Goal: Transaction & Acquisition: Purchase product/service

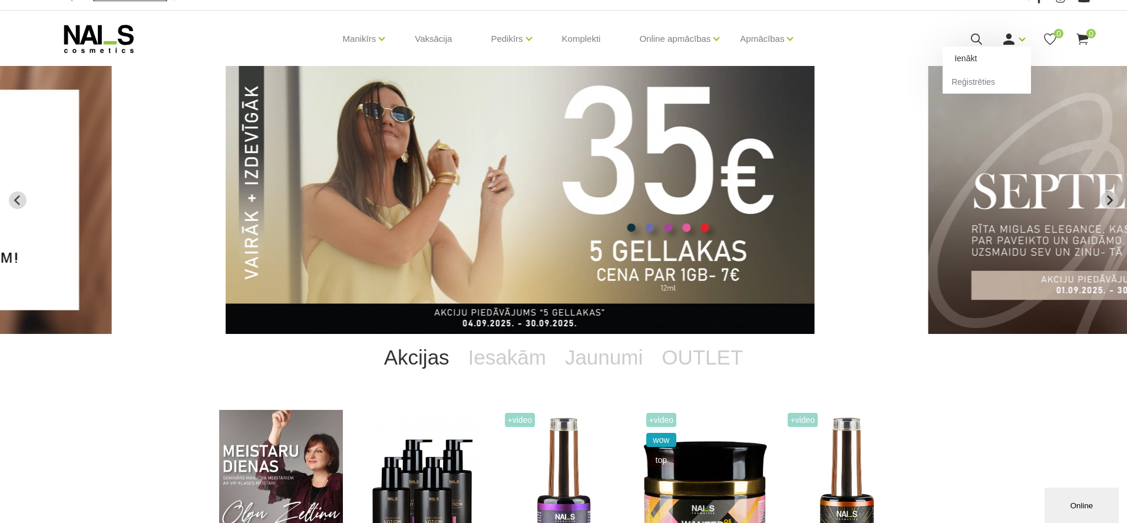
scroll to position [18, 1]
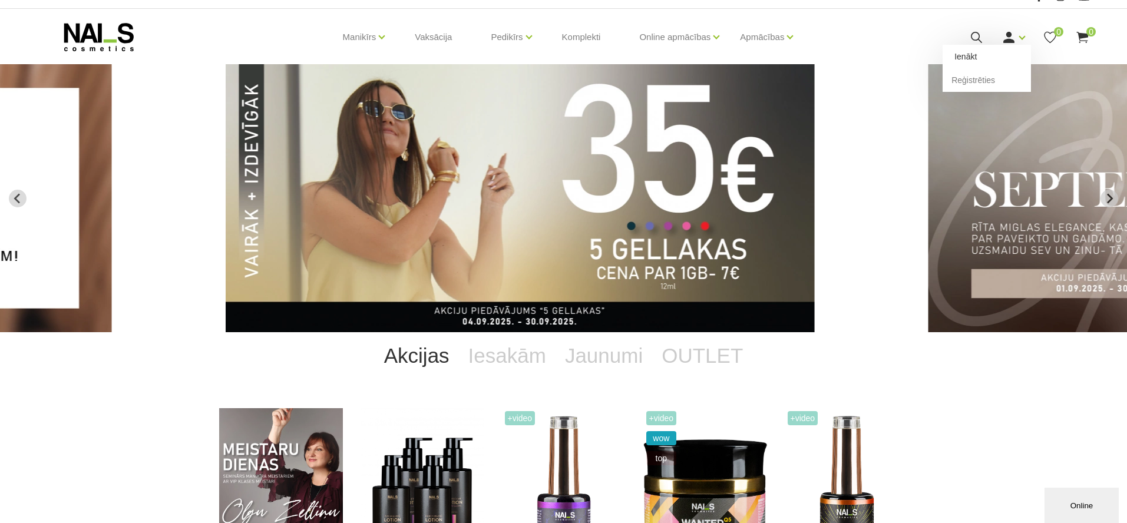
click at [983, 57] on link "Ienākt" at bounding box center [986, 57] width 88 height 24
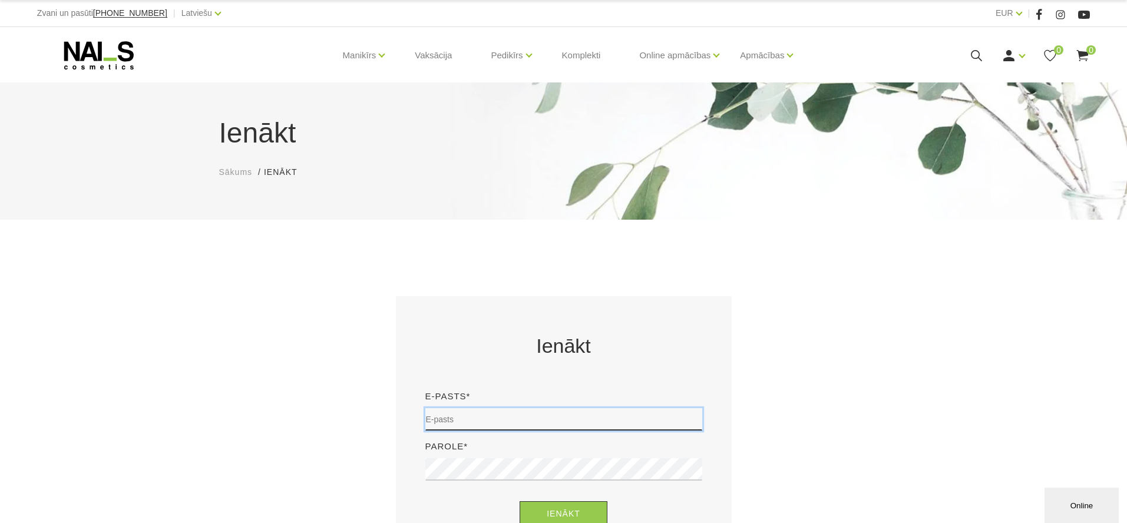
type input "office@necesse.lv"
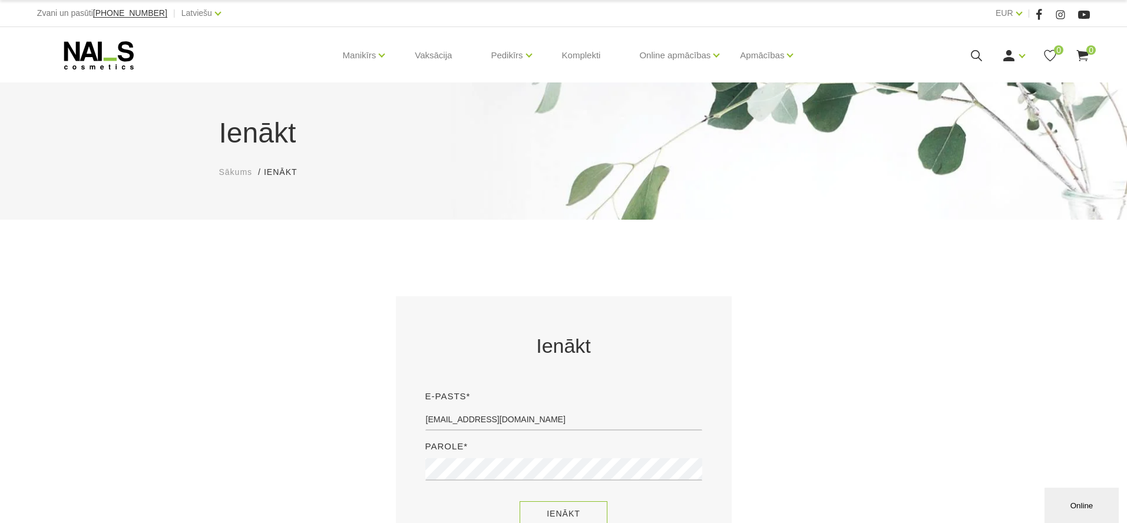
click at [578, 508] on button "Ienākt" at bounding box center [563, 513] width 88 height 25
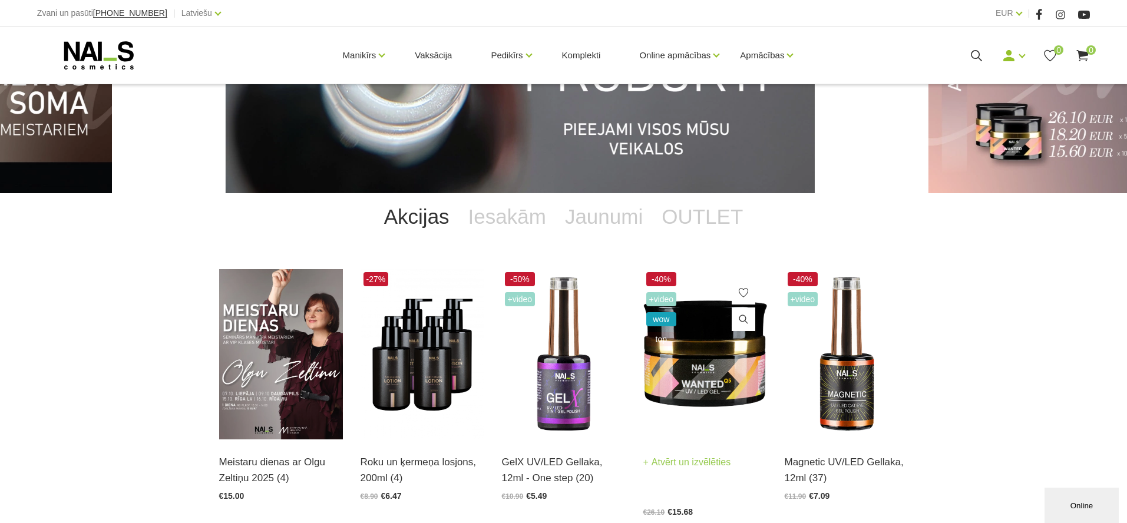
scroll to position [158, 0]
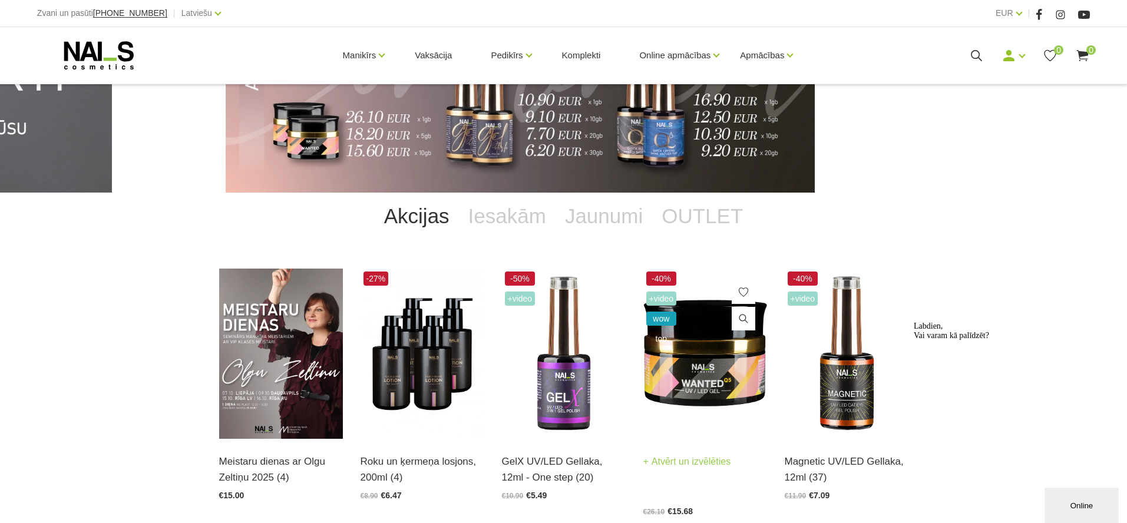
click at [717, 367] on img at bounding box center [705, 354] width 124 height 170
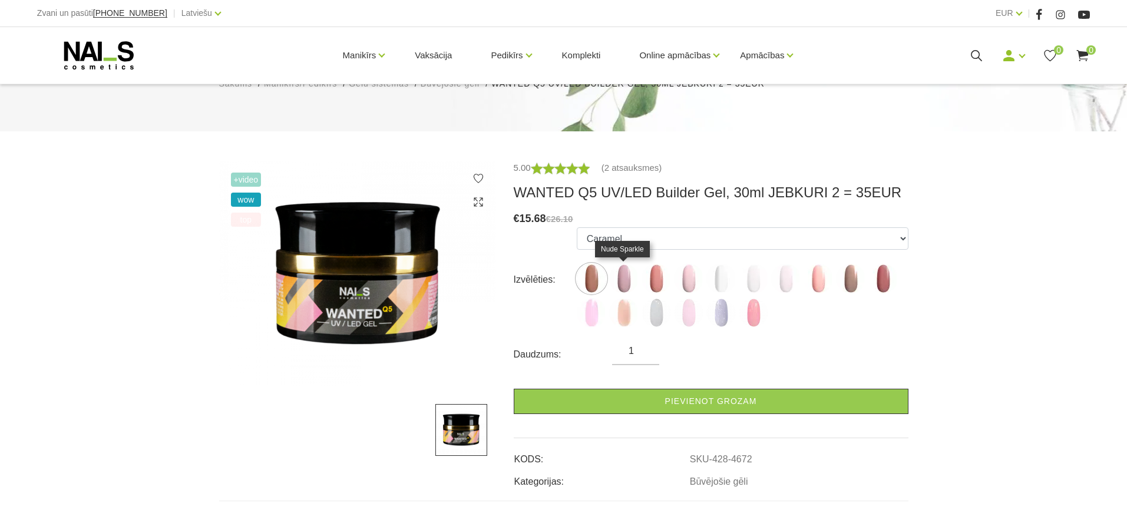
scroll to position [131, 0]
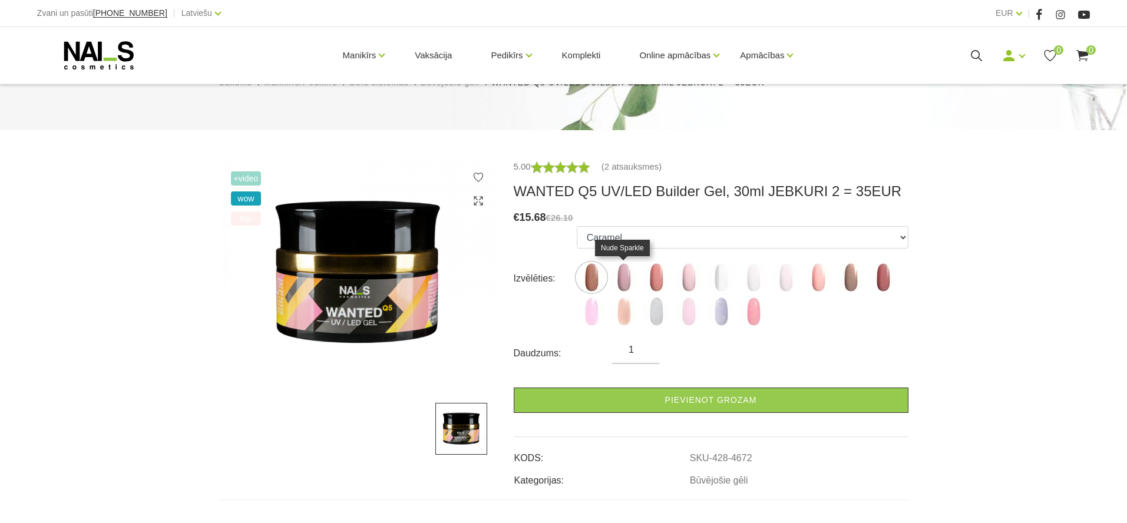
click at [627, 273] on img at bounding box center [623, 277] width 29 height 29
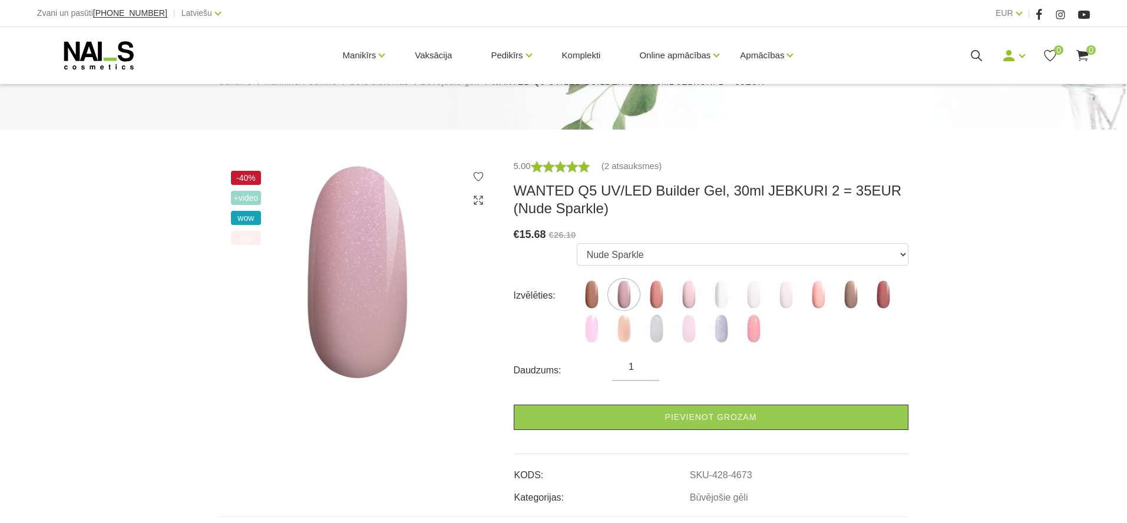
scroll to position [133, 0]
click at [847, 292] on img at bounding box center [850, 294] width 29 height 29
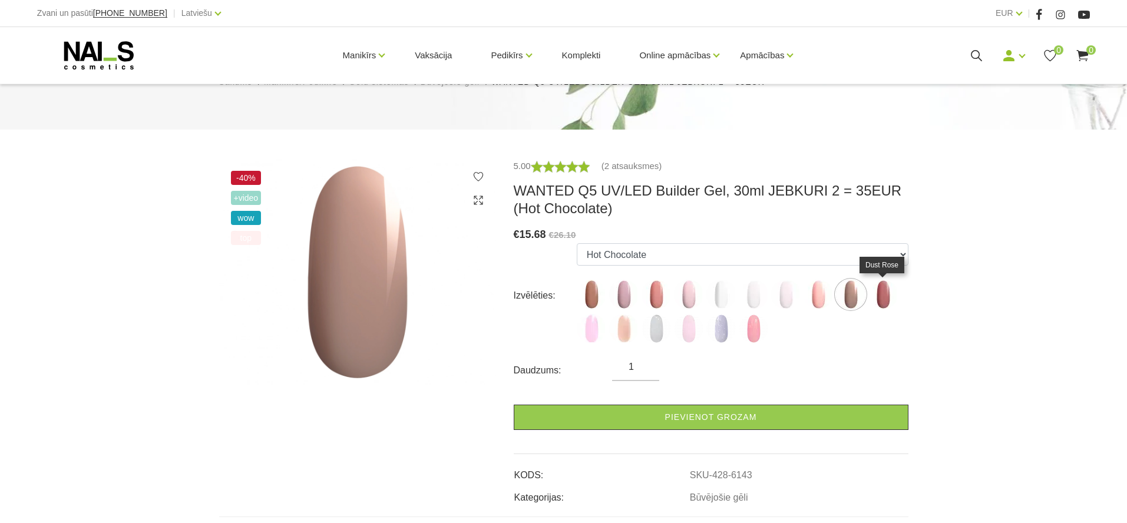
click at [896, 293] on img at bounding box center [882, 294] width 29 height 29
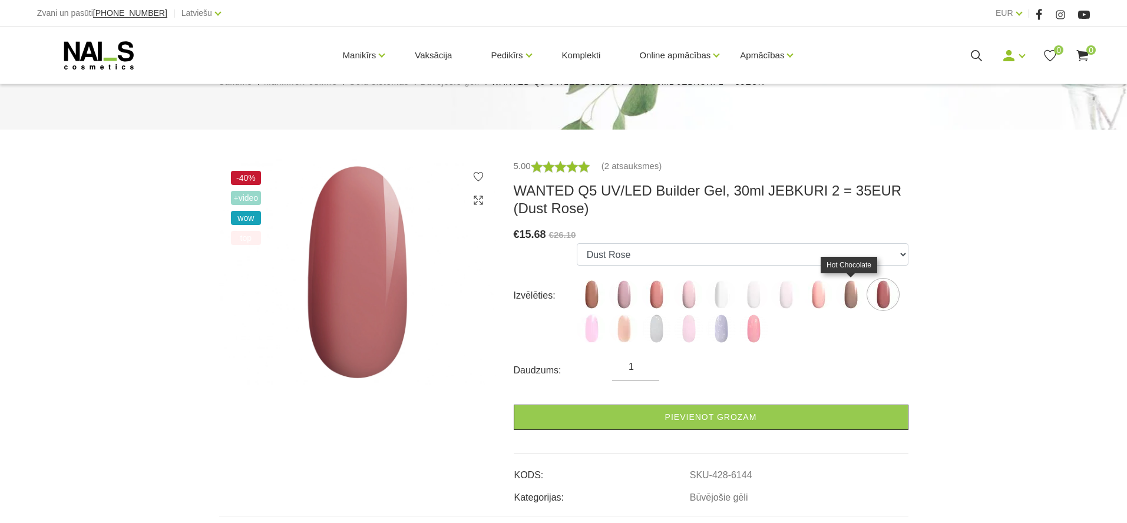
click at [856, 293] on img at bounding box center [850, 294] width 29 height 29
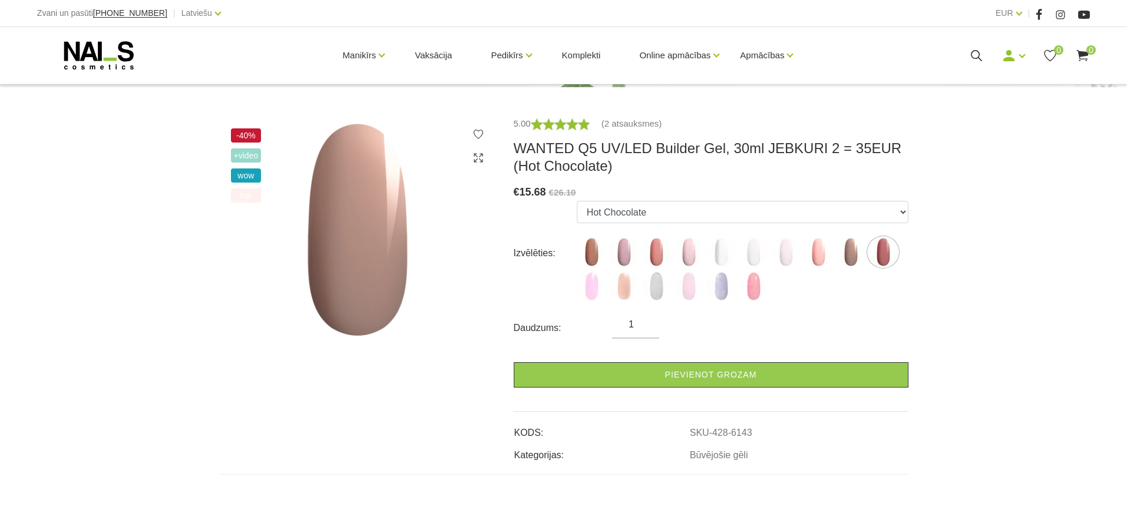
scroll to position [180, 0]
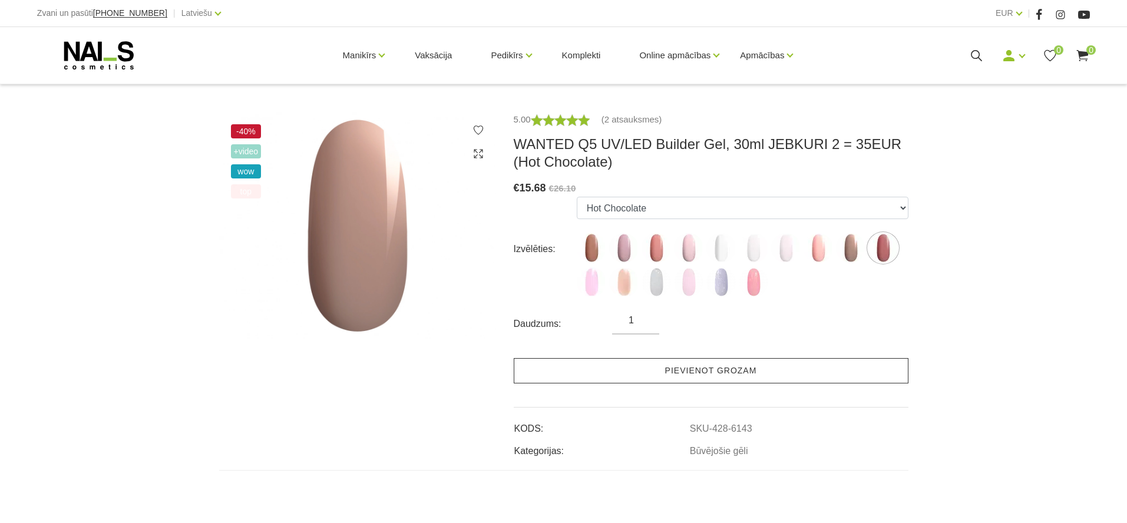
click at [675, 374] on link "Pievienot grozam" at bounding box center [711, 370] width 395 height 25
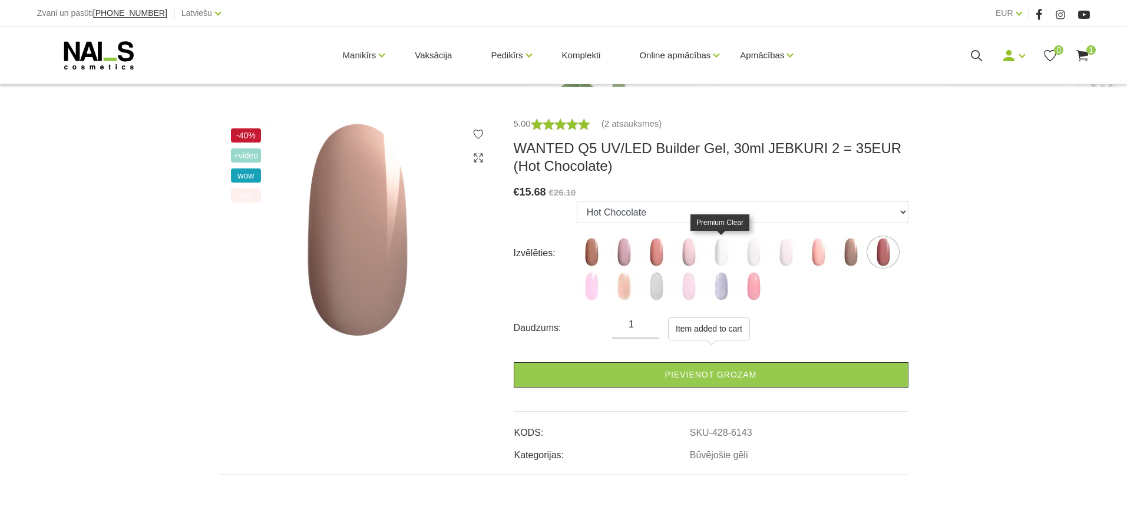
click at [720, 253] on img at bounding box center [720, 251] width 29 height 29
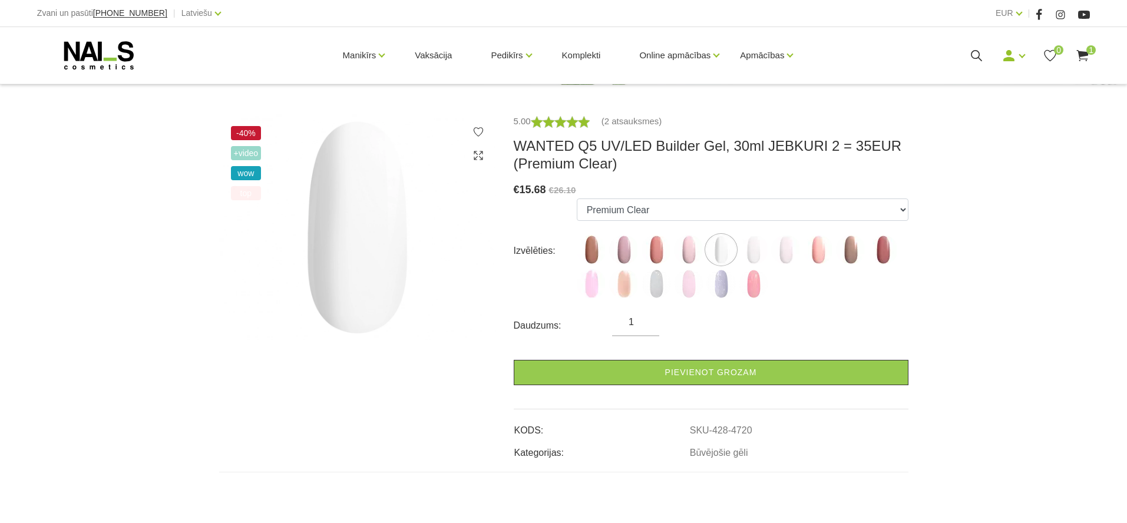
scroll to position [178, 0]
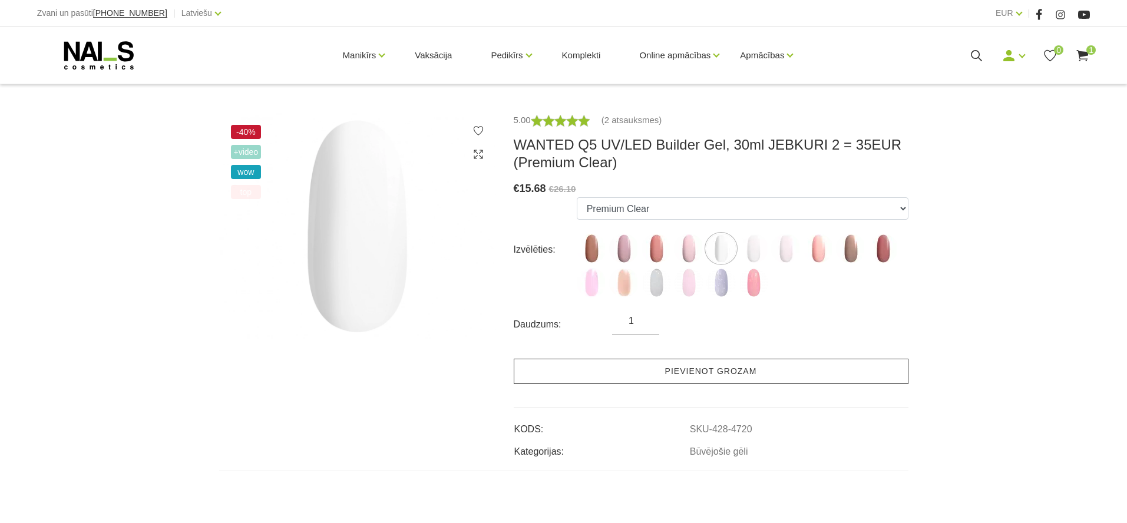
click at [776, 374] on link "Pievienot grozam" at bounding box center [711, 371] width 395 height 25
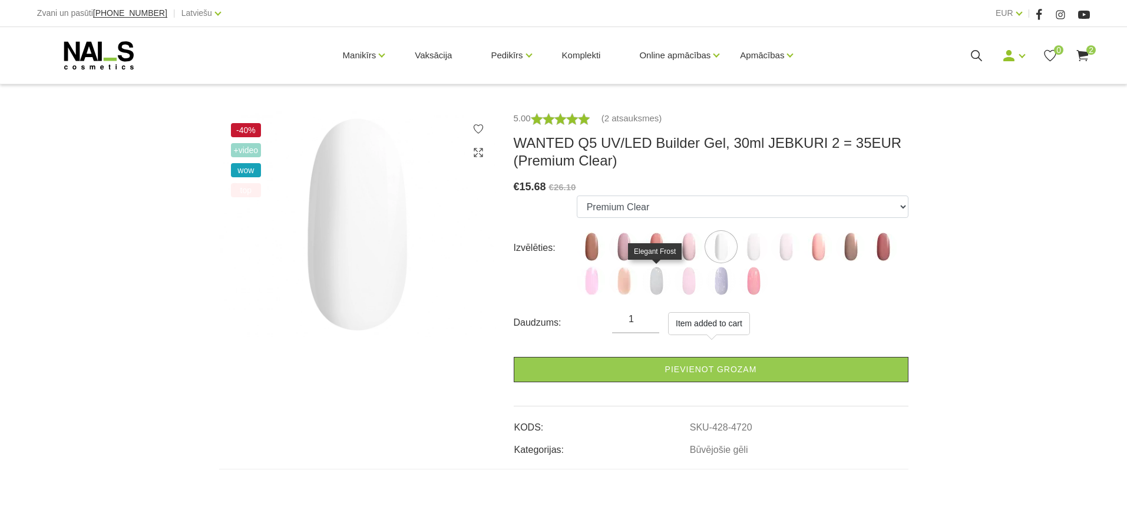
click at [649, 282] on img at bounding box center [655, 280] width 29 height 29
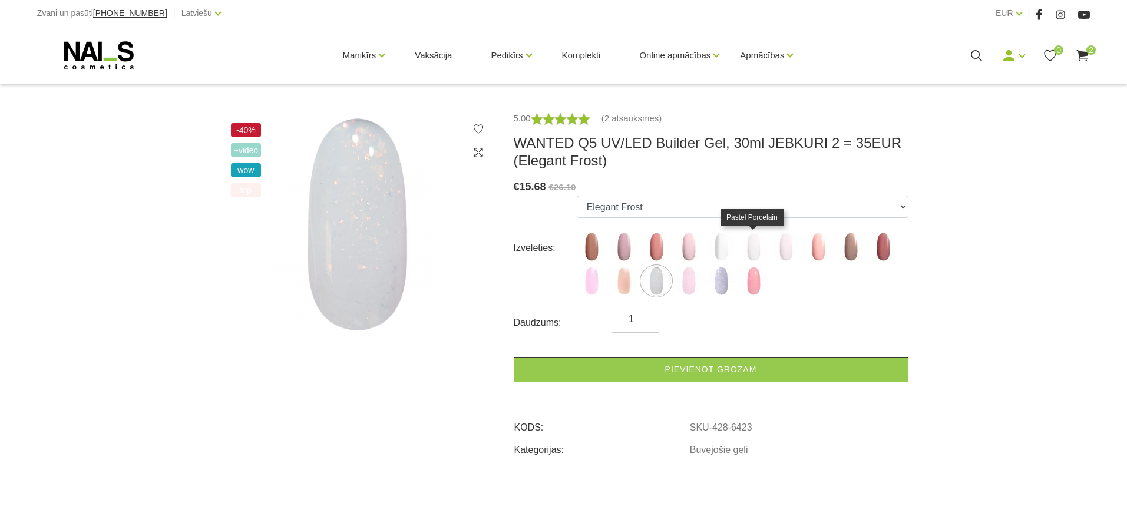
click at [749, 246] on img at bounding box center [753, 246] width 29 height 29
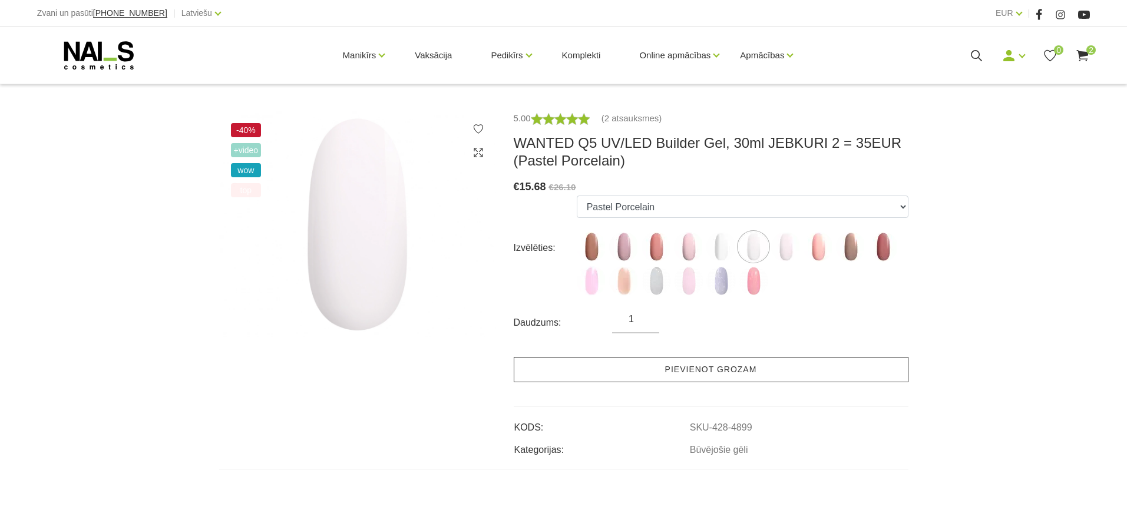
click at [697, 372] on link "Pievienot grozam" at bounding box center [711, 369] width 395 height 25
click at [670, 370] on link "Pievienot grozam" at bounding box center [711, 369] width 395 height 25
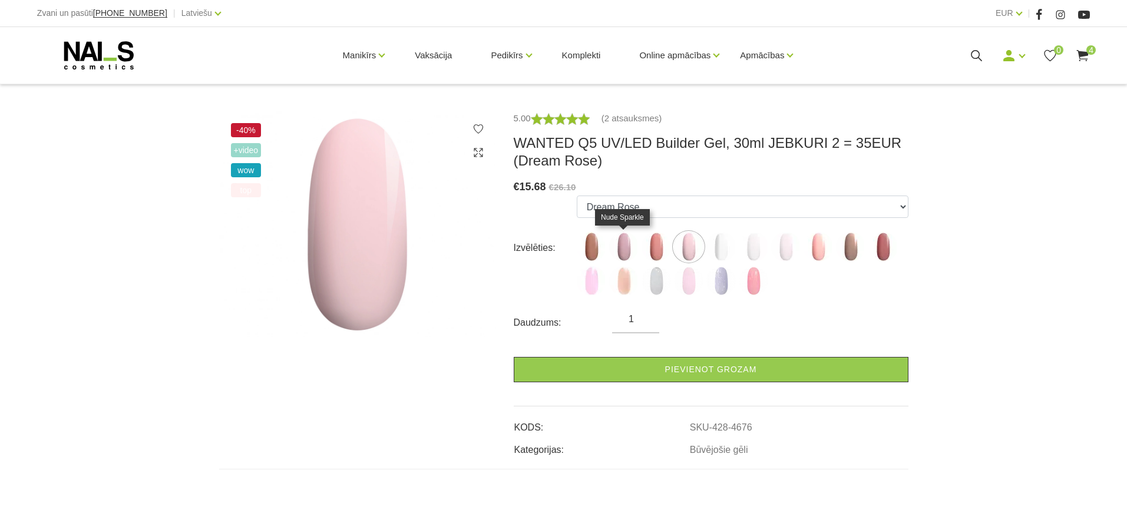
click at [617, 242] on img at bounding box center [623, 246] width 29 height 29
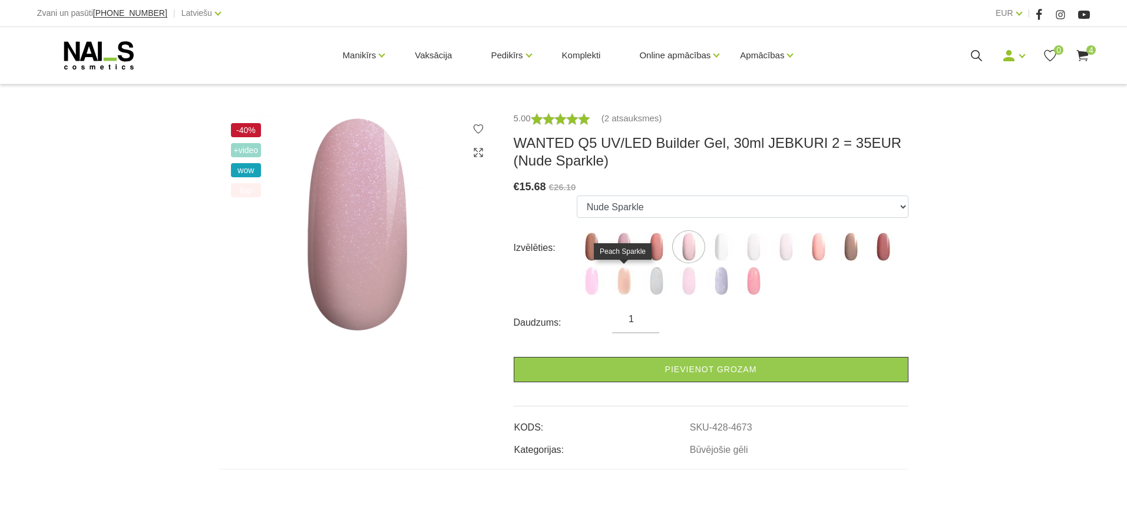
click at [621, 284] on img at bounding box center [623, 280] width 29 height 29
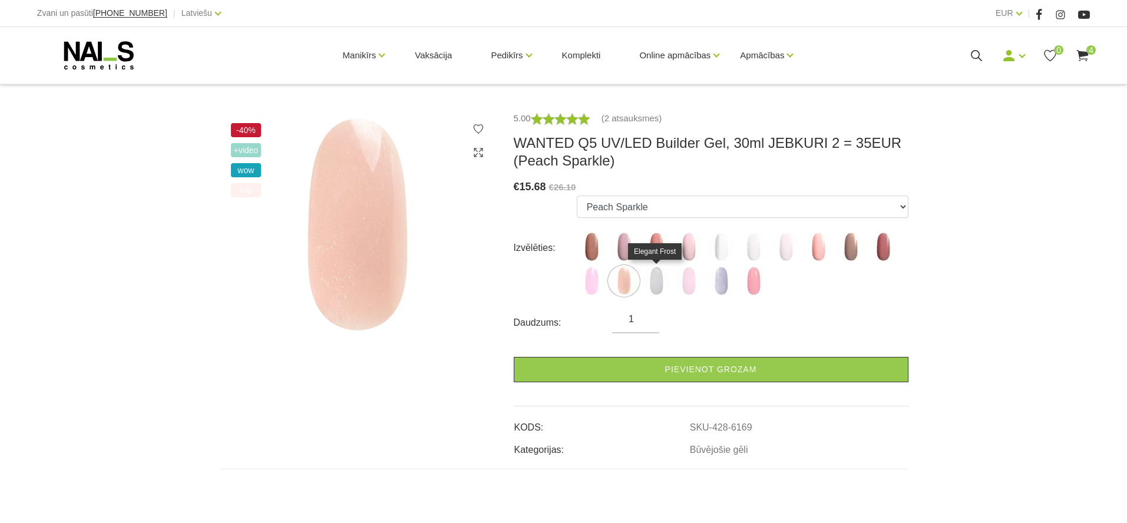
click at [651, 284] on img at bounding box center [655, 280] width 29 height 29
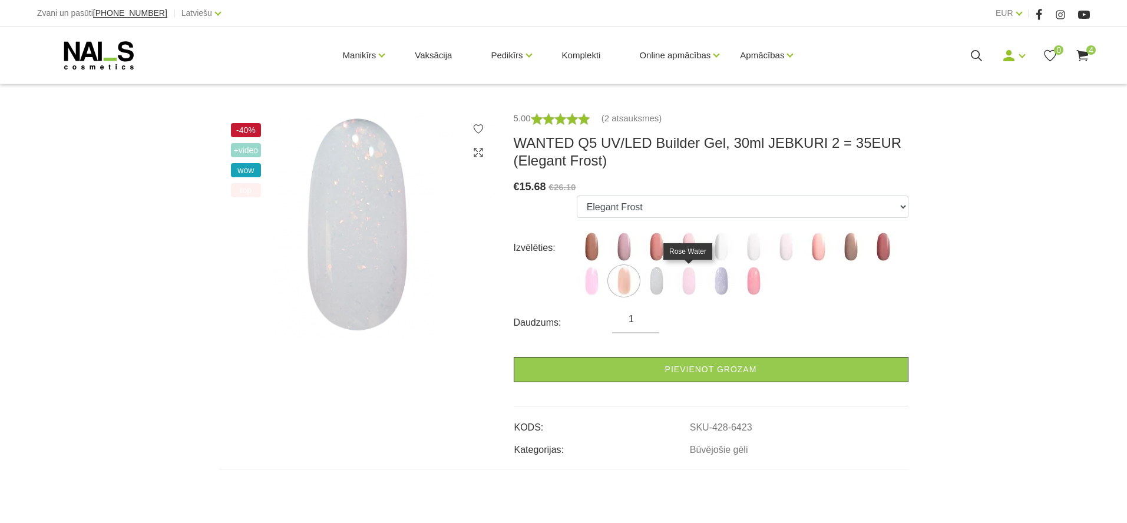
click at [689, 284] on img at bounding box center [688, 280] width 29 height 29
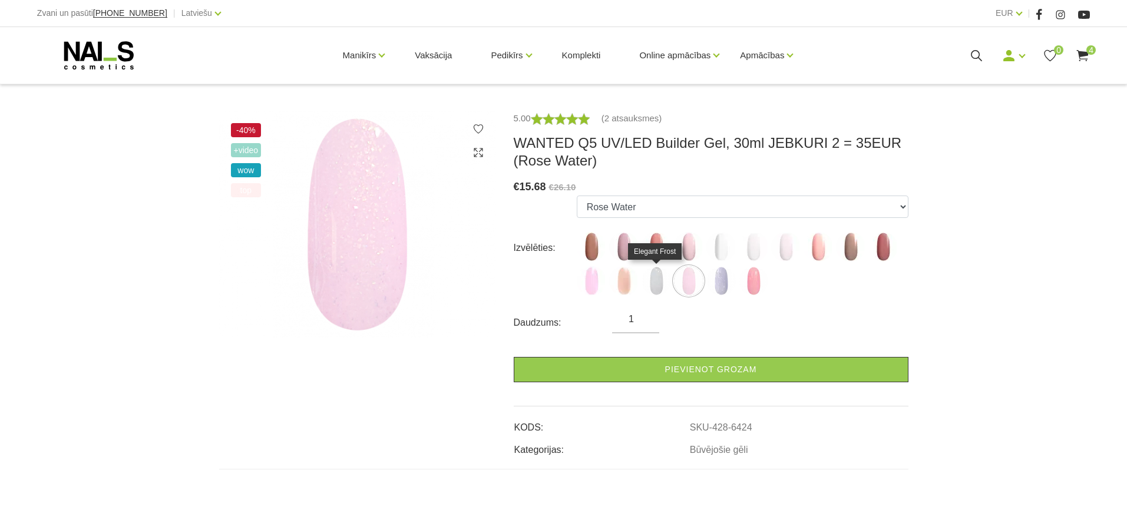
click at [656, 278] on img at bounding box center [655, 280] width 29 height 29
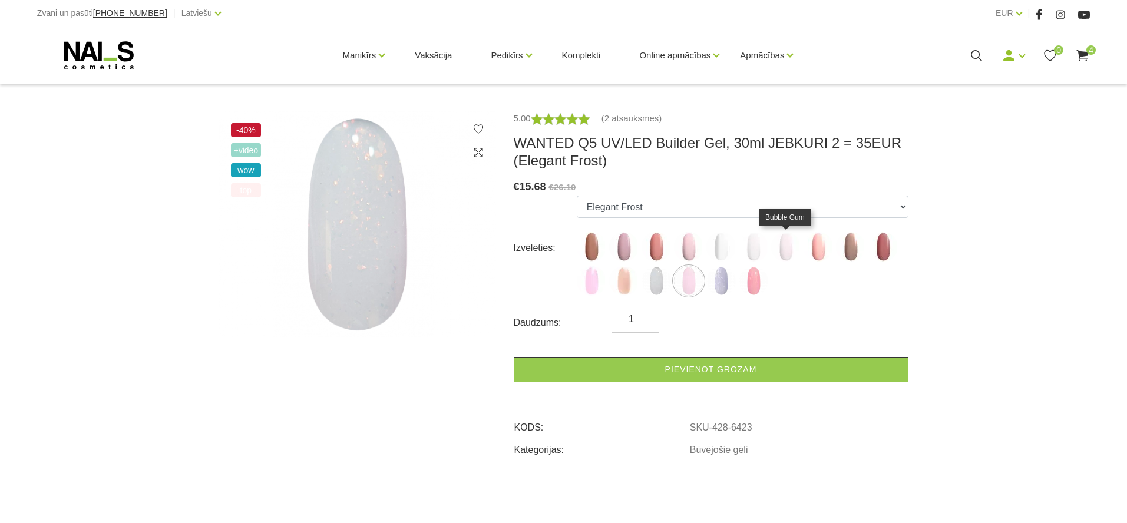
drag, startPoint x: 781, startPoint y: 249, endPoint x: 787, endPoint y: 250, distance: 6.6
click at [781, 249] on img at bounding box center [785, 246] width 29 height 29
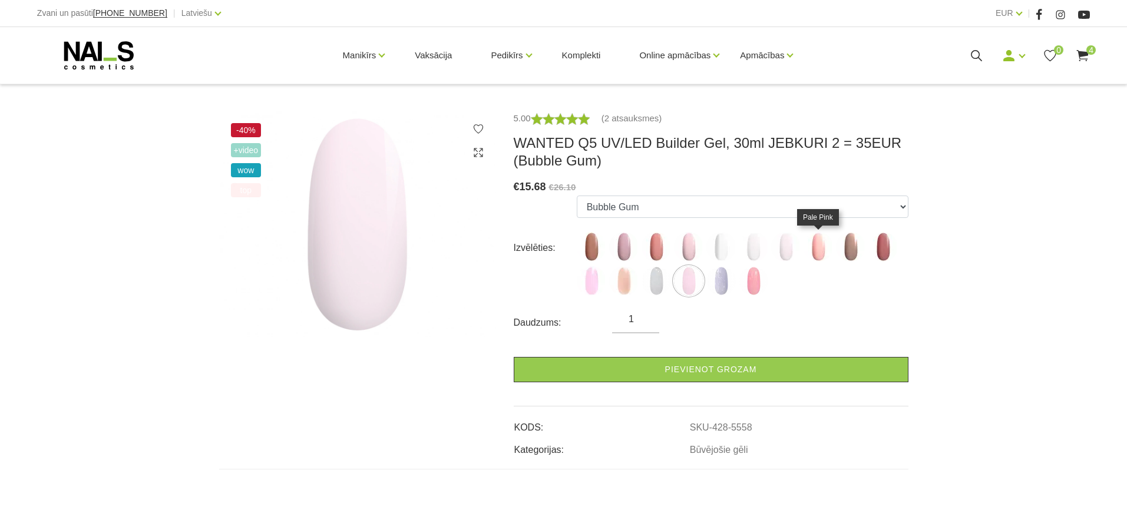
click at [823, 245] on img at bounding box center [817, 246] width 29 height 29
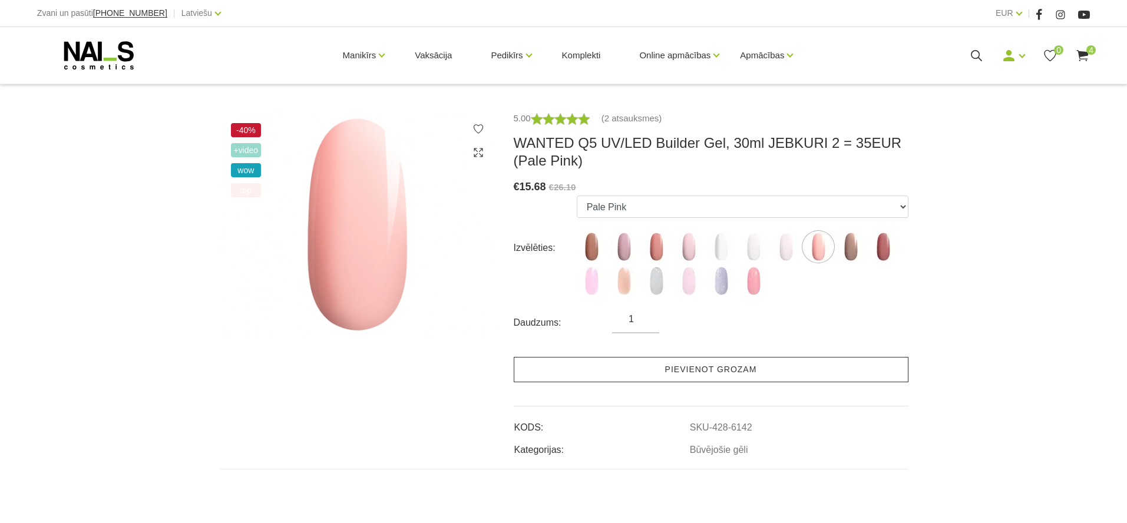
click at [663, 376] on link "Pievienot grozam" at bounding box center [711, 369] width 395 height 25
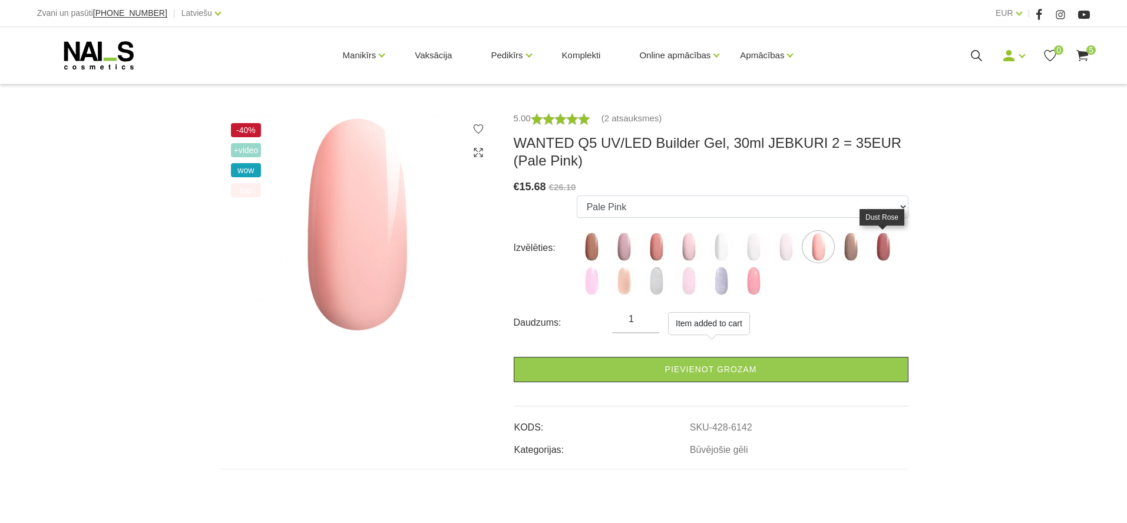
click at [885, 250] on img at bounding box center [882, 246] width 29 height 29
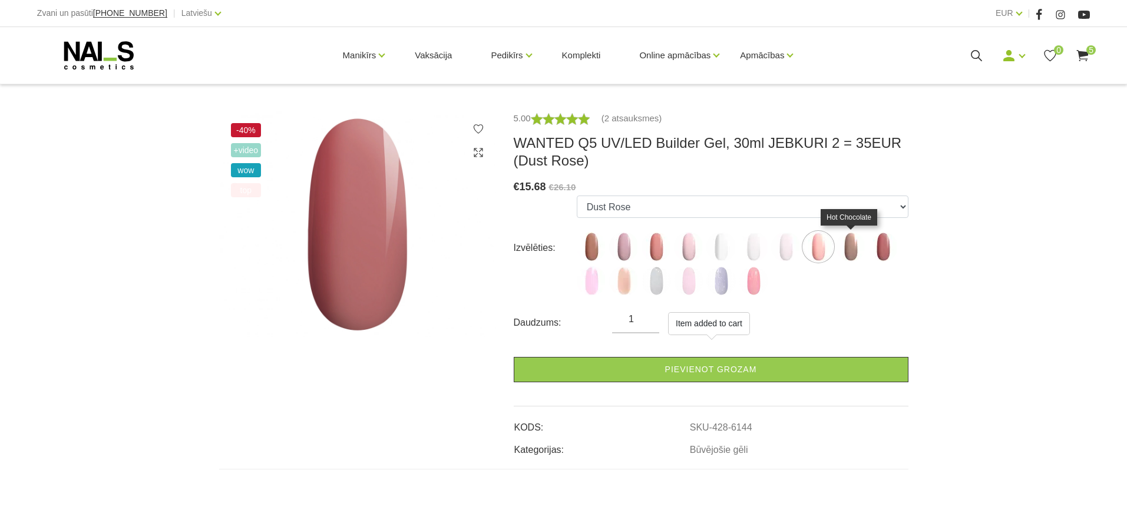
click at [857, 250] on img at bounding box center [850, 246] width 29 height 29
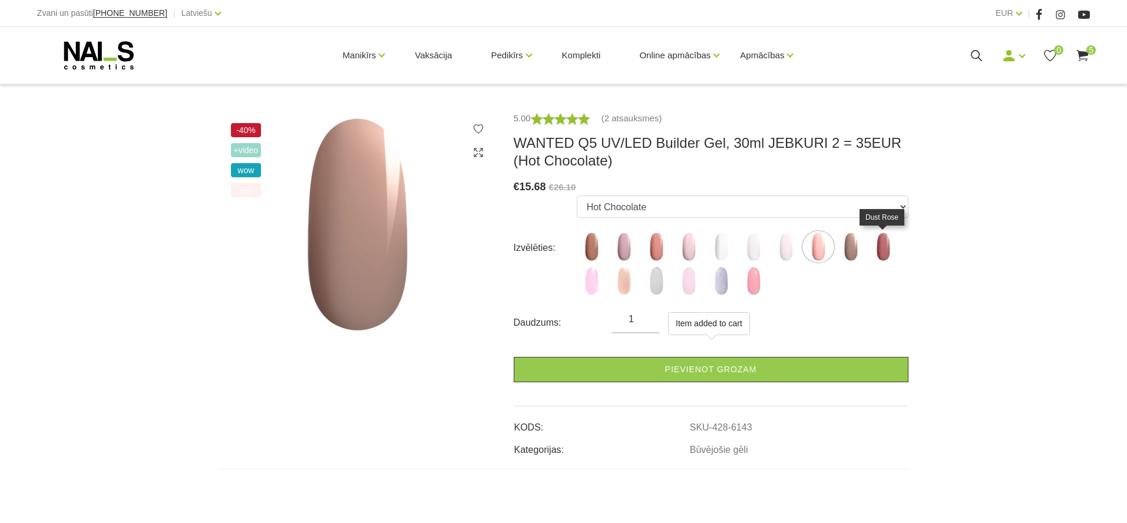
click at [885, 245] on img at bounding box center [882, 246] width 29 height 29
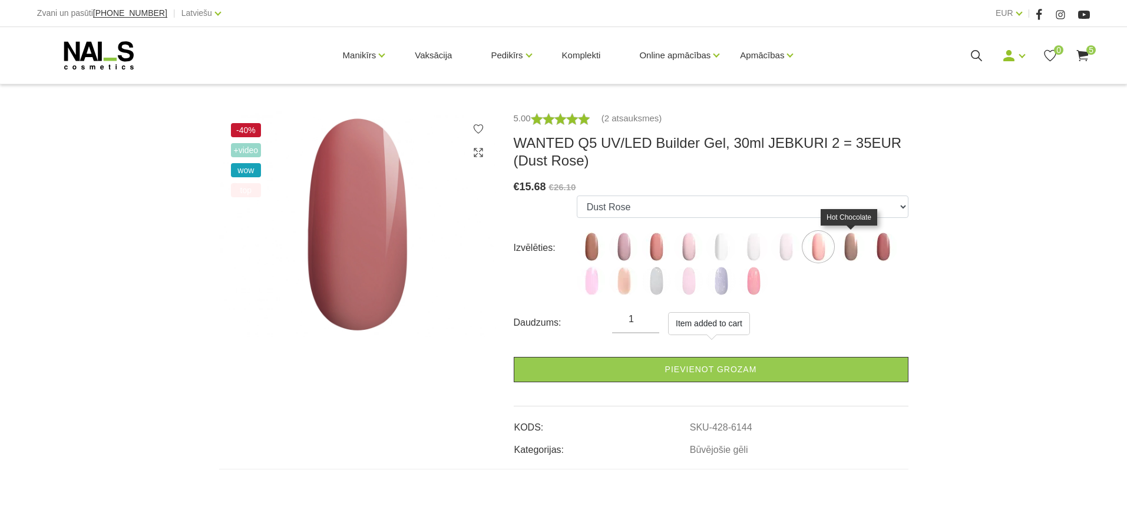
click at [859, 246] on img at bounding box center [850, 246] width 29 height 29
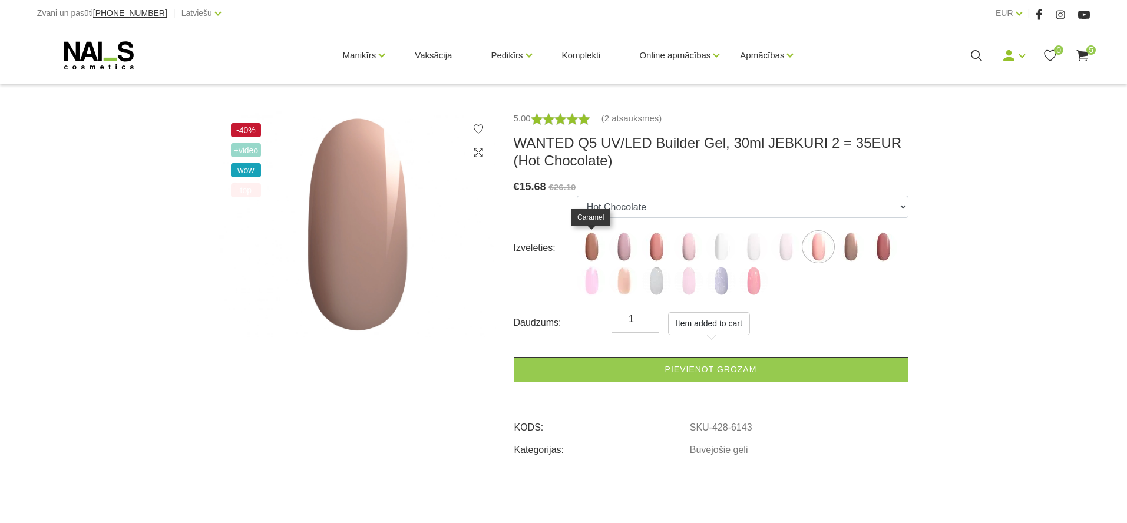
click at [594, 250] on img at bounding box center [591, 246] width 29 height 29
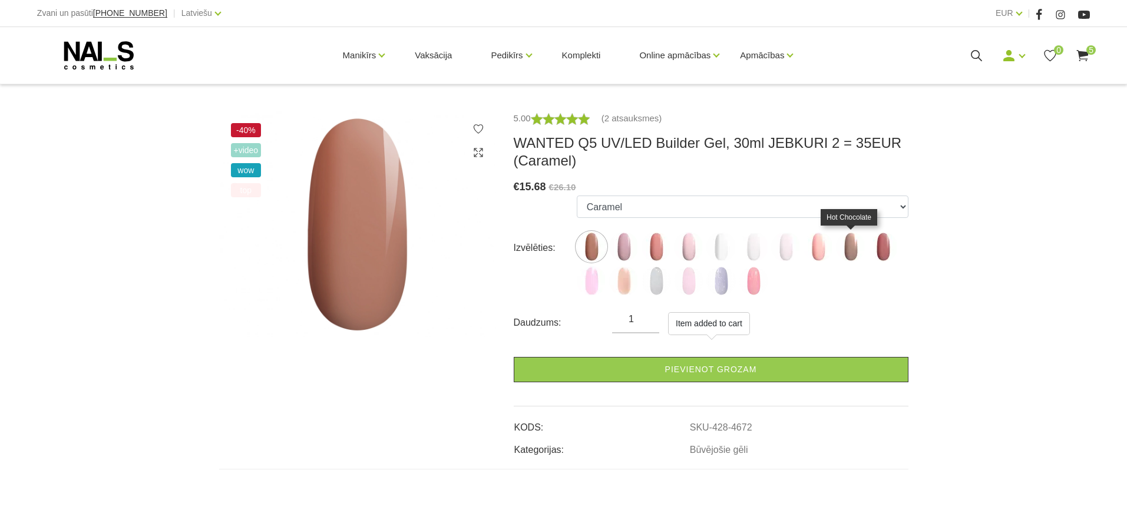
click at [850, 246] on img at bounding box center [850, 246] width 29 height 29
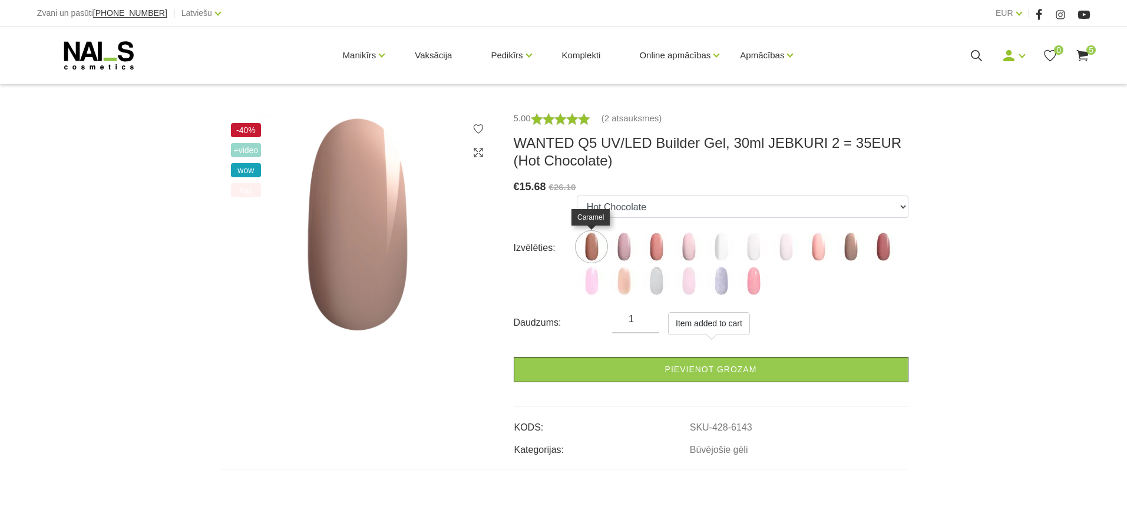
click at [592, 239] on img at bounding box center [591, 246] width 29 height 29
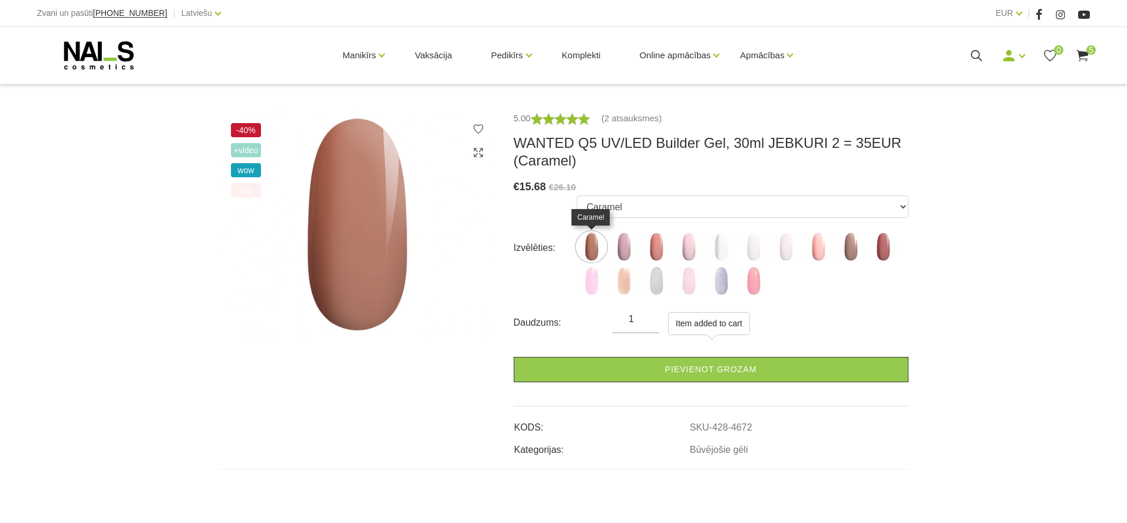
click at [603, 242] on img at bounding box center [591, 246] width 29 height 29
click at [596, 243] on img at bounding box center [591, 246] width 29 height 29
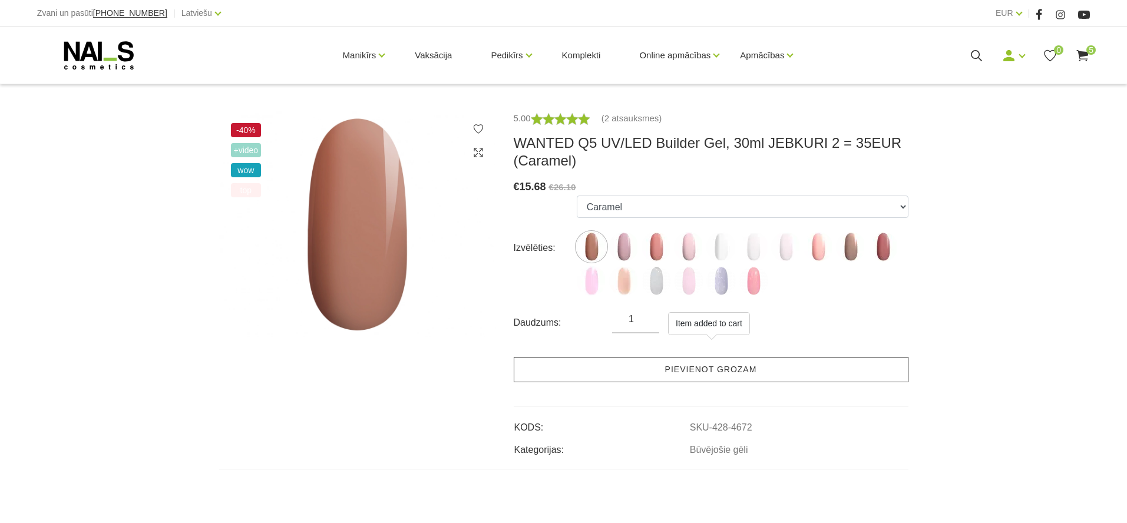
click at [674, 368] on link "Pievienot grozam" at bounding box center [711, 369] width 395 height 25
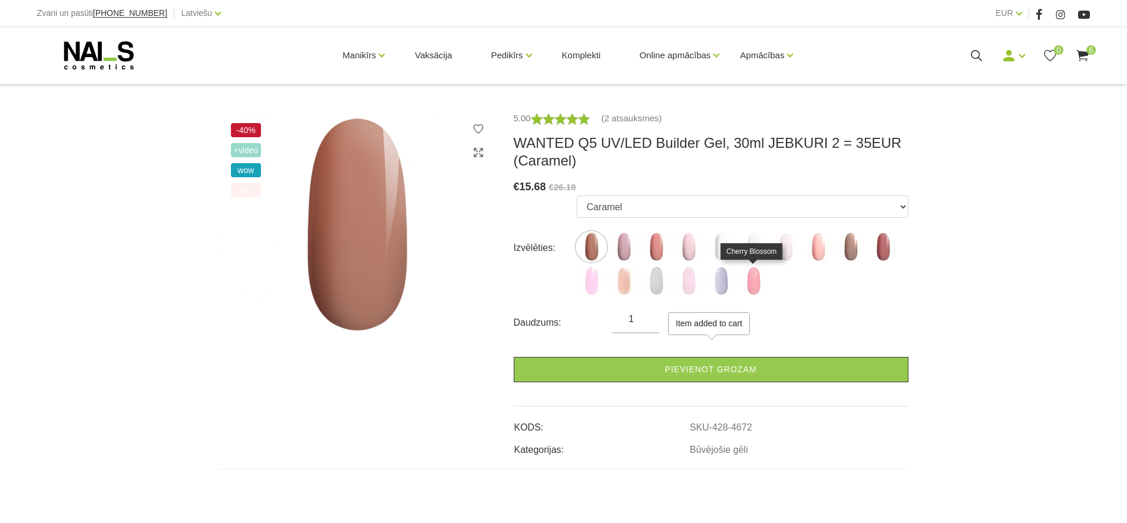
click at [748, 282] on img at bounding box center [753, 280] width 29 height 29
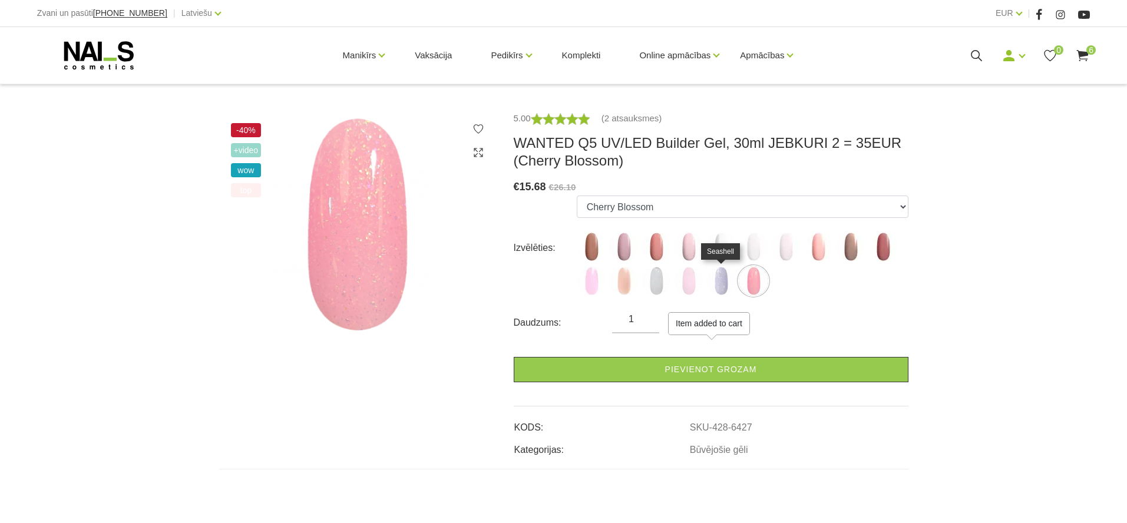
click at [723, 280] on img at bounding box center [720, 280] width 29 height 29
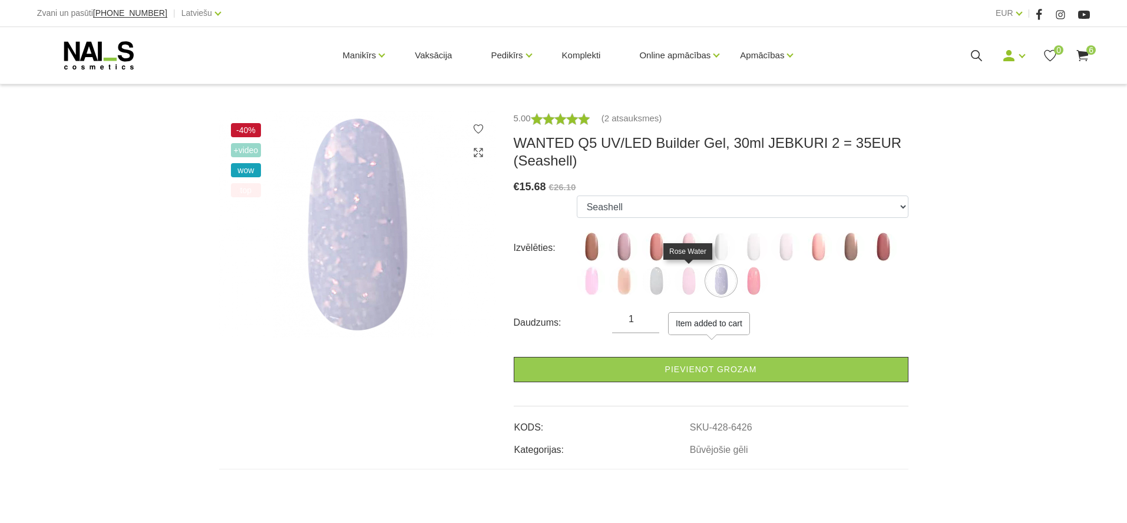
click at [684, 278] on img at bounding box center [688, 280] width 29 height 29
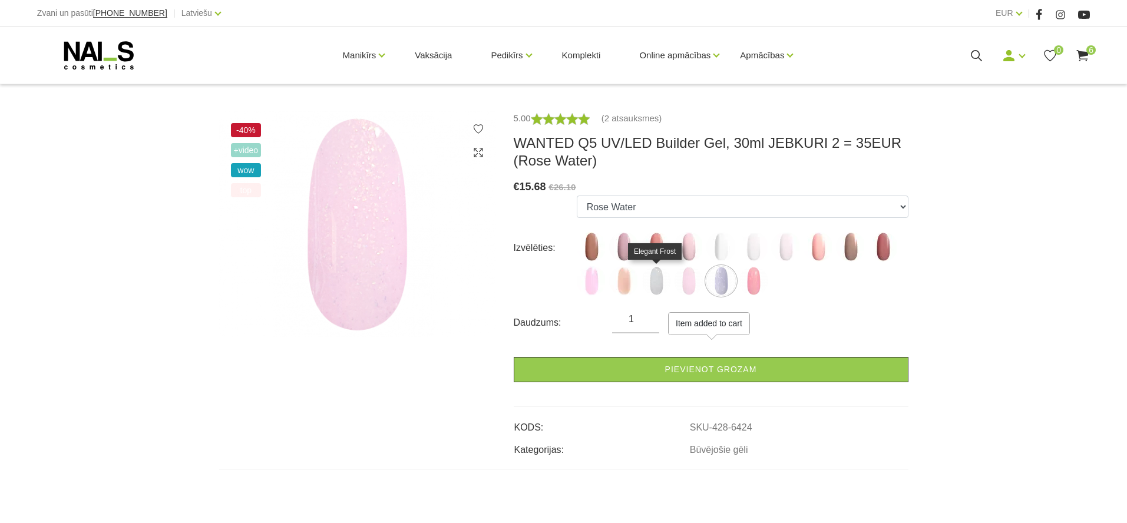
click at [651, 276] on img at bounding box center [655, 280] width 29 height 29
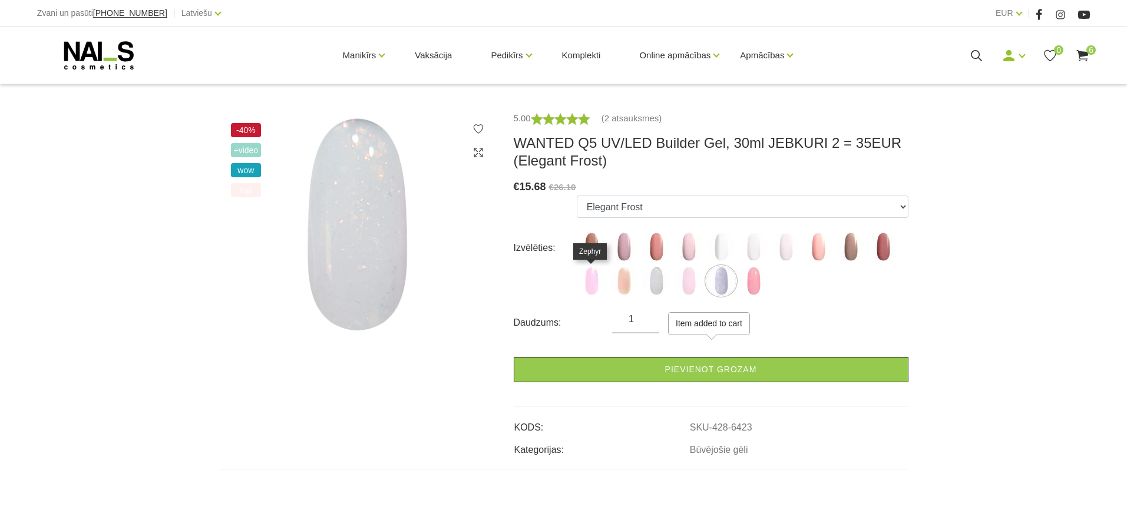
click at [602, 278] on img at bounding box center [591, 280] width 29 height 29
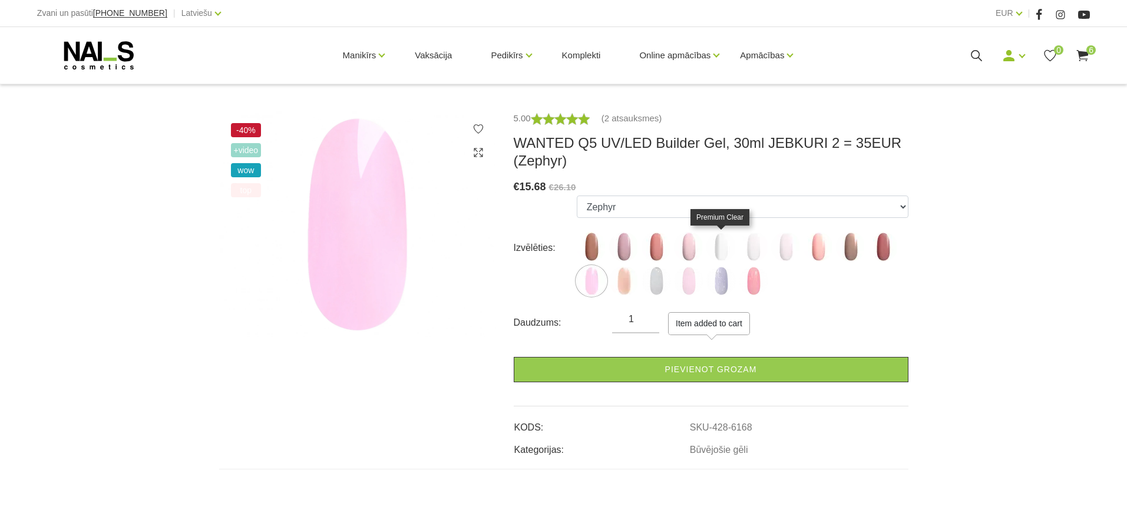
click at [732, 252] on img at bounding box center [720, 246] width 29 height 29
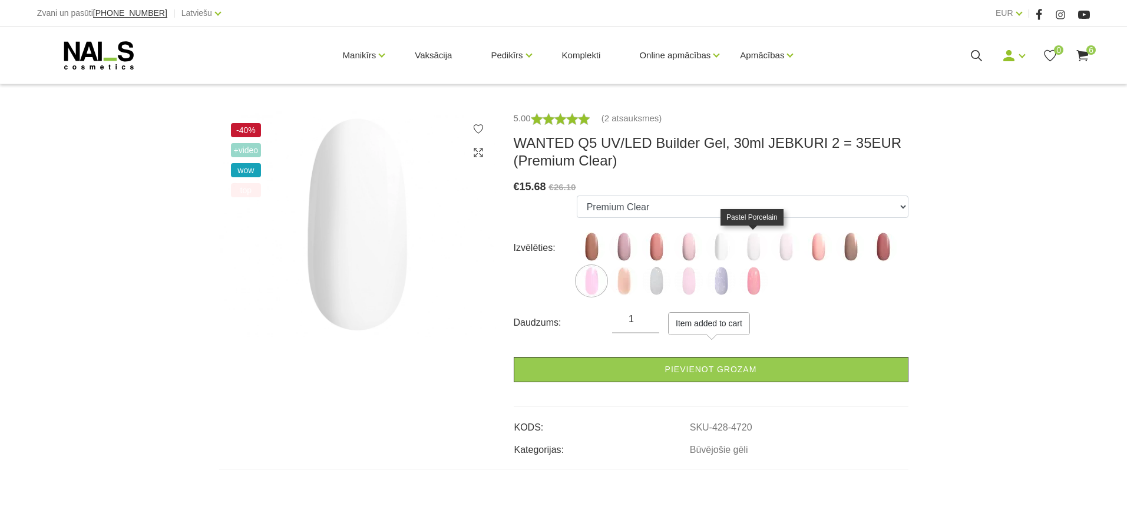
click at [748, 249] on img at bounding box center [753, 246] width 29 height 29
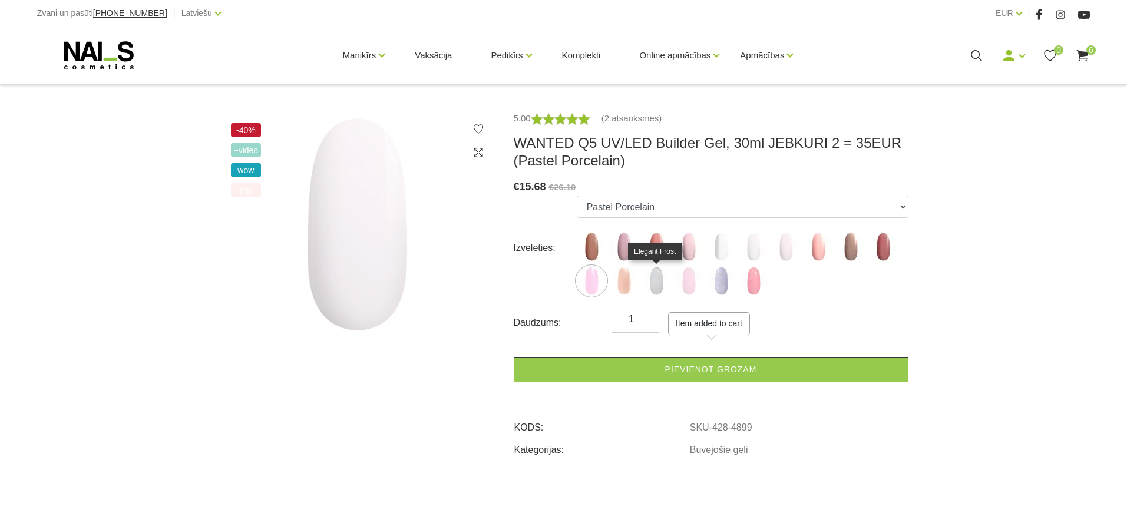
click at [648, 284] on img at bounding box center [655, 280] width 29 height 29
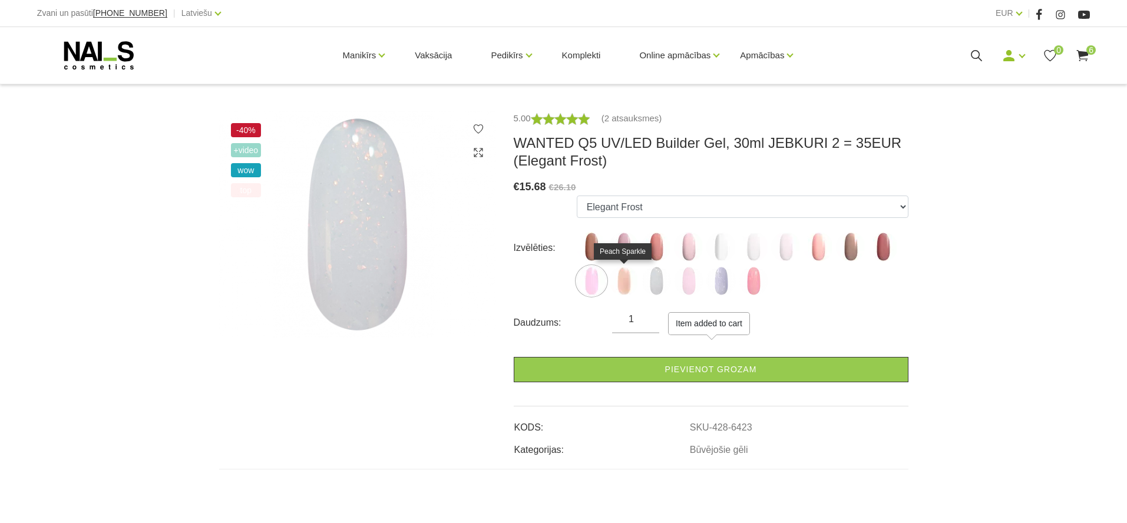
click at [630, 285] on img at bounding box center [623, 280] width 29 height 29
select select "6169"
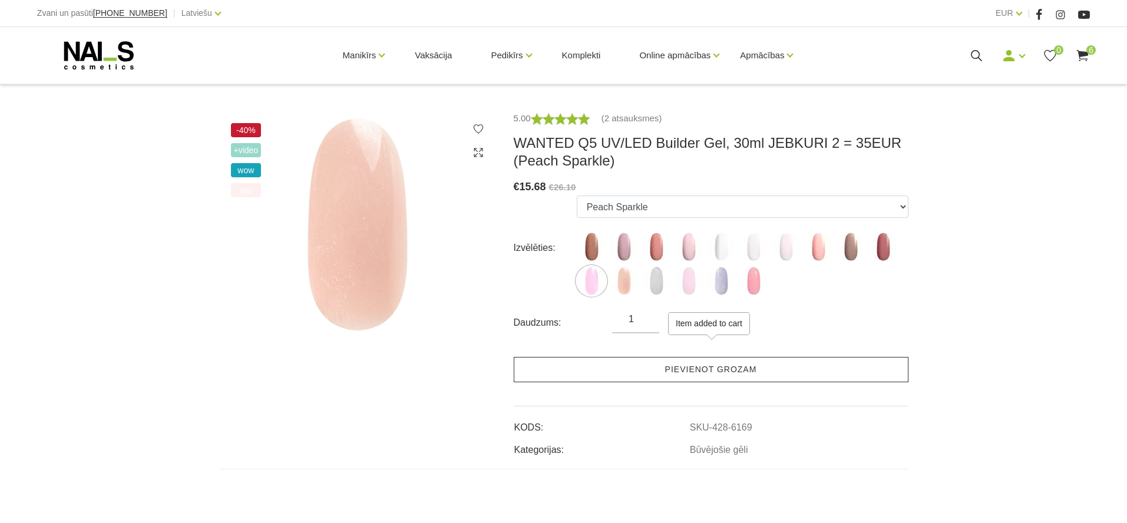
click at [653, 369] on link "Pievienot grozam" at bounding box center [711, 369] width 395 height 25
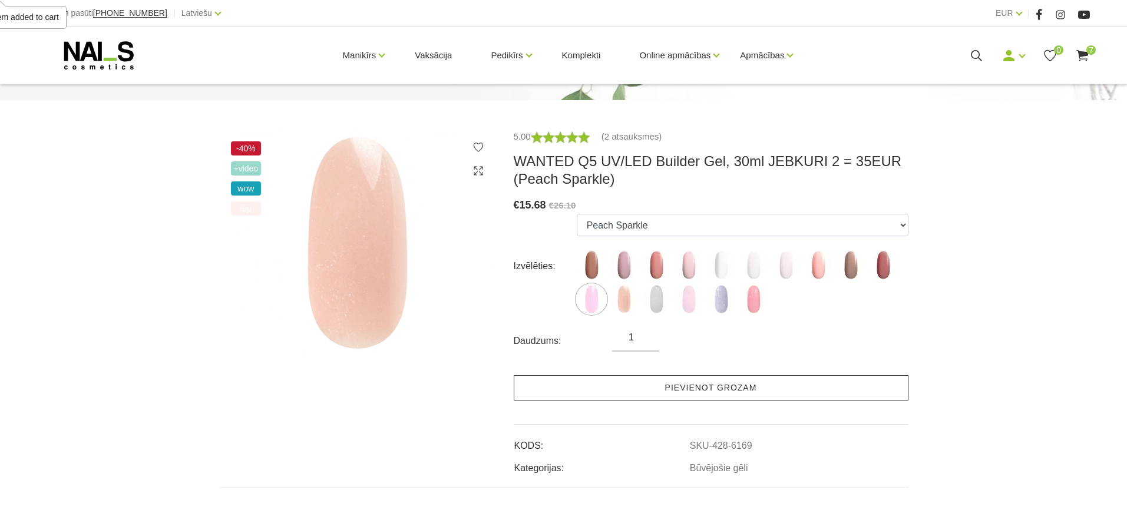
click at [676, 390] on link "Pievienot grozam" at bounding box center [711, 387] width 395 height 25
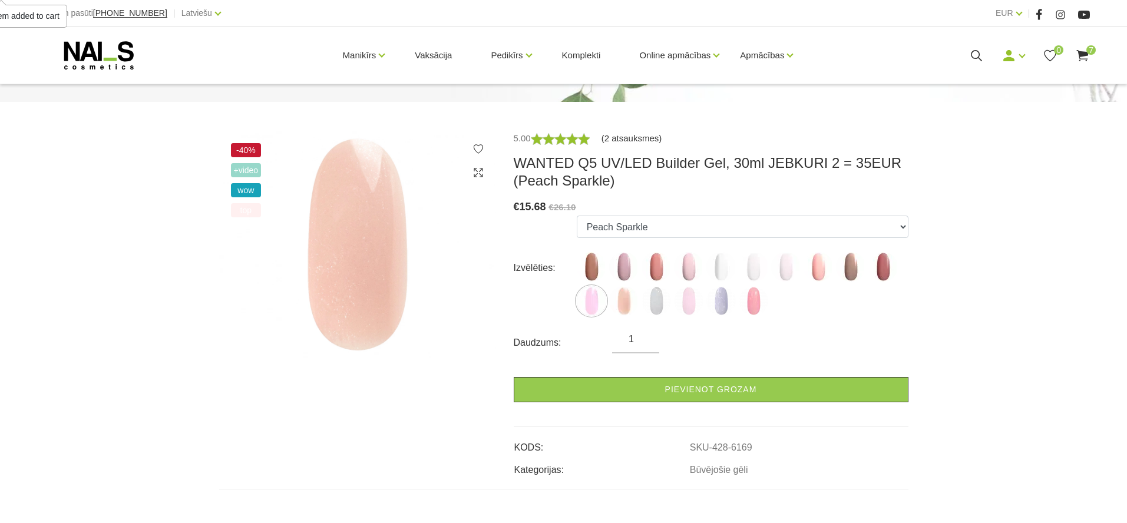
scroll to position [160, 0]
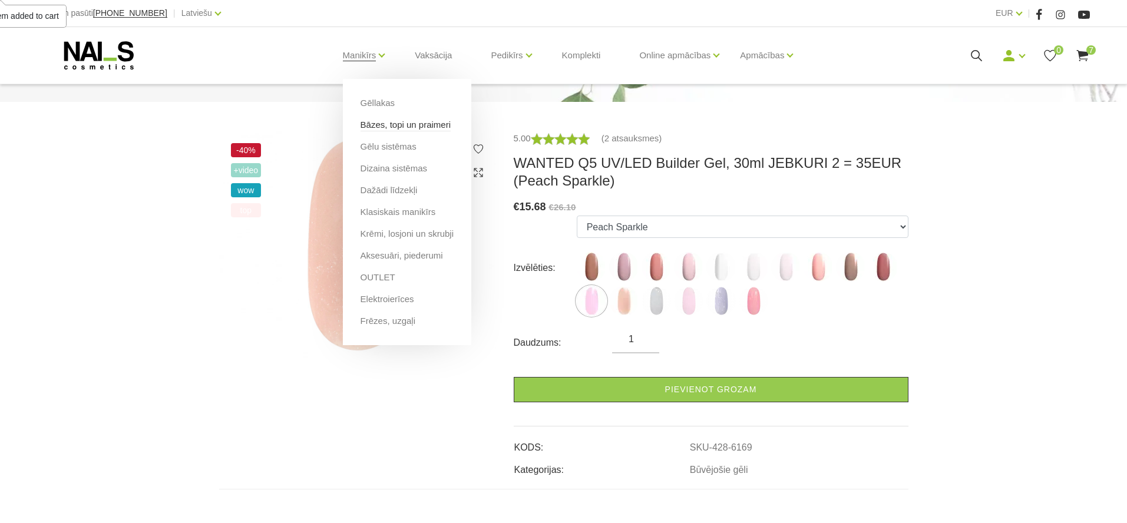
click at [373, 124] on link "Bāzes, topi un praimeri" at bounding box center [405, 124] width 90 height 13
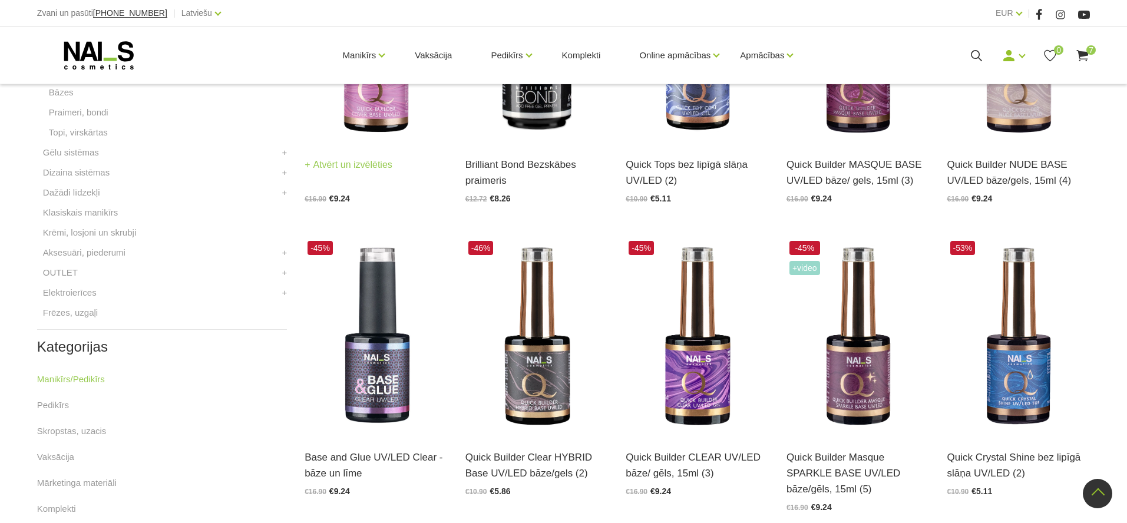
scroll to position [421, 0]
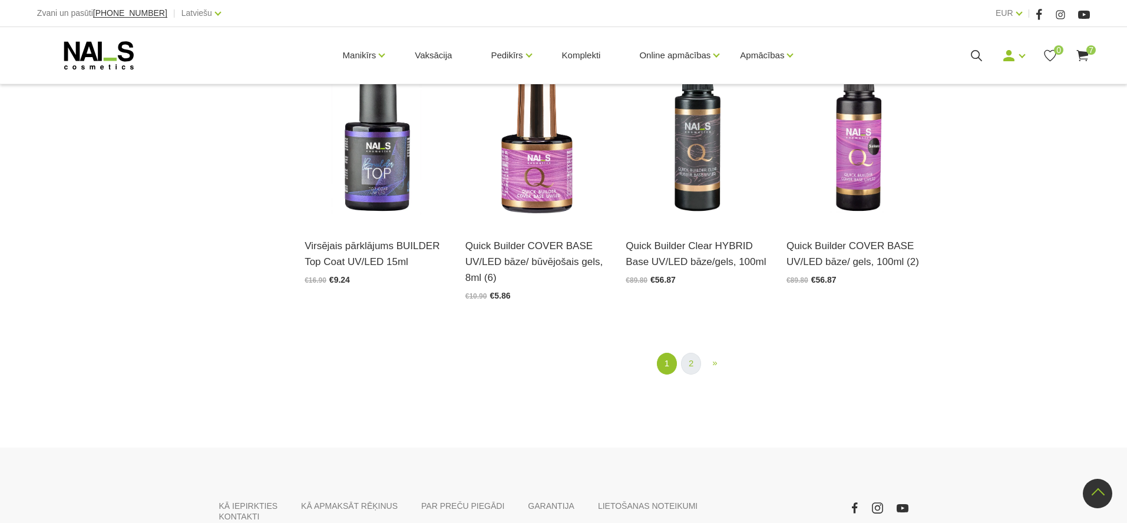
click at [693, 362] on link "2" at bounding box center [691, 364] width 20 height 22
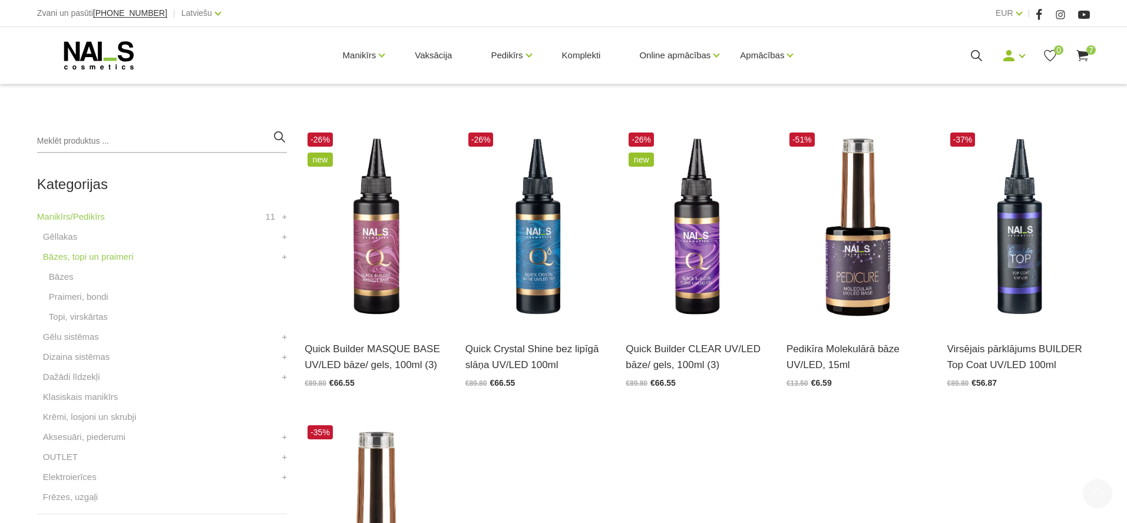
scroll to position [236, 0]
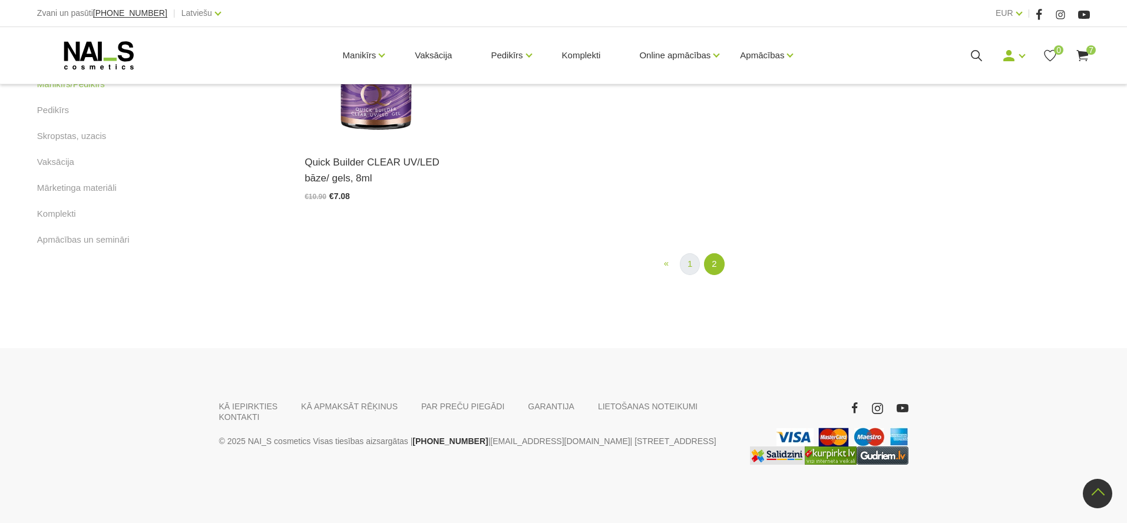
click at [689, 264] on link "1" at bounding box center [690, 264] width 20 height 22
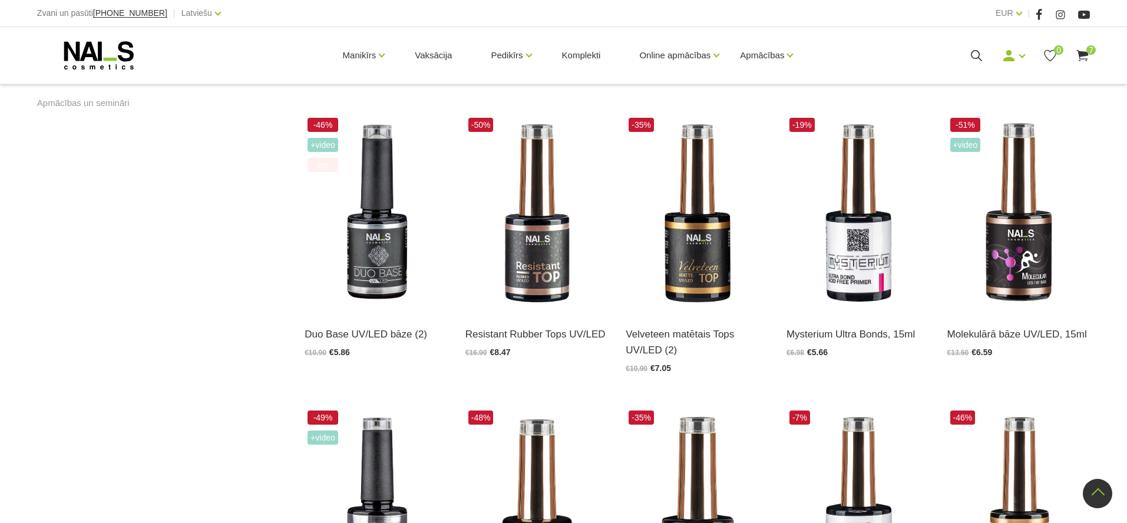
scroll to position [851, 0]
click at [706, 247] on img at bounding box center [696, 213] width 143 height 197
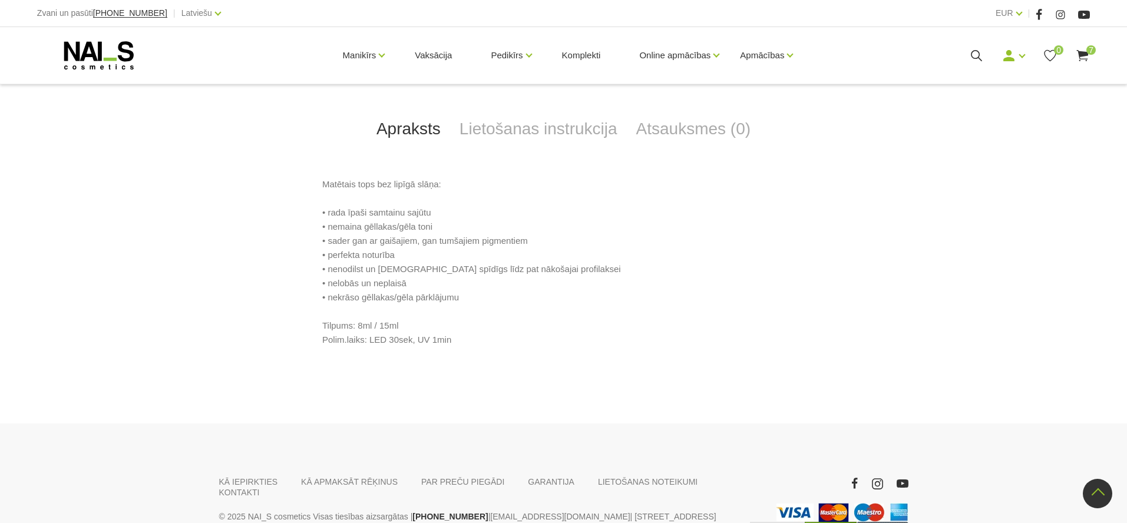
scroll to position [505, 0]
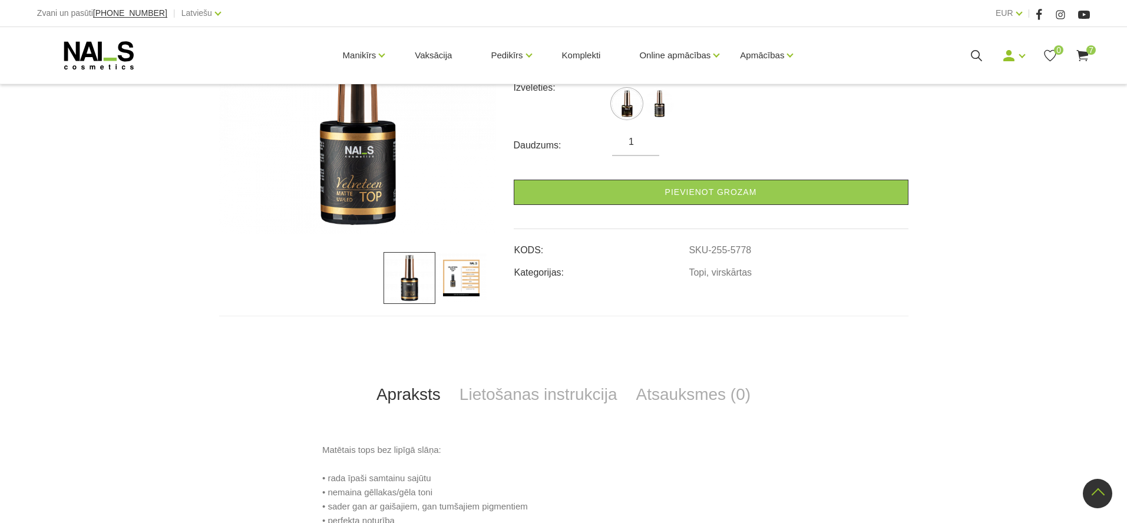
click at [450, 272] on img at bounding box center [461, 278] width 52 height 52
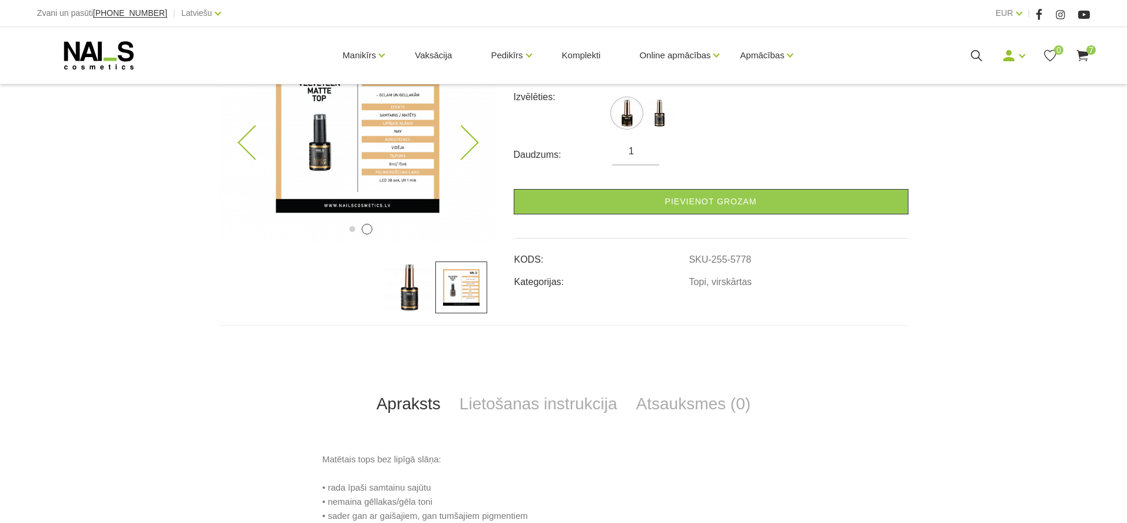
scroll to position [220, 0]
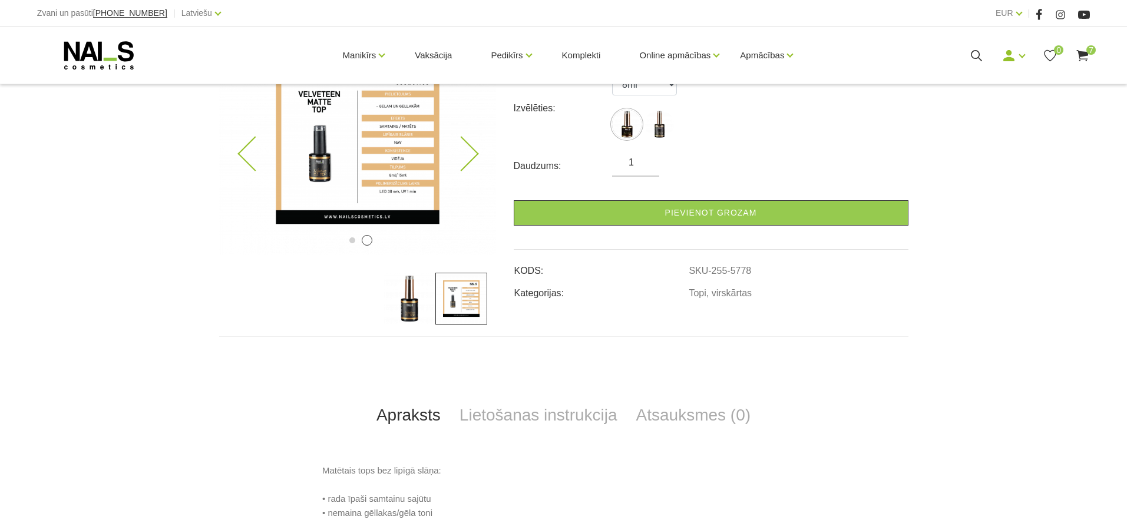
click at [385, 153] on img at bounding box center [357, 142] width 277 height 226
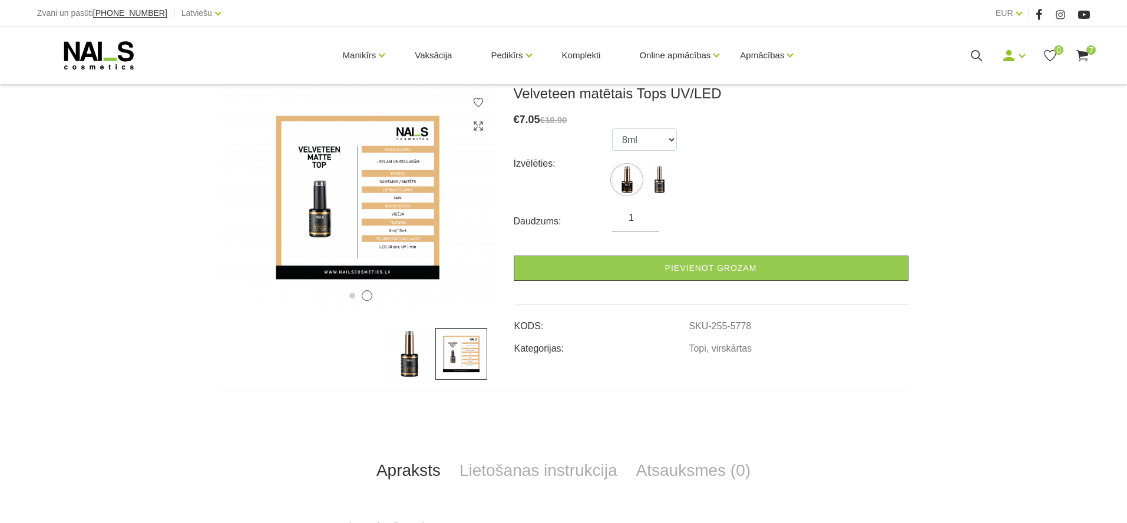
scroll to position [154, 0]
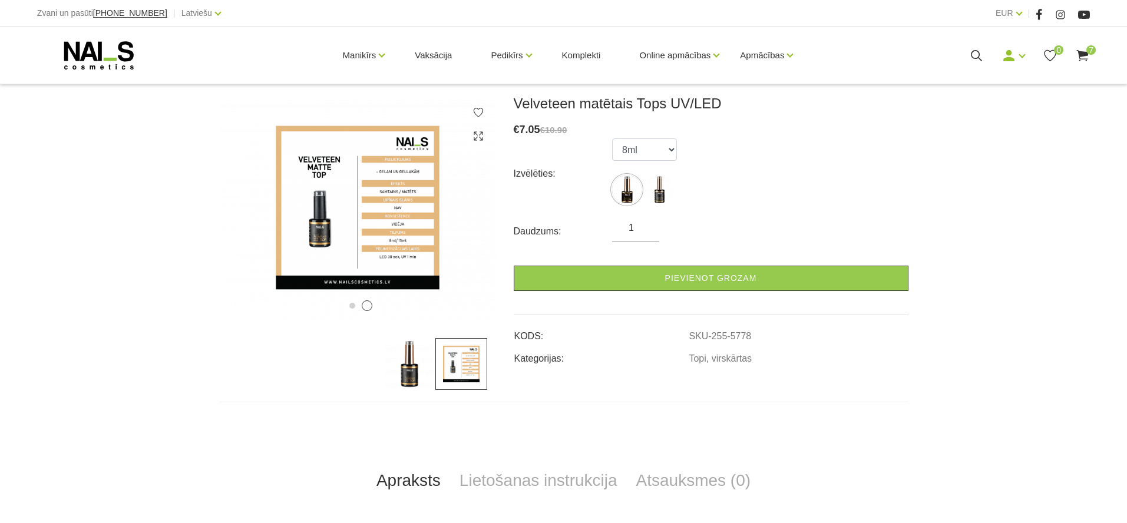
click at [641, 226] on input "1" at bounding box center [635, 228] width 47 height 14
select select "5791"
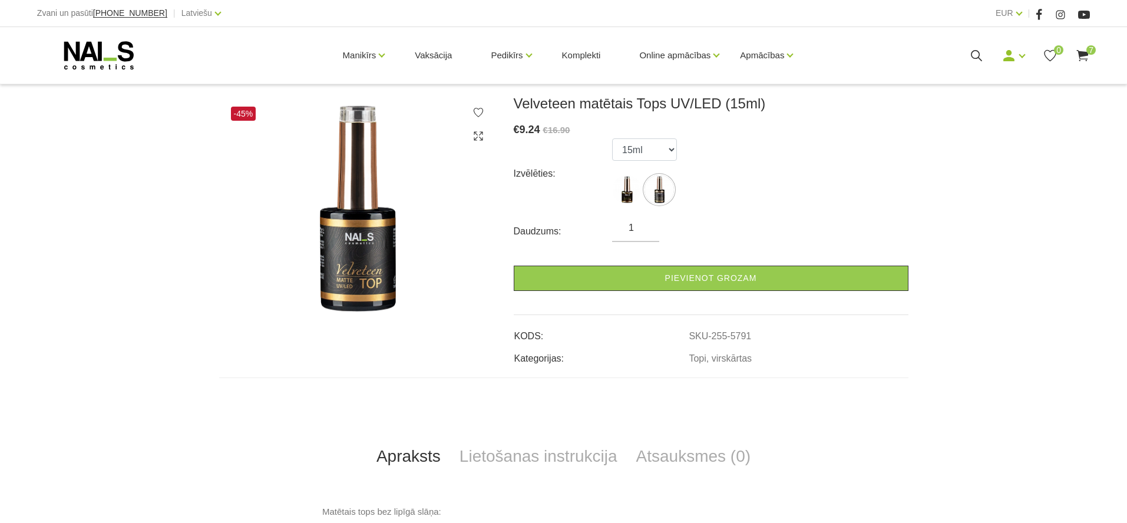
type input "2"
click at [647, 226] on input "2" at bounding box center [635, 228] width 47 height 14
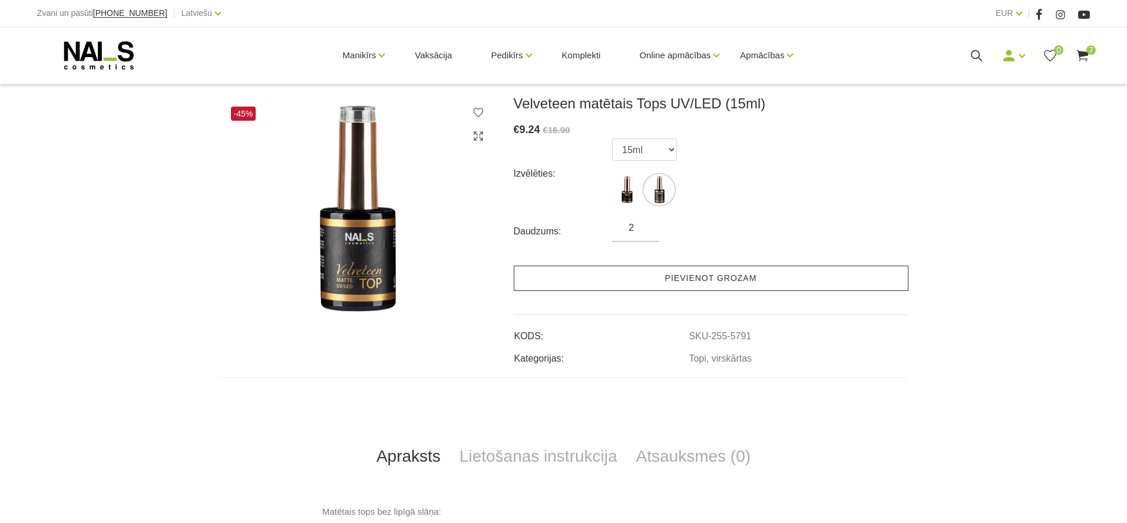
click at [659, 268] on link "Pievienot grozam" at bounding box center [711, 278] width 395 height 25
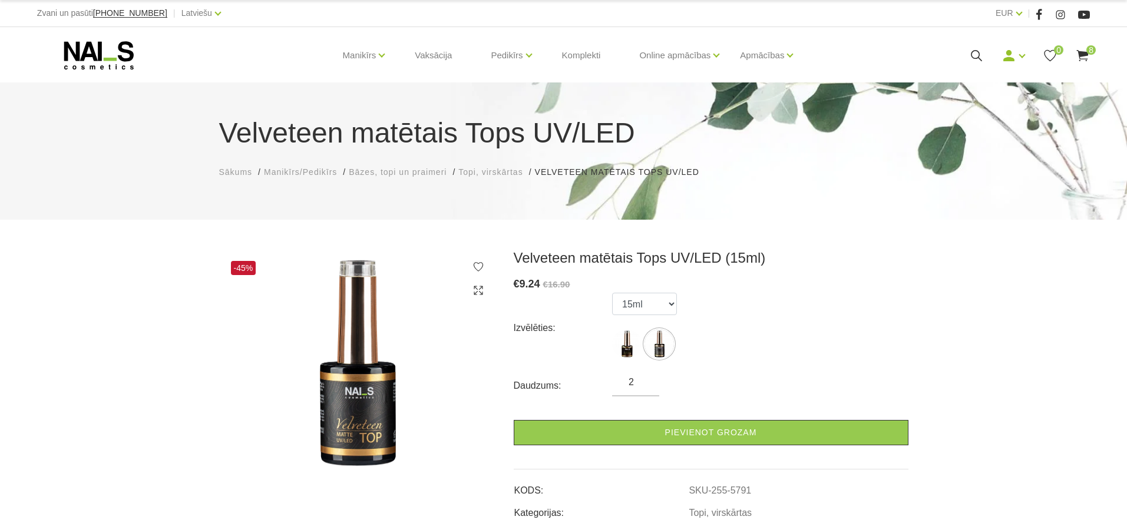
scroll to position [0, 0]
click at [498, 174] on span "Topi, virskārtas" at bounding box center [490, 171] width 64 height 9
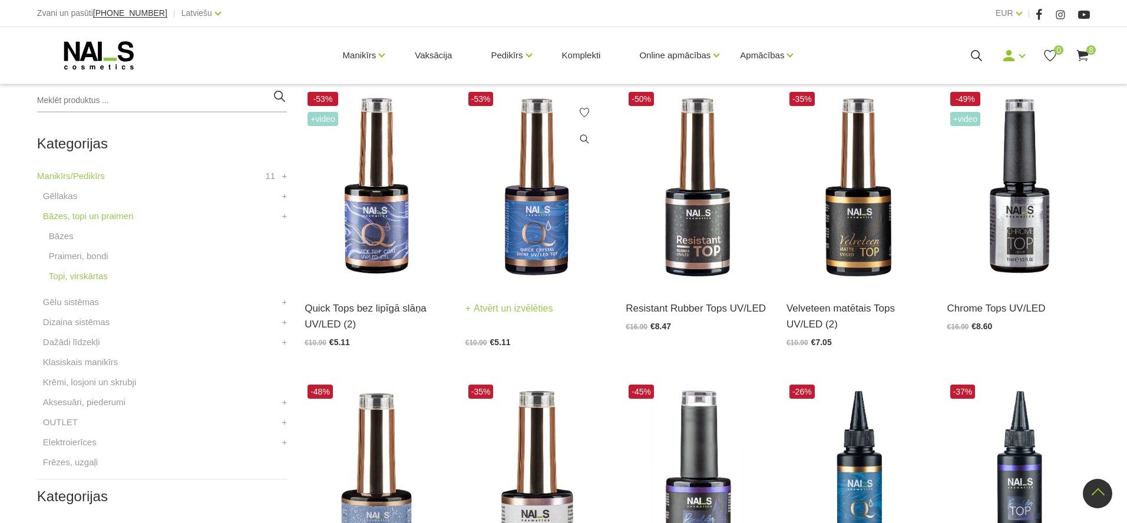
scroll to position [277, 0]
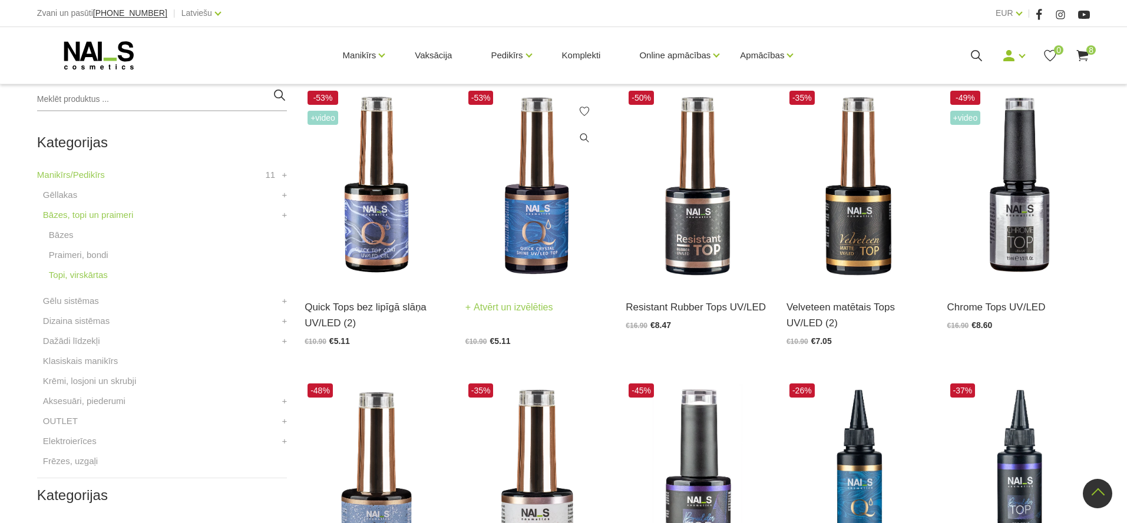
click at [534, 231] on img at bounding box center [536, 186] width 143 height 197
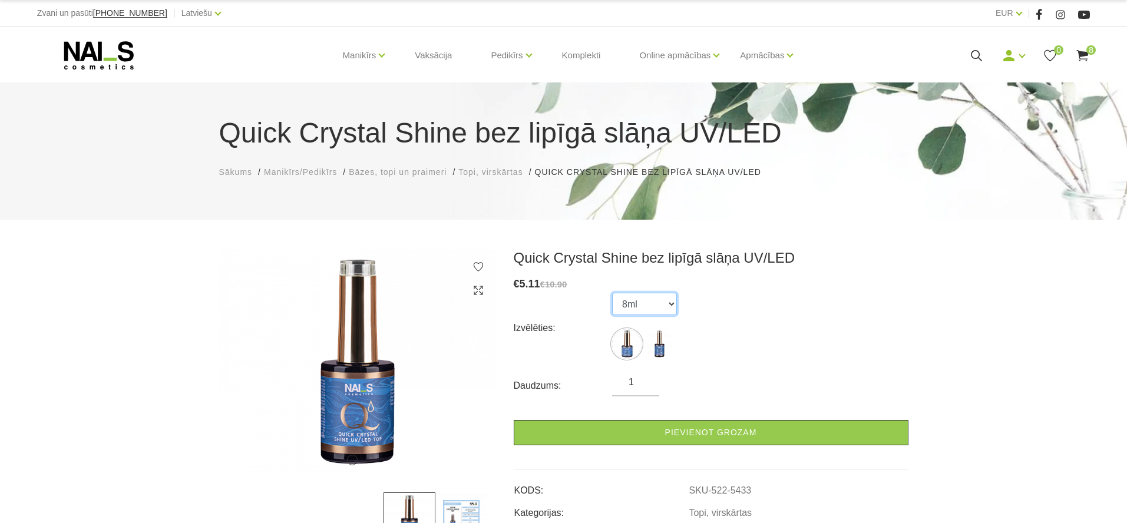
select select "5434"
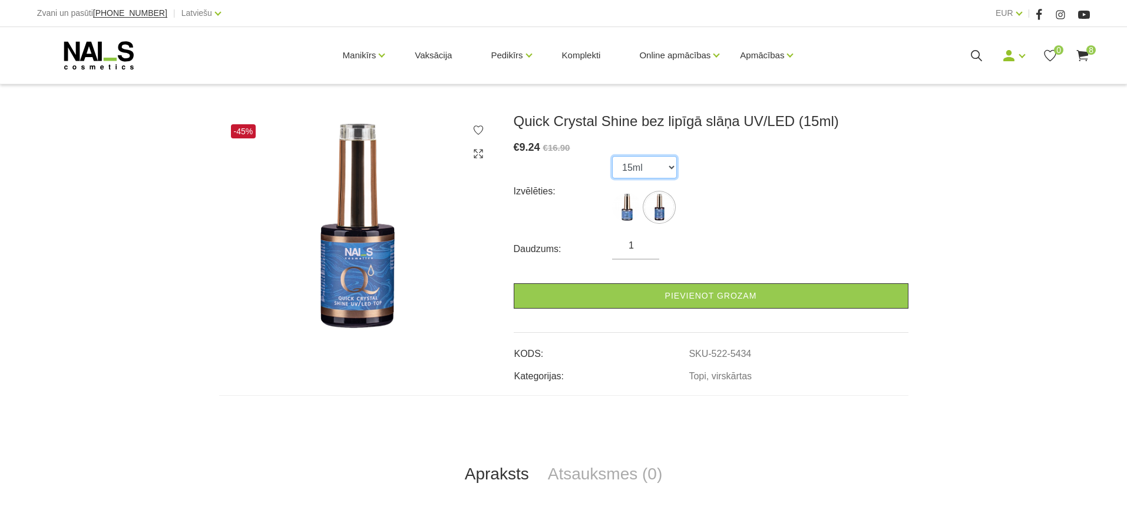
scroll to position [134, 0]
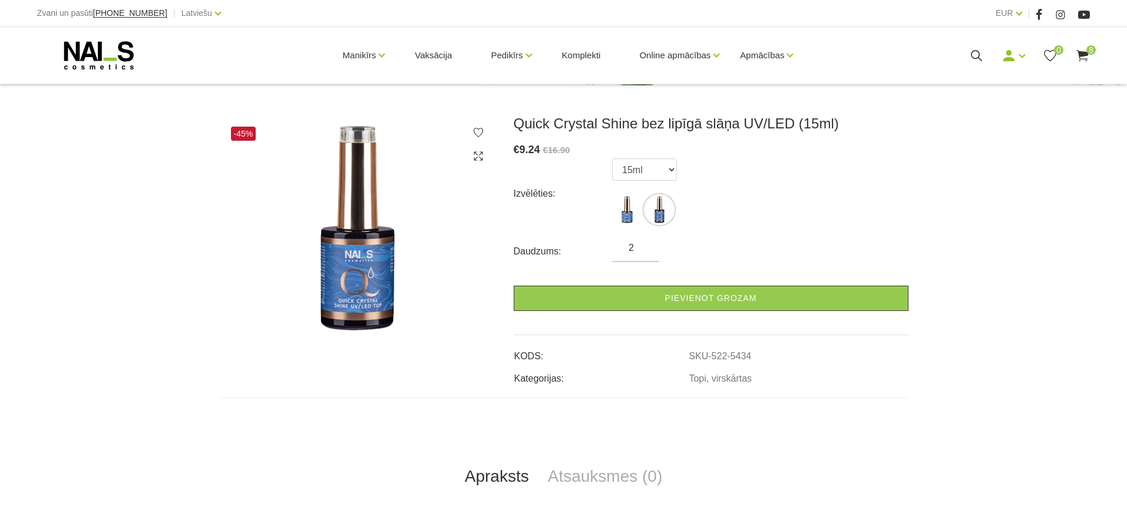
click at [647, 246] on input "2" at bounding box center [635, 248] width 47 height 14
click at [647, 246] on input "3" at bounding box center [635, 248] width 47 height 14
click at [647, 246] on input "4" at bounding box center [635, 248] width 47 height 14
click at [647, 246] on input "5" at bounding box center [635, 248] width 47 height 14
click at [647, 246] on input "6" at bounding box center [635, 248] width 47 height 14
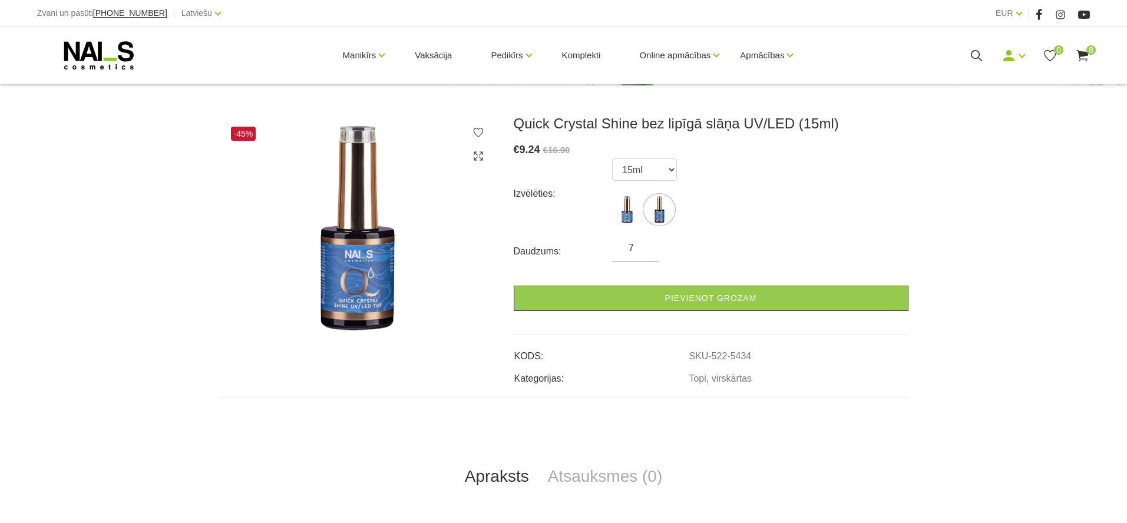
click at [647, 246] on input "7" at bounding box center [635, 248] width 47 height 14
click at [647, 246] on input "8" at bounding box center [635, 248] width 47 height 14
click at [647, 246] on input "9" at bounding box center [635, 248] width 47 height 14
type input "10"
click at [646, 244] on input "10" at bounding box center [635, 248] width 47 height 14
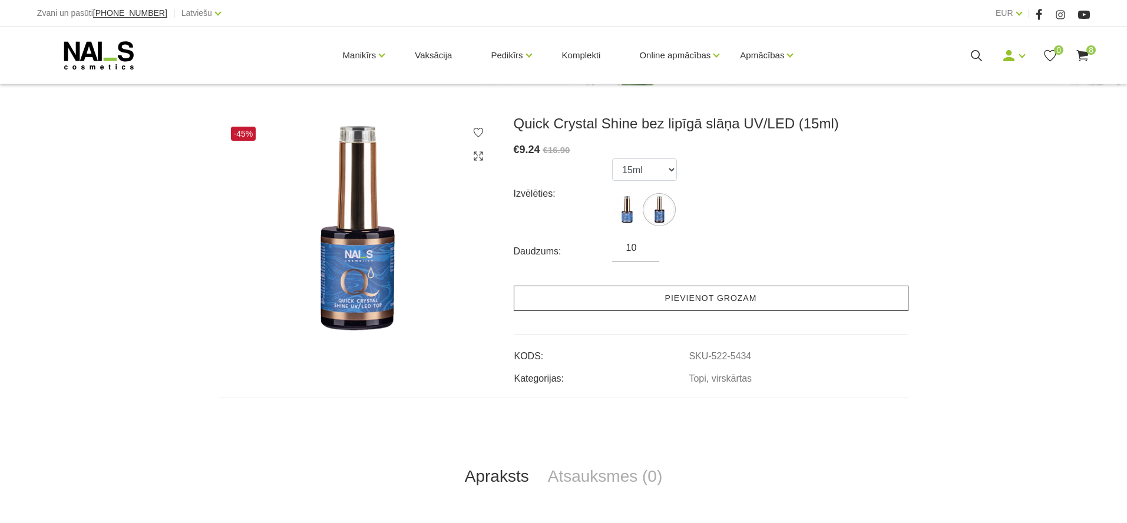
click at [653, 301] on link "Pievienot grozam" at bounding box center [711, 298] width 395 height 25
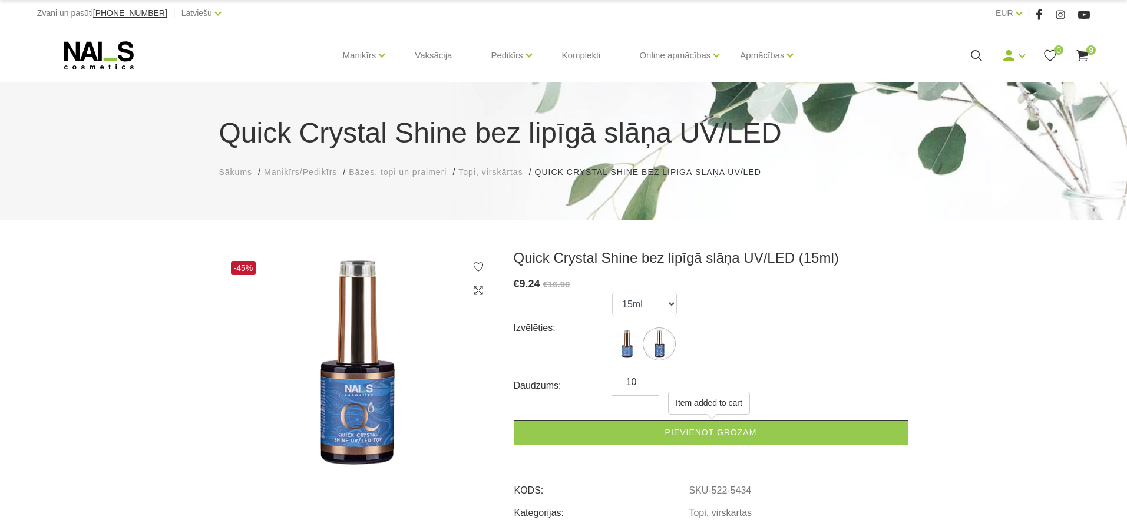
scroll to position [0, 0]
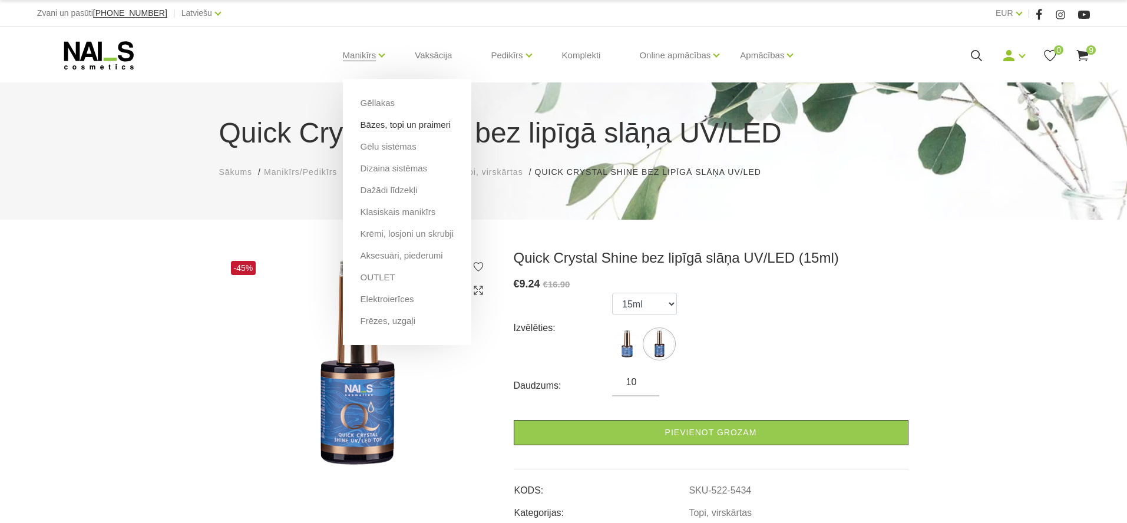
click at [367, 121] on link "Bāzes, topi un praimeri" at bounding box center [405, 124] width 90 height 13
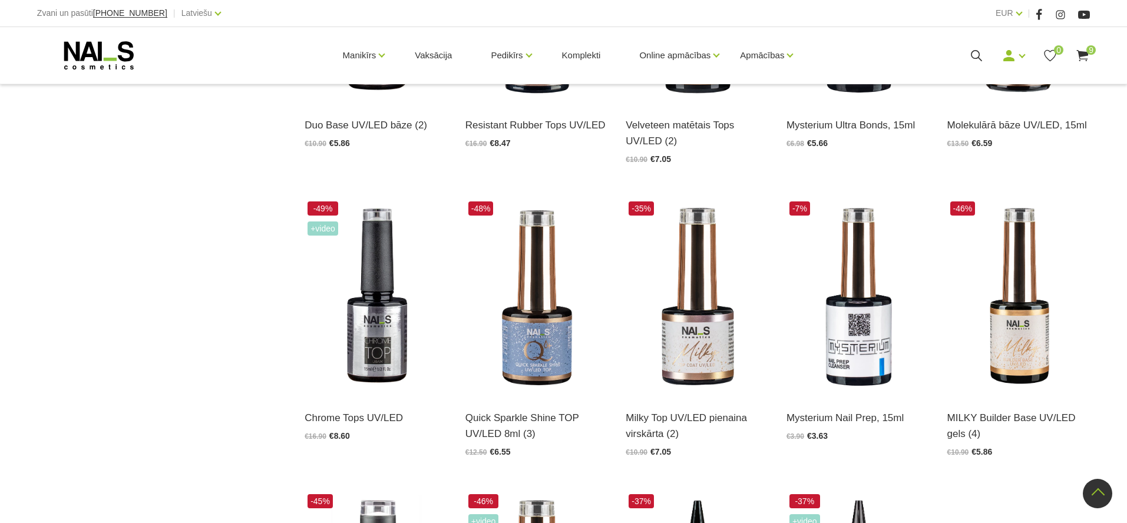
scroll to position [1068, 0]
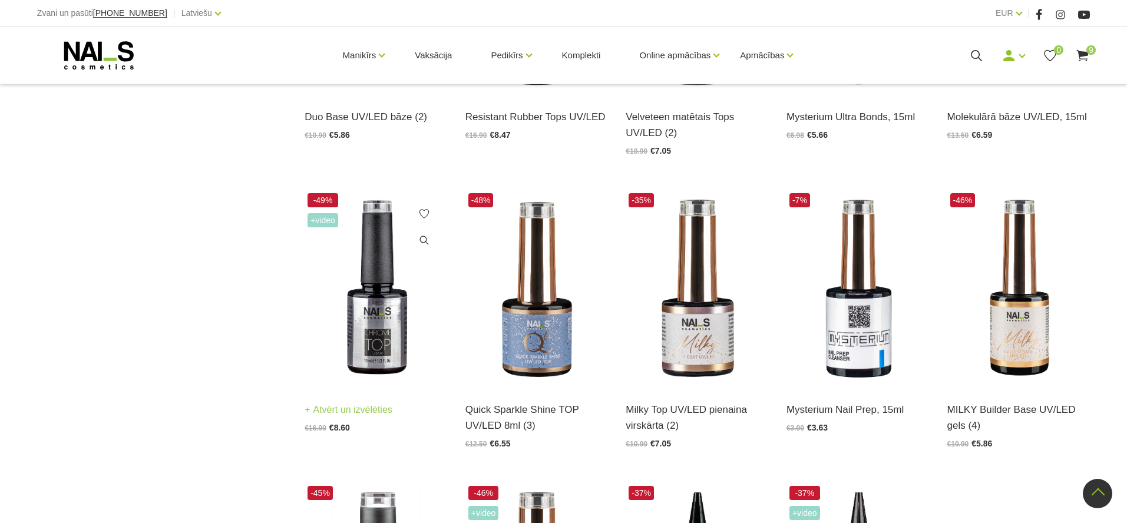
click at [368, 329] on img at bounding box center [376, 288] width 143 height 197
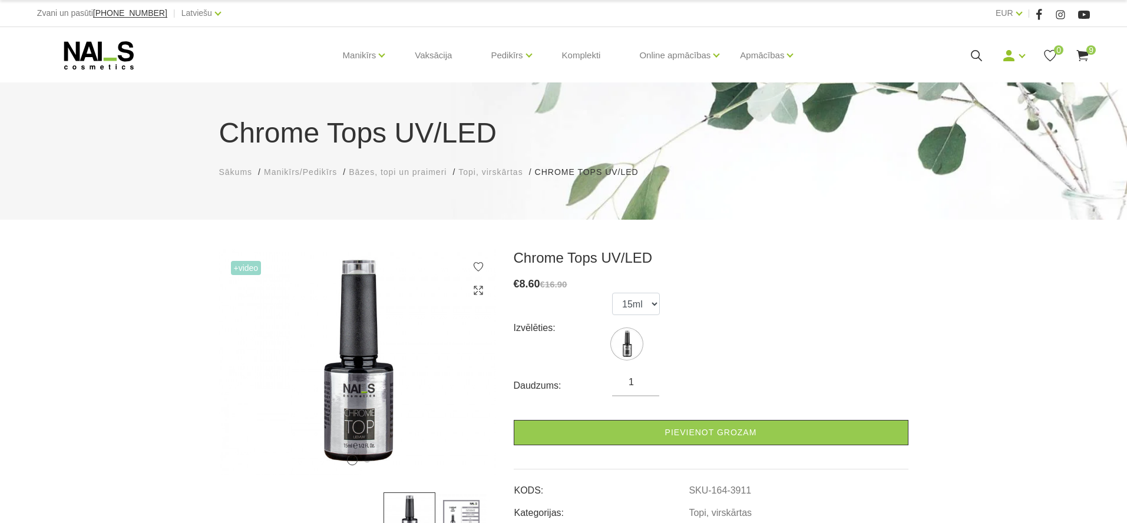
type input "2"
click at [645, 379] on input "2" at bounding box center [635, 382] width 47 height 14
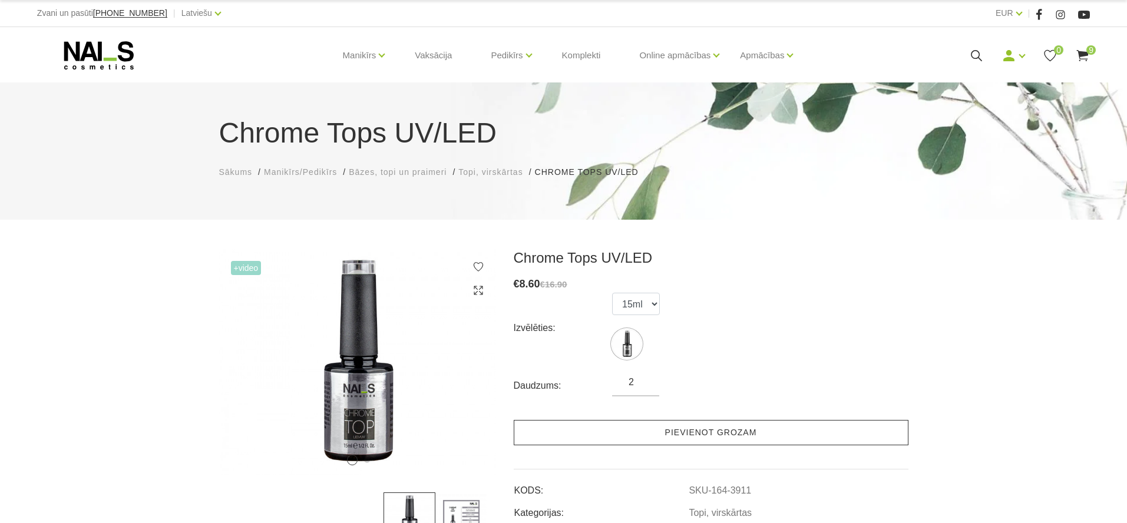
click at [660, 432] on link "Pievienot grozam" at bounding box center [711, 432] width 395 height 25
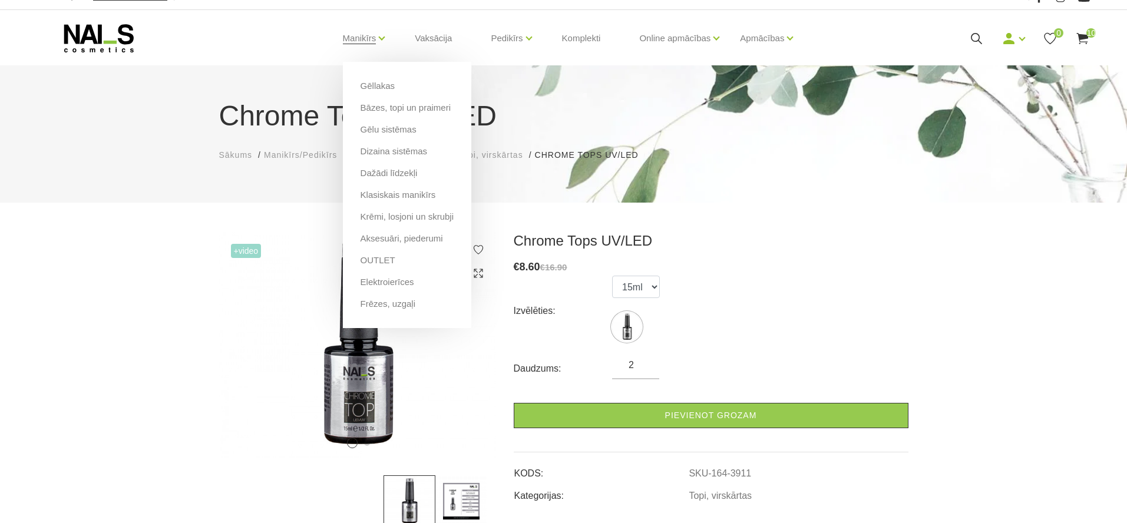
scroll to position [17, 0]
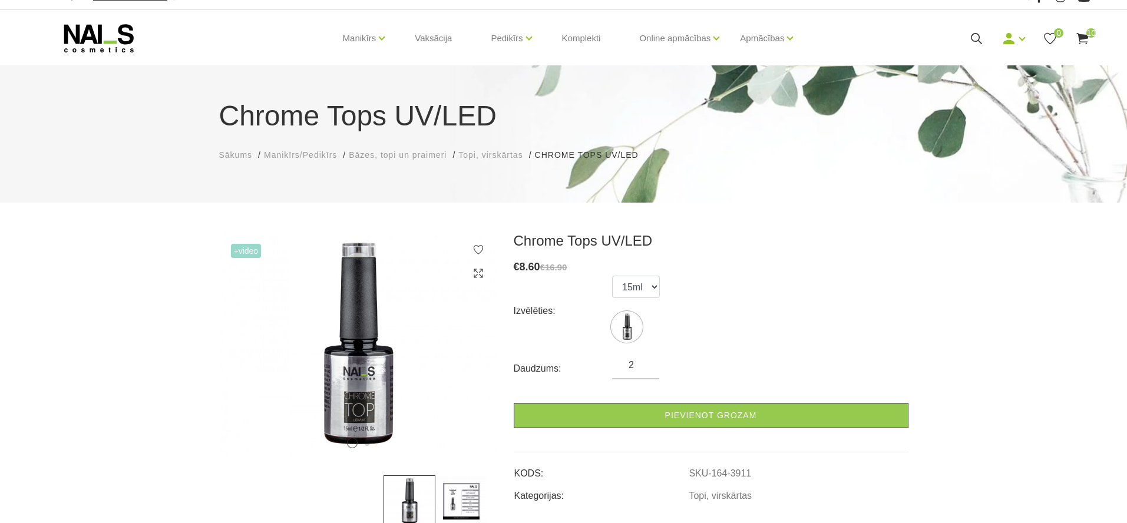
click at [977, 37] on icon at bounding box center [976, 38] width 15 height 15
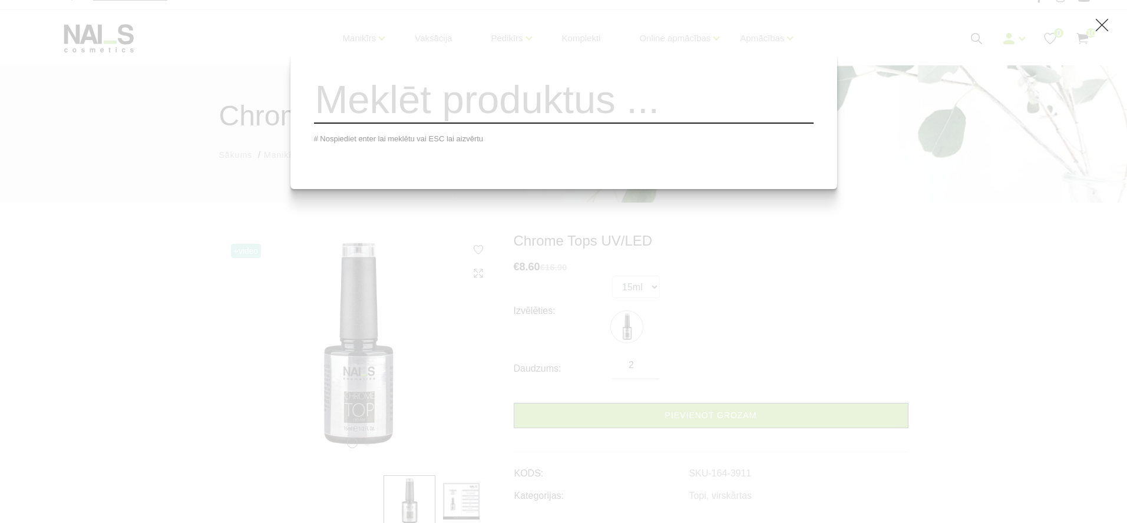
scroll to position [16, 0]
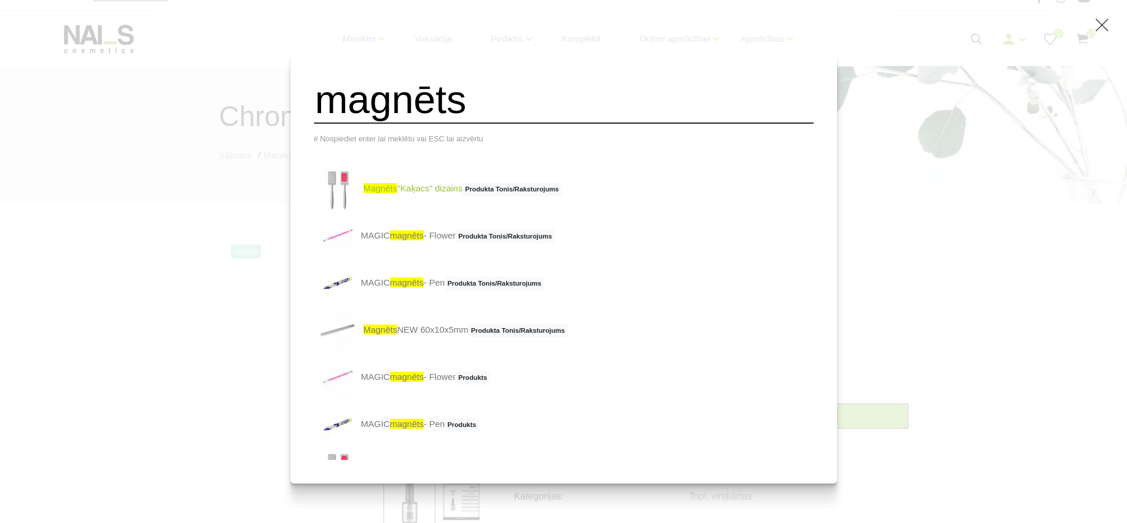
type input "magnēts"
click at [485, 193] on span "Produkta Tonis/Raksturojums" at bounding box center [511, 190] width 99 height 14
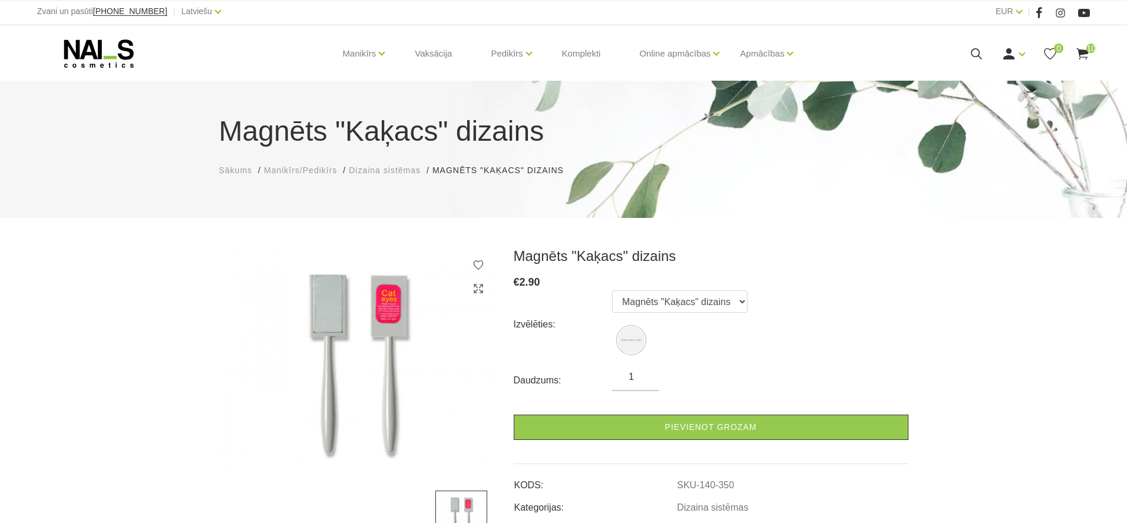
scroll to position [8, 1]
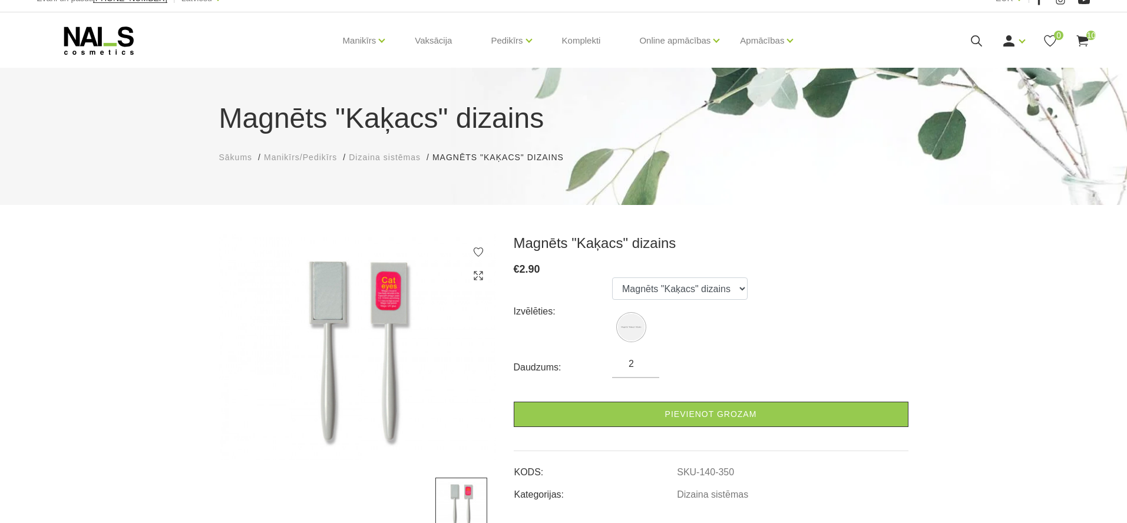
click at [647, 370] on input "2" at bounding box center [635, 364] width 47 height 14
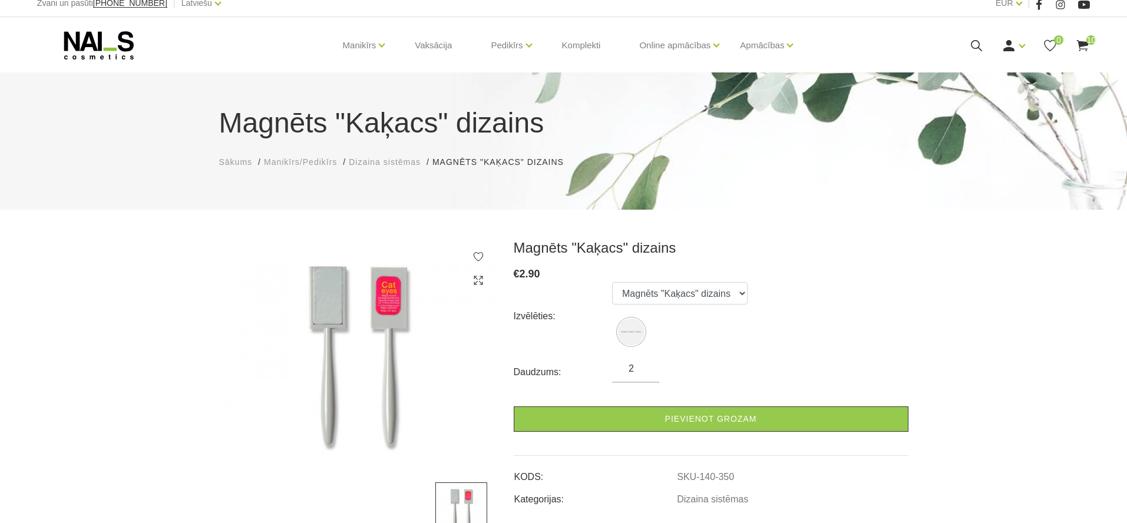
type input "3"
click at [647, 366] on input "3" at bounding box center [635, 369] width 47 height 14
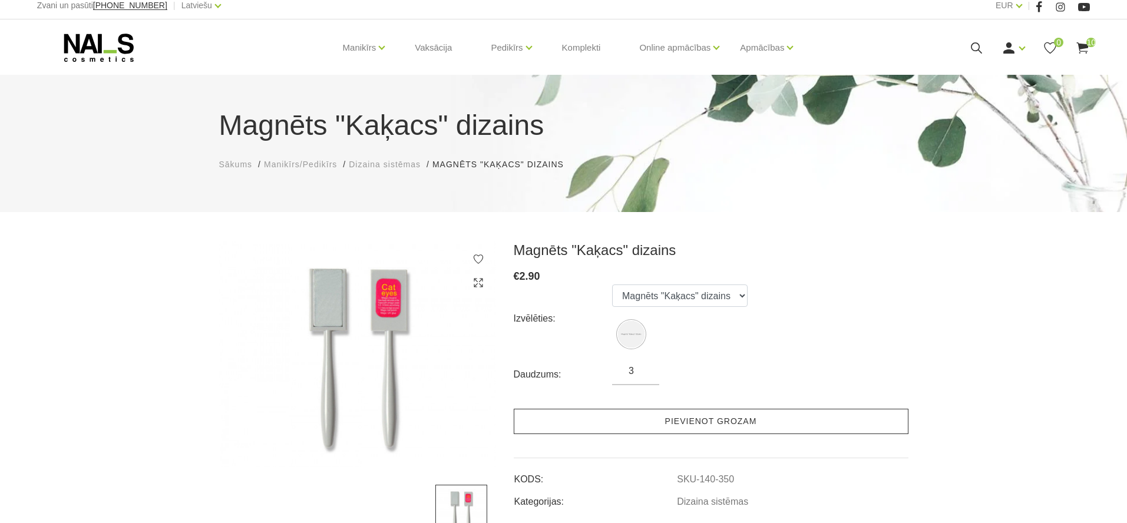
scroll to position [8, 0]
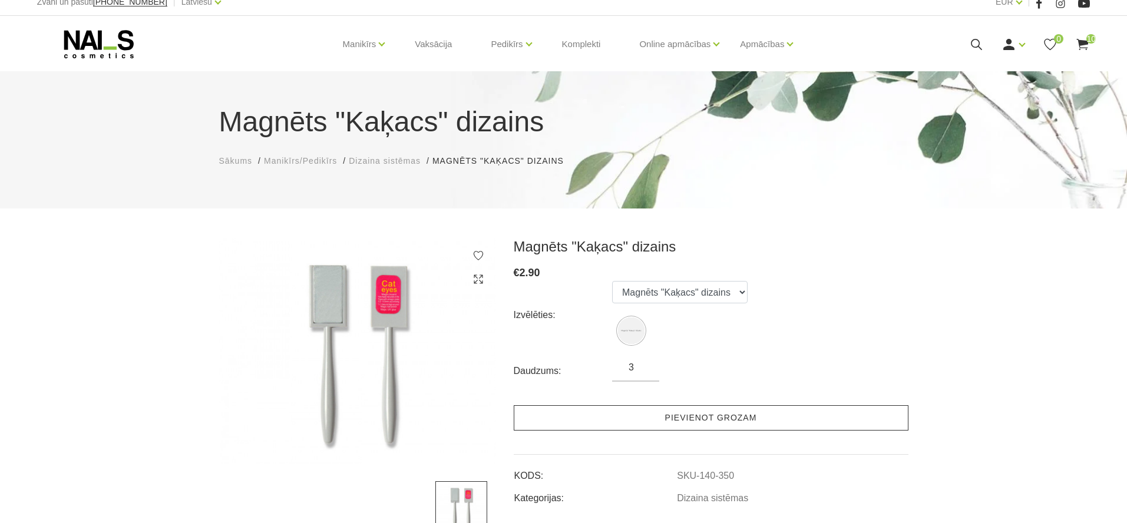
click at [649, 415] on link "Pievienot grozam" at bounding box center [711, 417] width 395 height 25
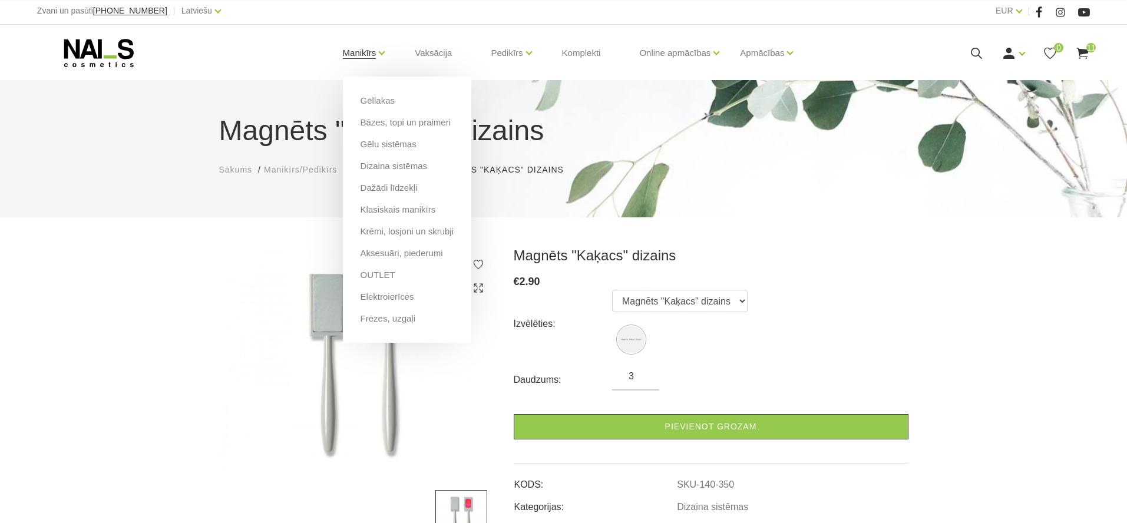
scroll to position [7, 0]
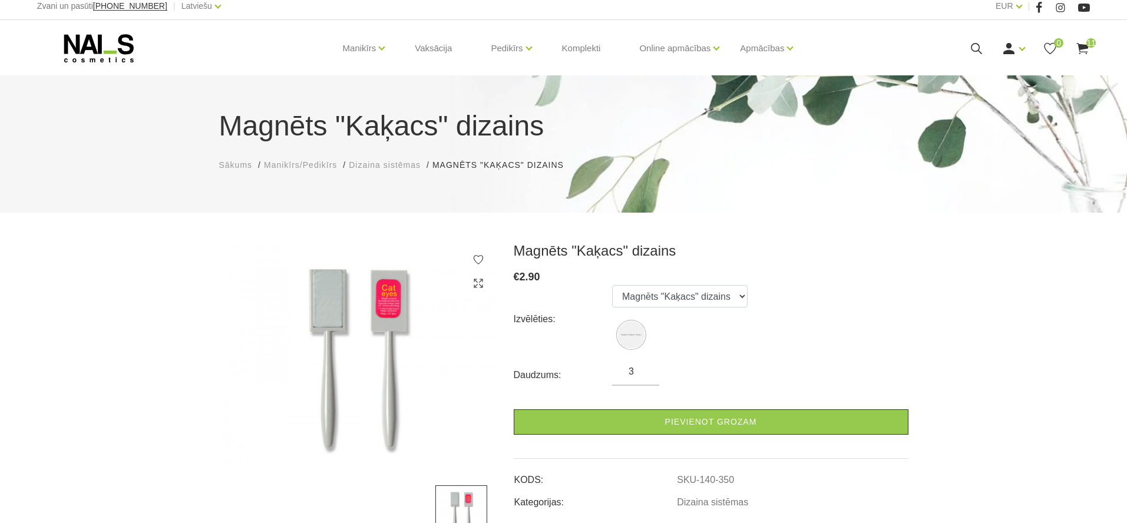
click at [978, 50] on use at bounding box center [976, 48] width 11 height 11
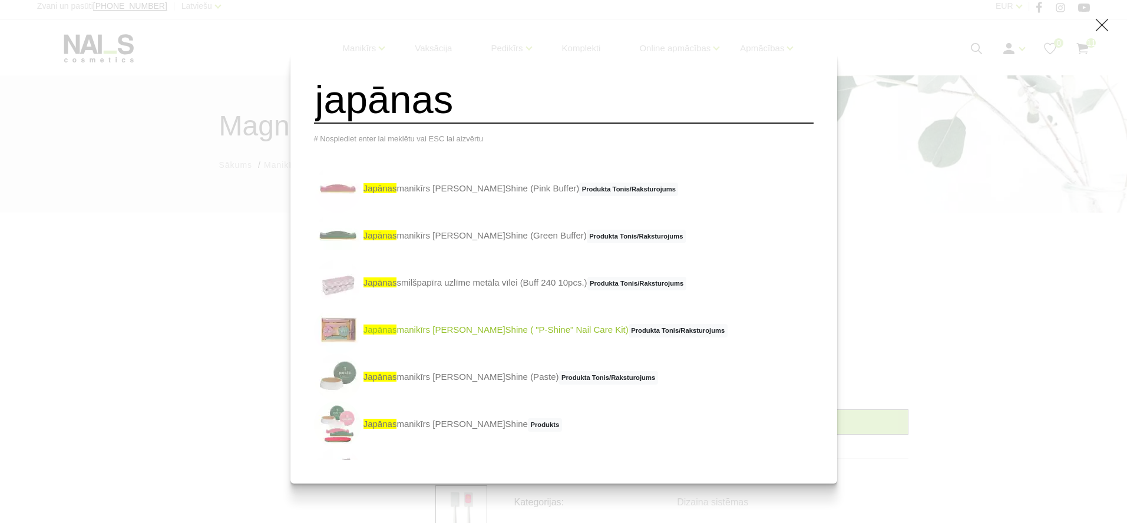
type input "japānas"
click at [426, 330] on link "japānas manikīrs P.Shine ( "P-Shine" Nail Care Kit) Produkta Tonis/Raksturojums" at bounding box center [520, 330] width 413 height 47
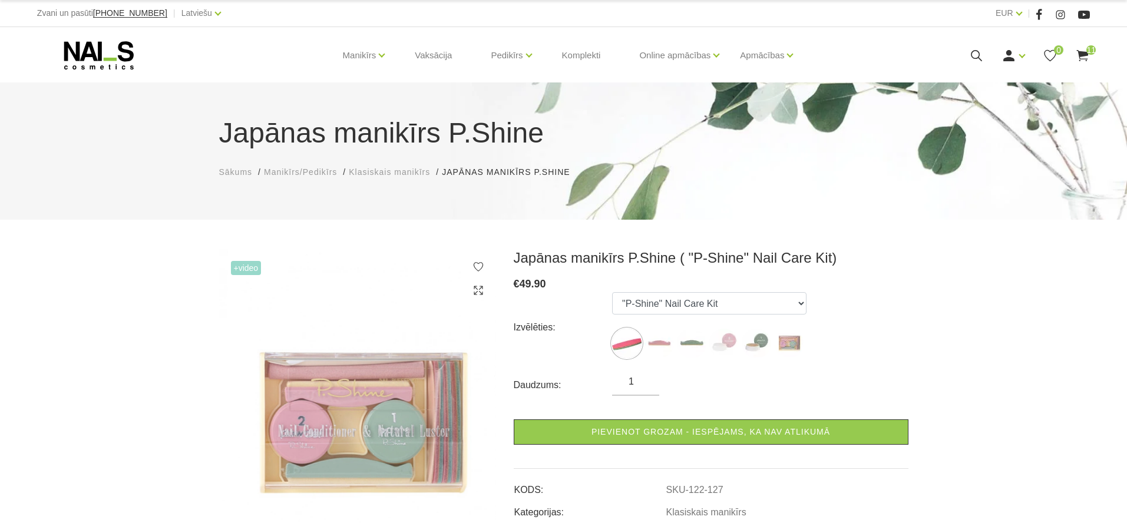
select select "127"
click at [792, 335] on img at bounding box center [788, 343] width 29 height 29
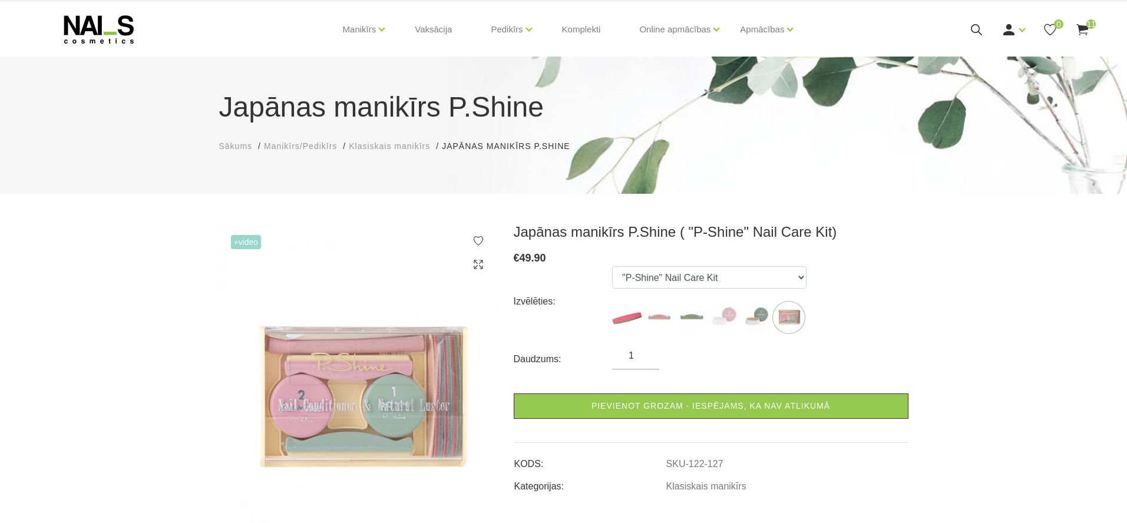
scroll to position [50, 0]
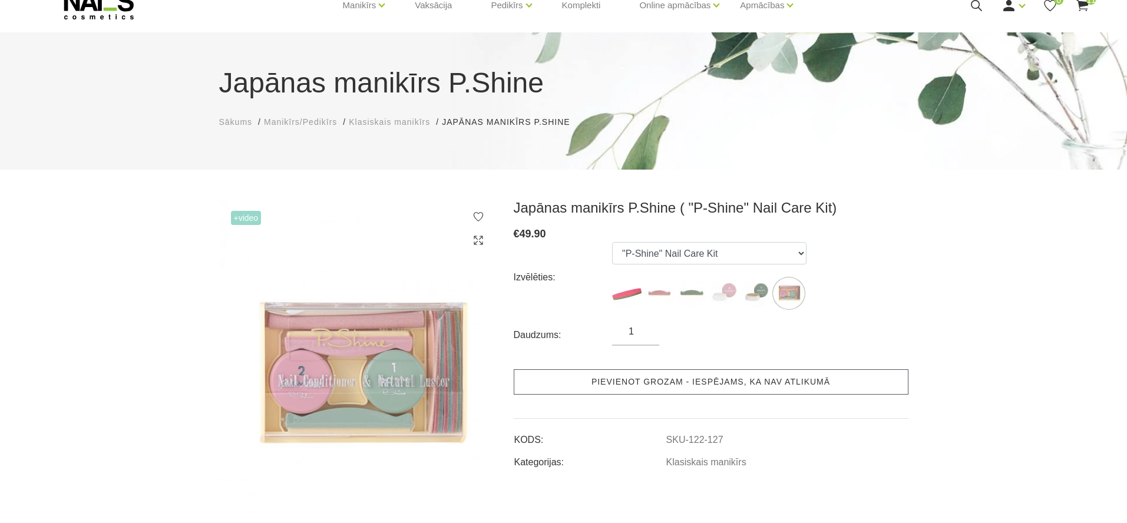
click at [743, 379] on link "Pievienot grozam - iespējams, ka nav atlikumā" at bounding box center [711, 381] width 395 height 25
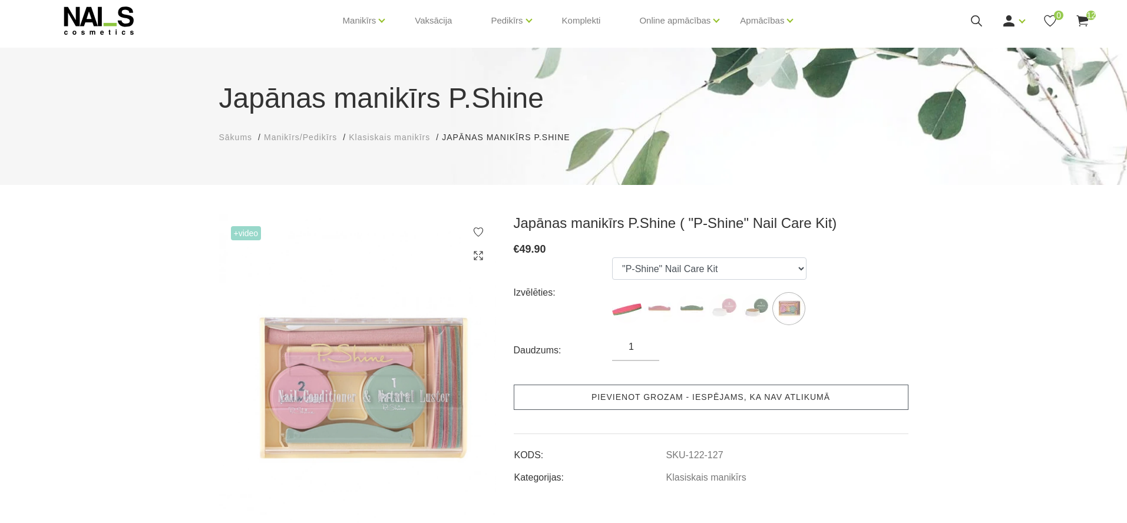
click at [746, 399] on link "Pievienot grozam - iespējams, ka nav atlikumā" at bounding box center [711, 397] width 395 height 25
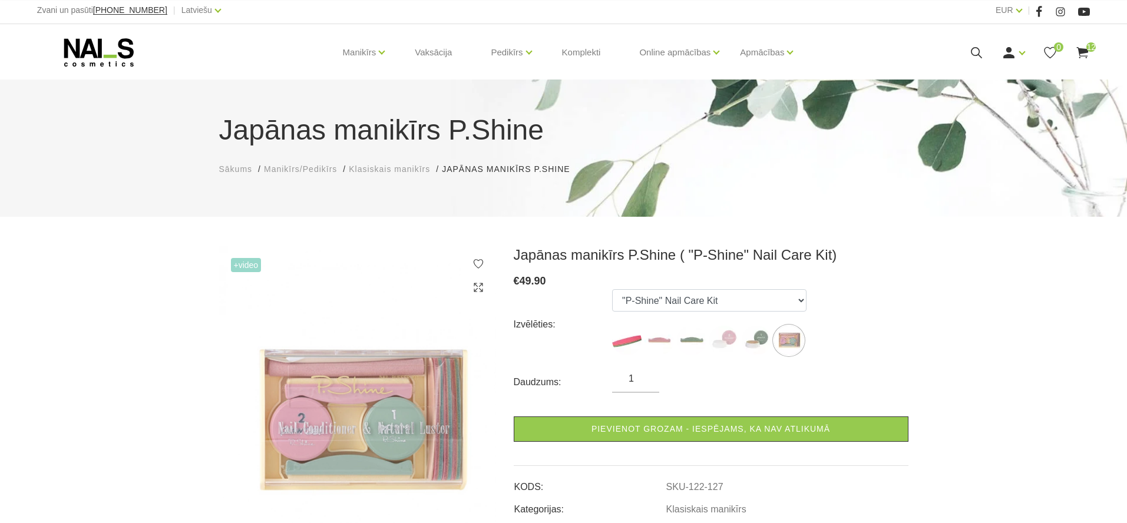
scroll to position [3, 0]
click at [972, 55] on icon at bounding box center [976, 52] width 15 height 15
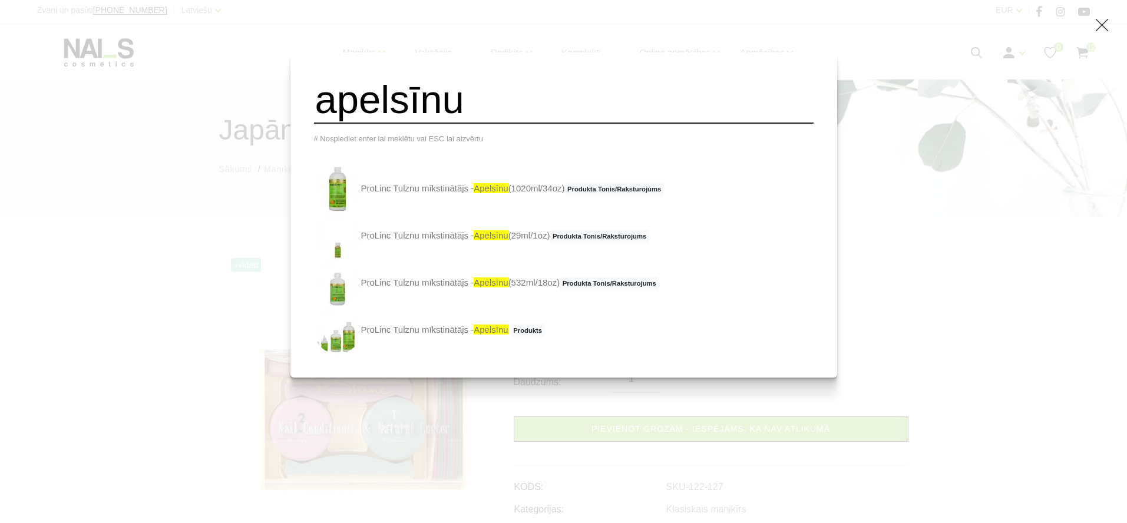
type input "apelsīnu"
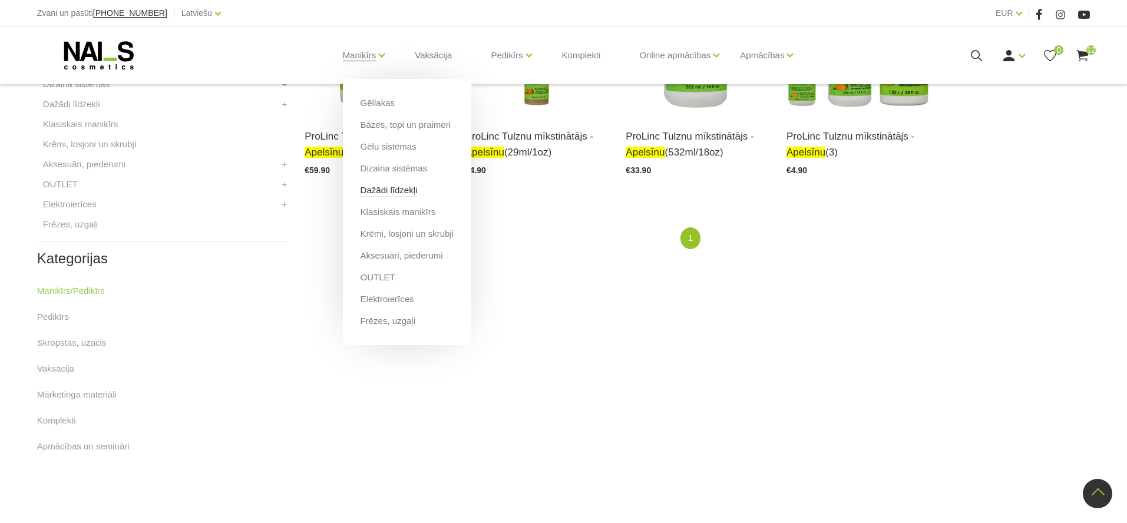
scroll to position [464, 0]
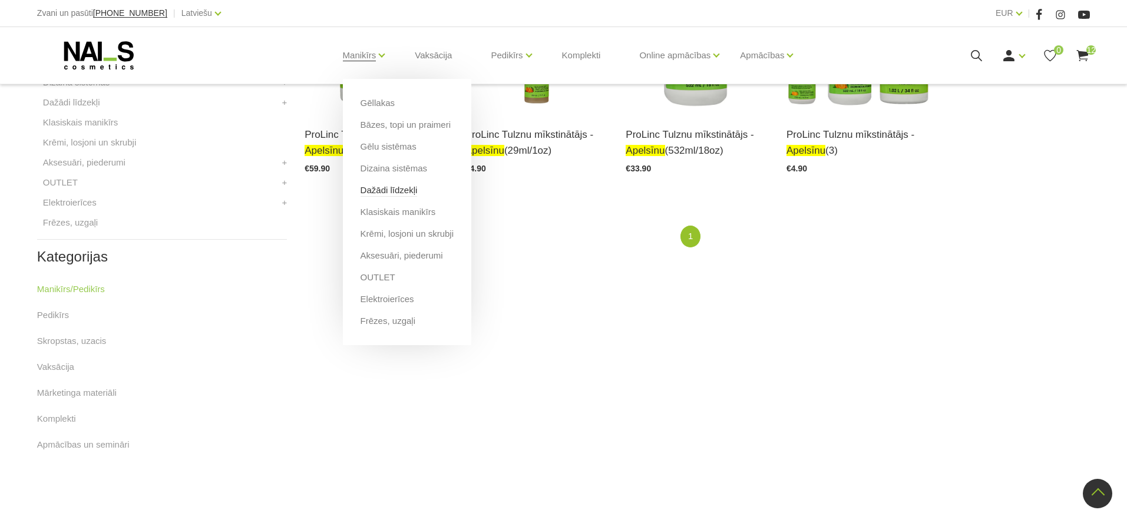
click at [376, 191] on link "Dažādi līdzekļi" at bounding box center [388, 190] width 57 height 13
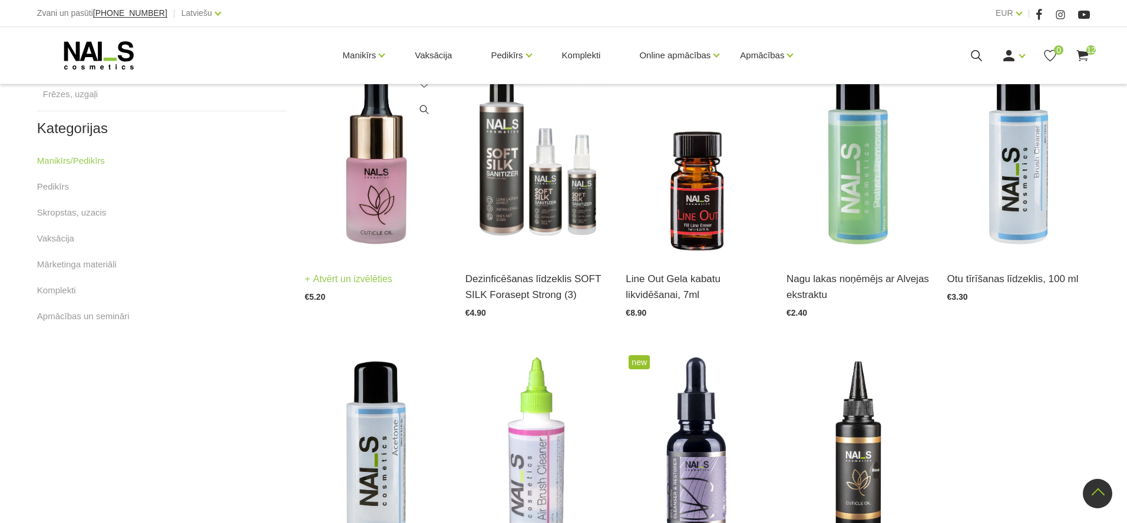
scroll to position [599, 0]
click at [378, 185] on img at bounding box center [376, 156] width 143 height 197
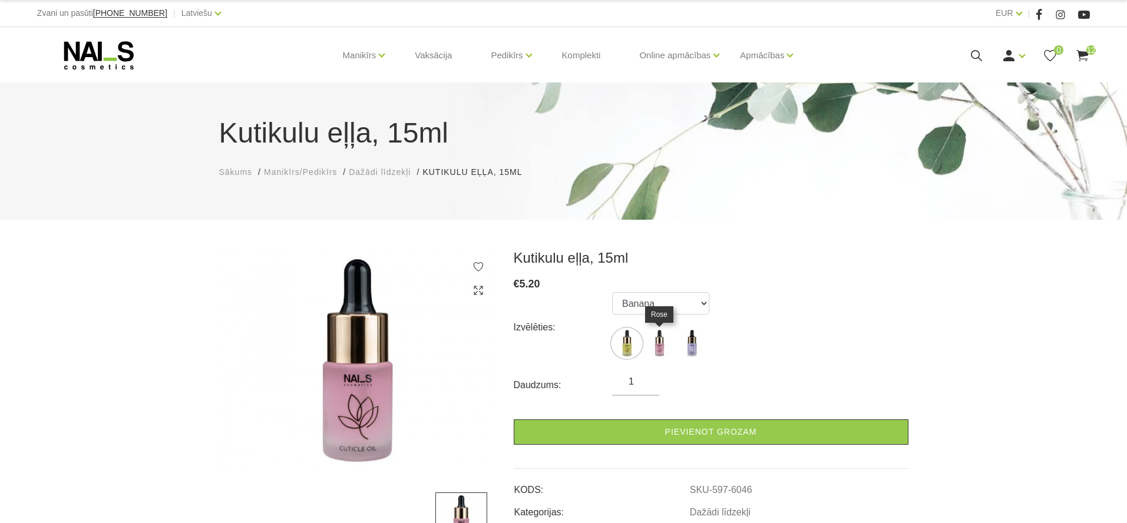
drag, startPoint x: 664, startPoint y: 347, endPoint x: 660, endPoint y: 356, distance: 9.2
click at [665, 347] on img at bounding box center [658, 343] width 29 height 29
select select "6047"
click at [646, 378] on input "2" at bounding box center [635, 382] width 47 height 14
type input "3"
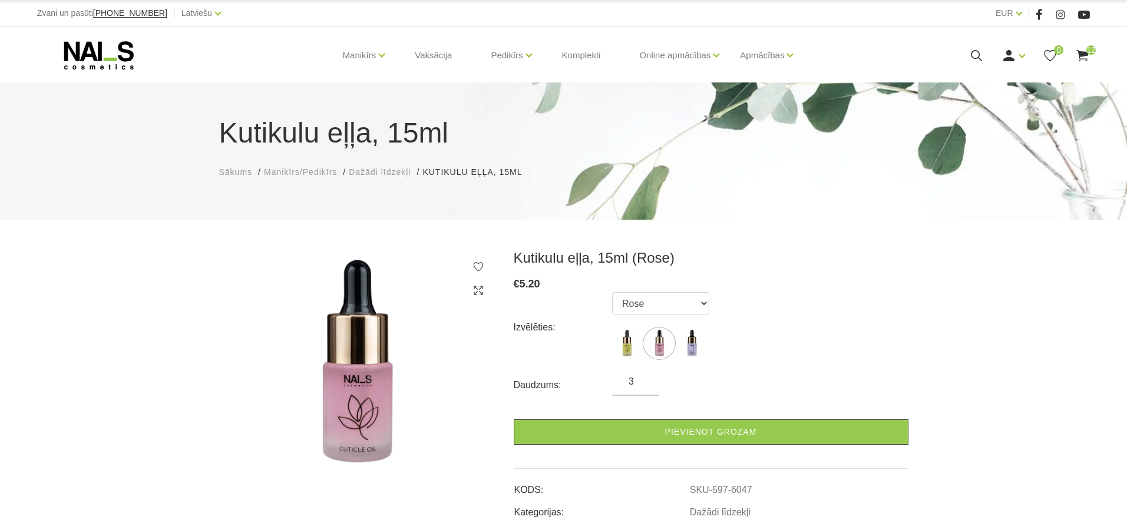
click at [646, 378] on input "3" at bounding box center [635, 382] width 47 height 14
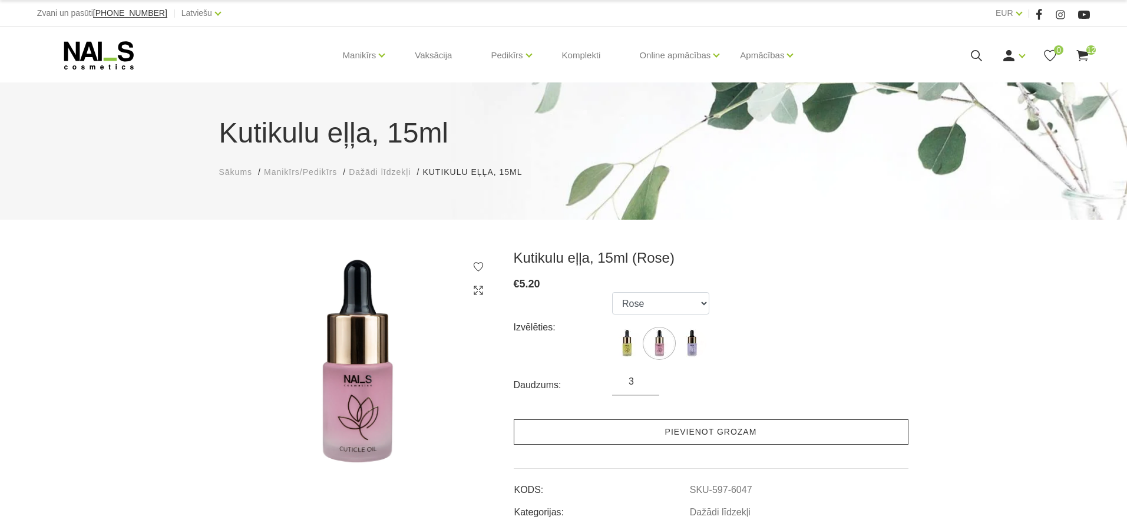
click at [657, 439] on link "Pievienot grozam" at bounding box center [711, 431] width 395 height 25
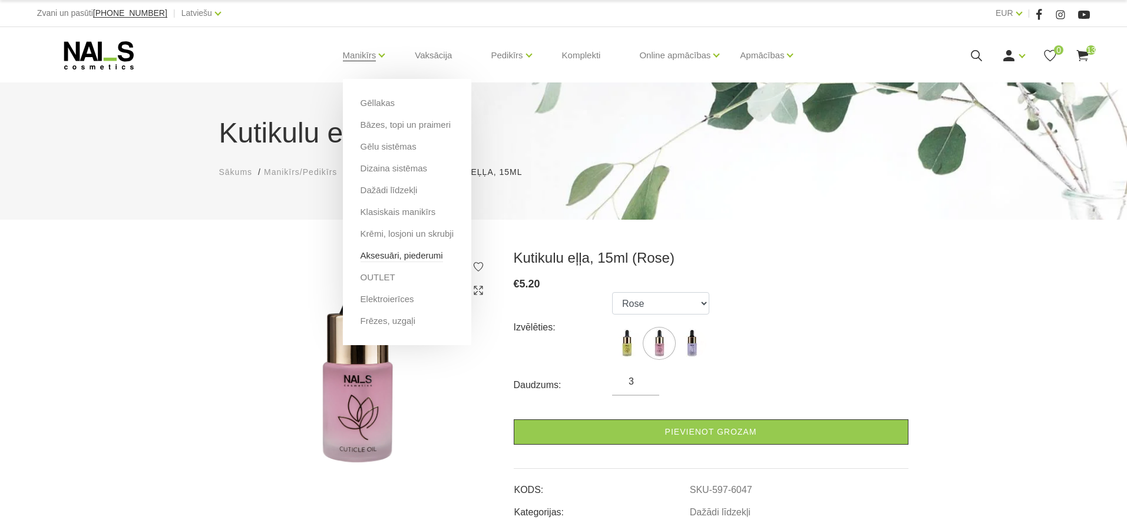
click at [377, 253] on link "Aksesuāri, piederumi" at bounding box center [401, 255] width 82 height 13
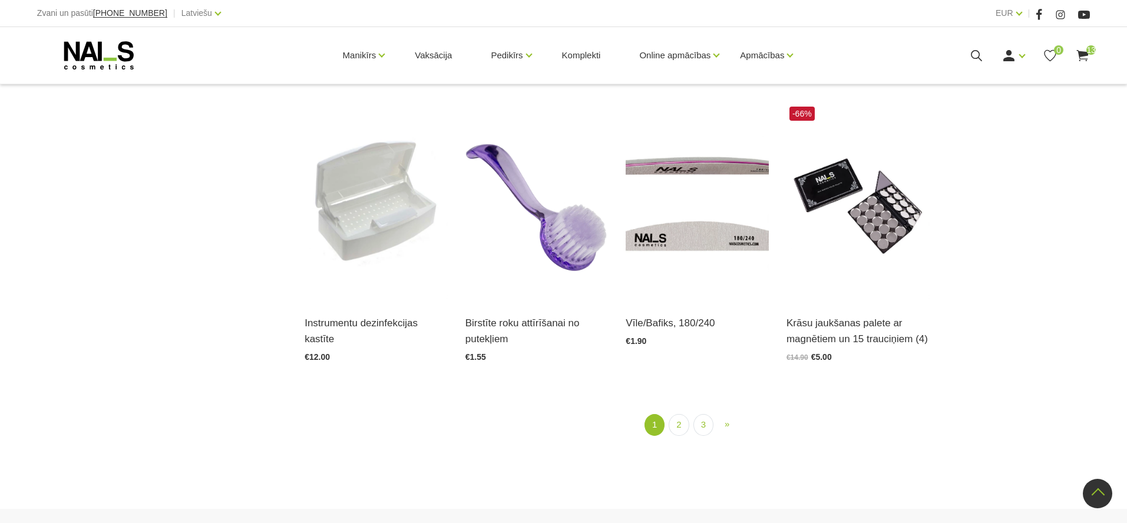
scroll to position [1449, 1]
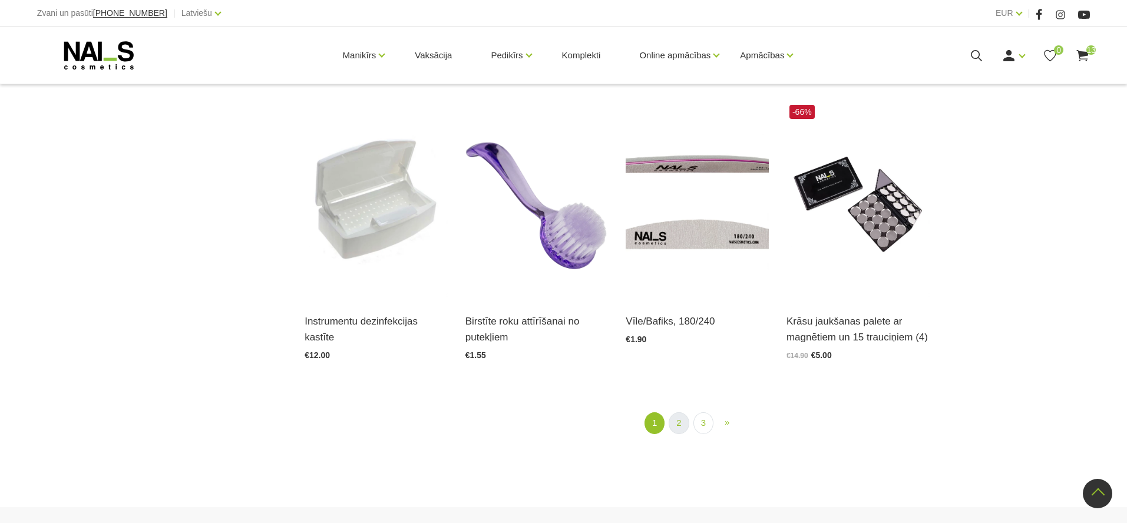
click at [673, 425] on link "2" at bounding box center [678, 423] width 20 height 22
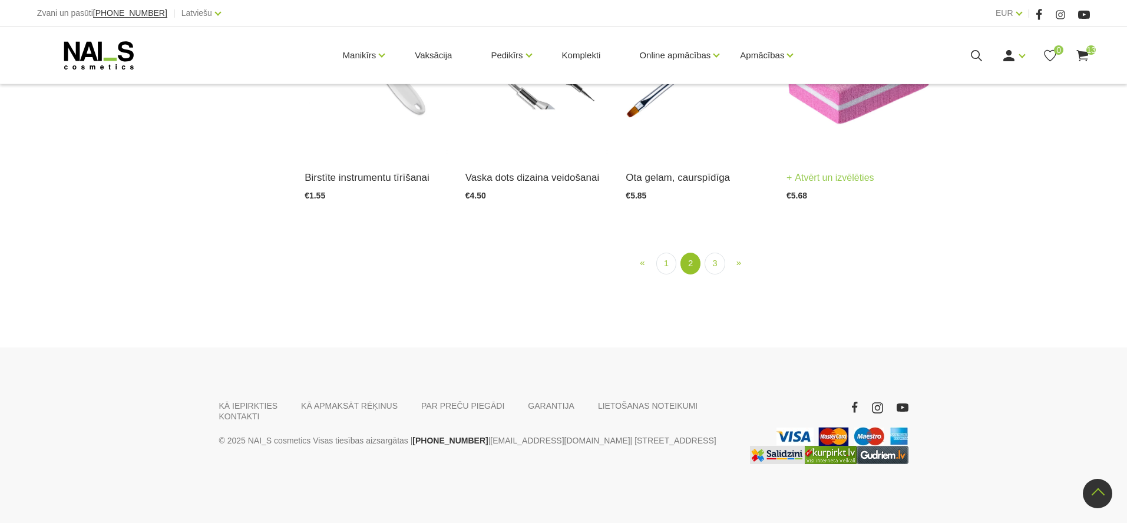
scroll to position [1354, 1]
click at [657, 274] on link "1" at bounding box center [666, 264] width 20 height 22
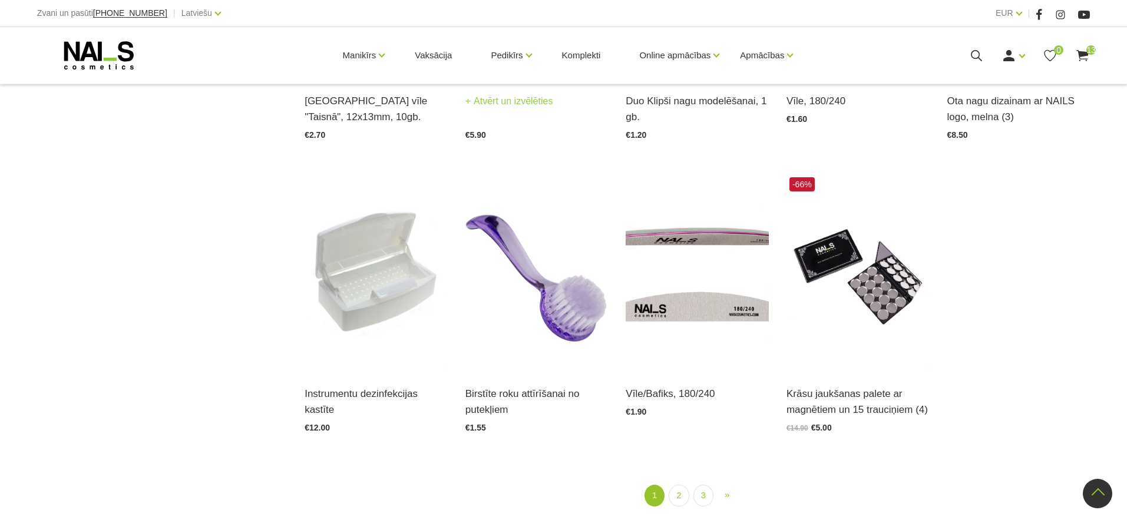
scroll to position [1355, 0]
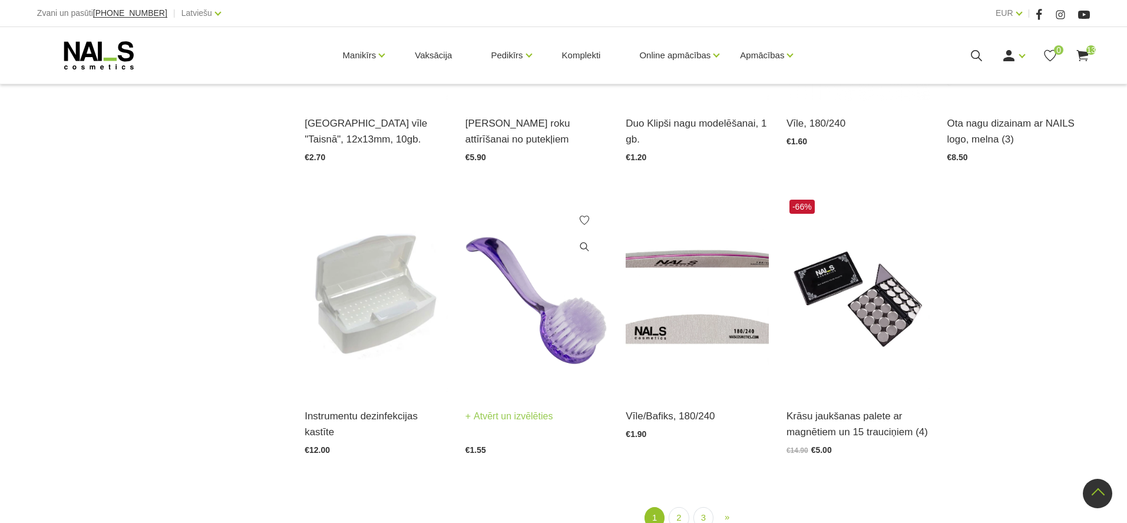
click at [535, 327] on img at bounding box center [536, 295] width 143 height 197
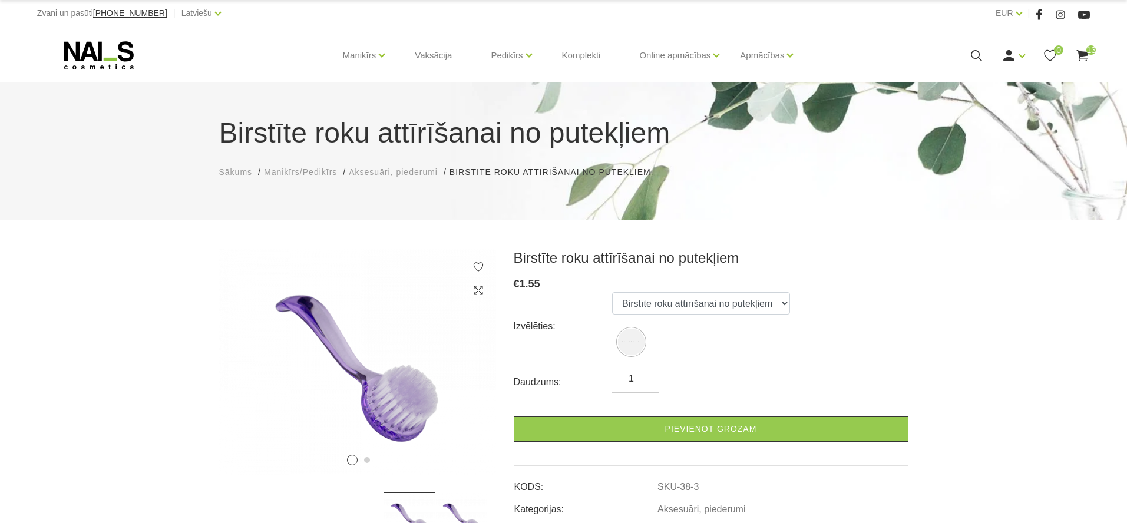
click at [646, 376] on input "1" at bounding box center [635, 379] width 47 height 14
drag, startPoint x: 646, startPoint y: 376, endPoint x: 644, endPoint y: 382, distance: 6.1
click at [646, 376] on input "1" at bounding box center [635, 379] width 47 height 14
click at [644, 380] on input "1" at bounding box center [635, 379] width 47 height 14
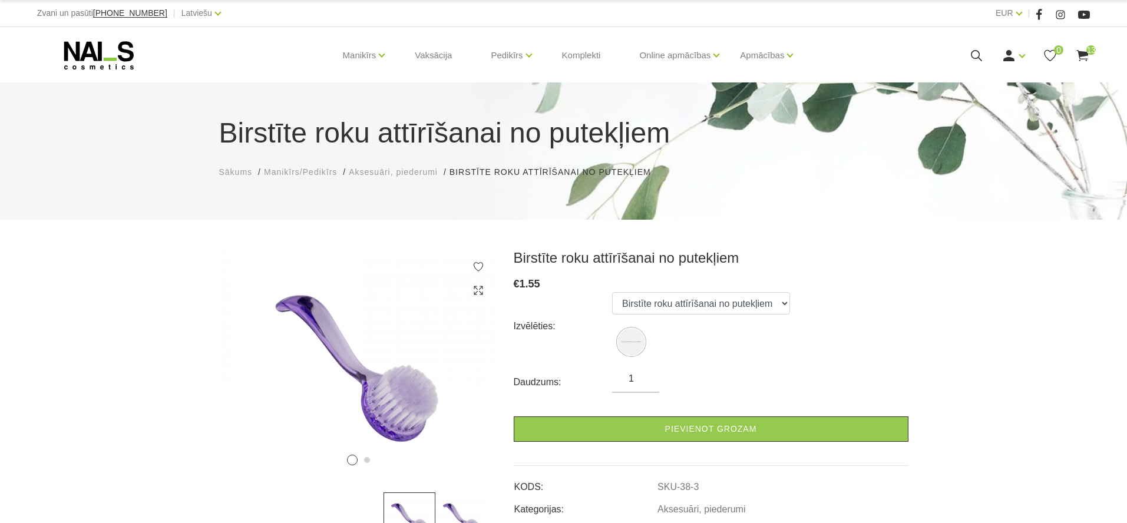
click at [645, 376] on input "1" at bounding box center [635, 379] width 47 height 14
click at [646, 380] on input "1" at bounding box center [635, 379] width 47 height 14
click at [641, 383] on input "1" at bounding box center [635, 379] width 47 height 14
click at [714, 384] on div "Daudzums: 1" at bounding box center [711, 382] width 395 height 21
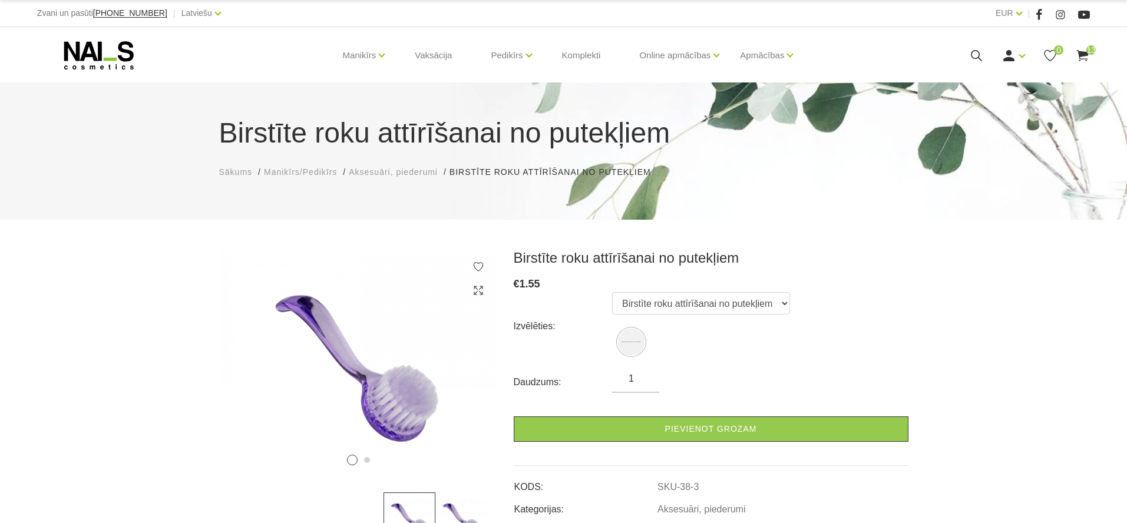
click at [648, 384] on input "1" at bounding box center [635, 379] width 47 height 14
click at [646, 375] on input "1" at bounding box center [635, 379] width 47 height 14
click at [647, 380] on input "1" at bounding box center [635, 379] width 47 height 14
click at [645, 376] on input "1" at bounding box center [635, 379] width 47 height 14
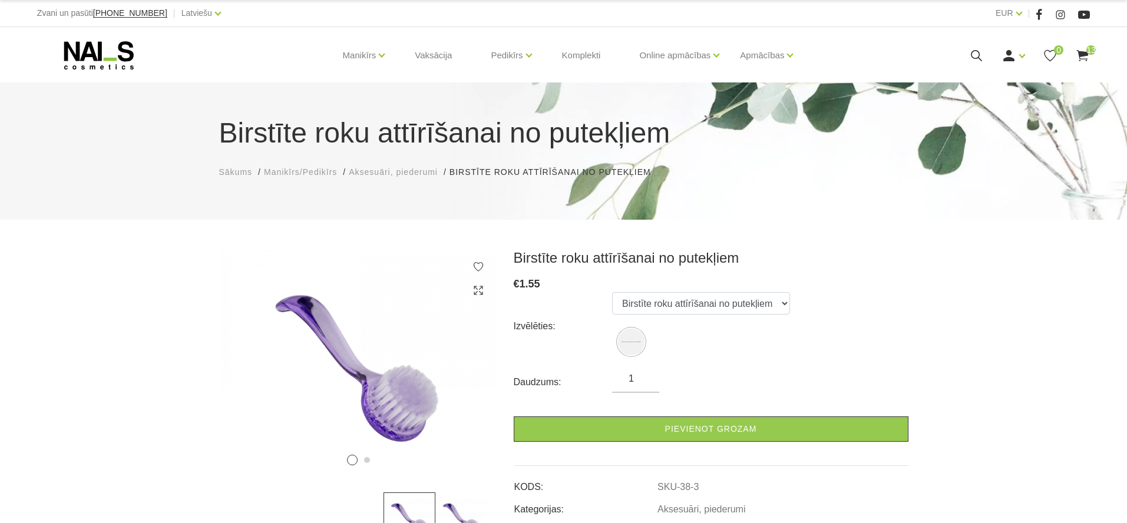
click at [645, 376] on input "1" at bounding box center [635, 379] width 47 height 14
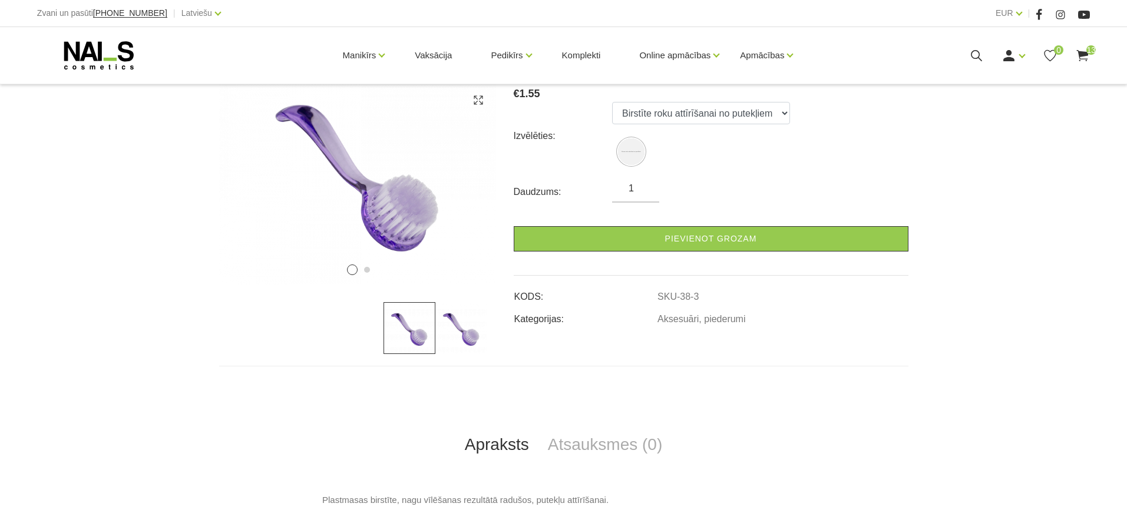
scroll to position [174, 0]
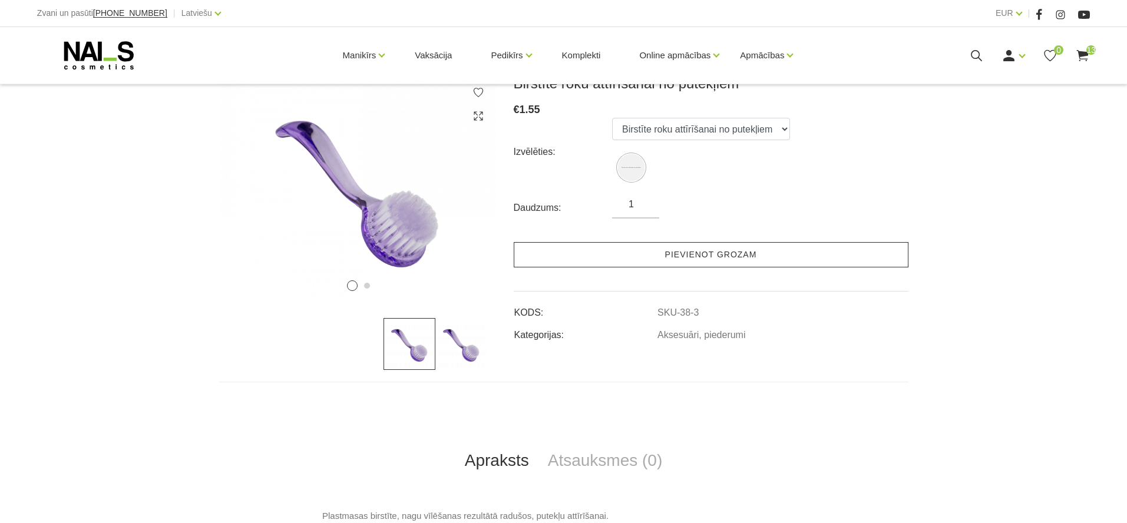
click at [730, 256] on link "Pievienot grozam" at bounding box center [711, 254] width 395 height 25
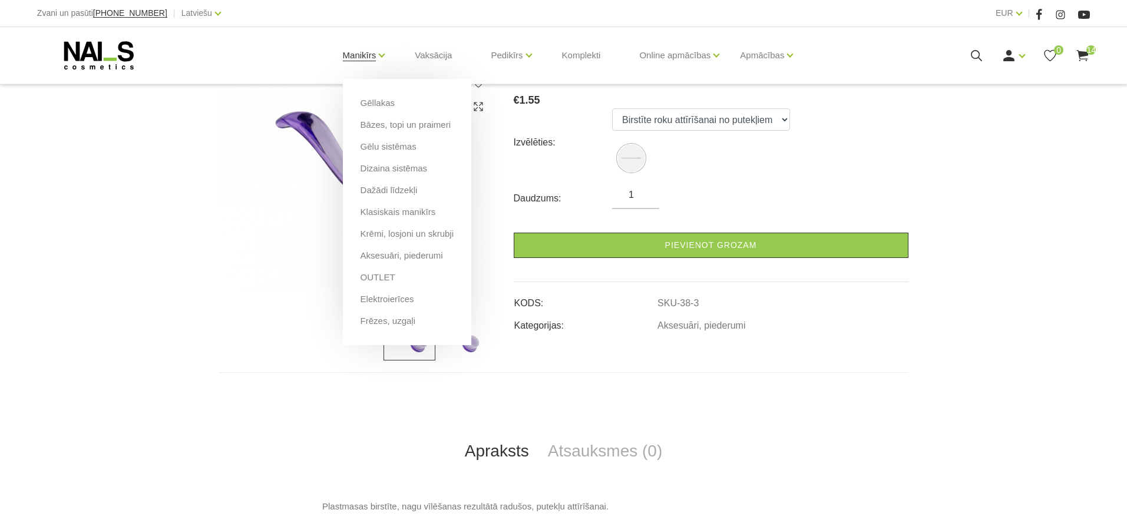
scroll to position [187, 0]
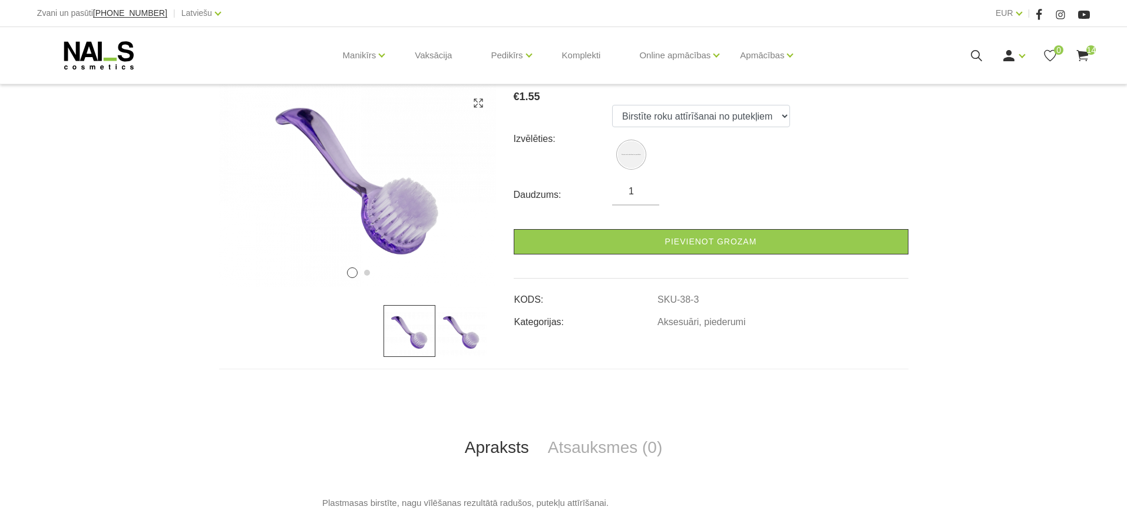
click at [1084, 55] on use at bounding box center [1083, 55] width 12 height 11
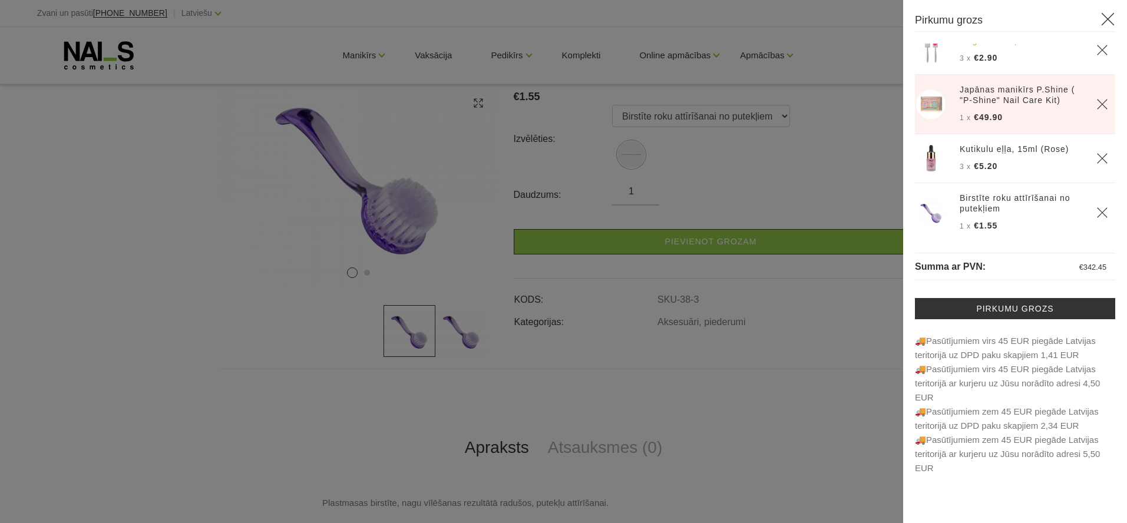
scroll to position [674, 0]
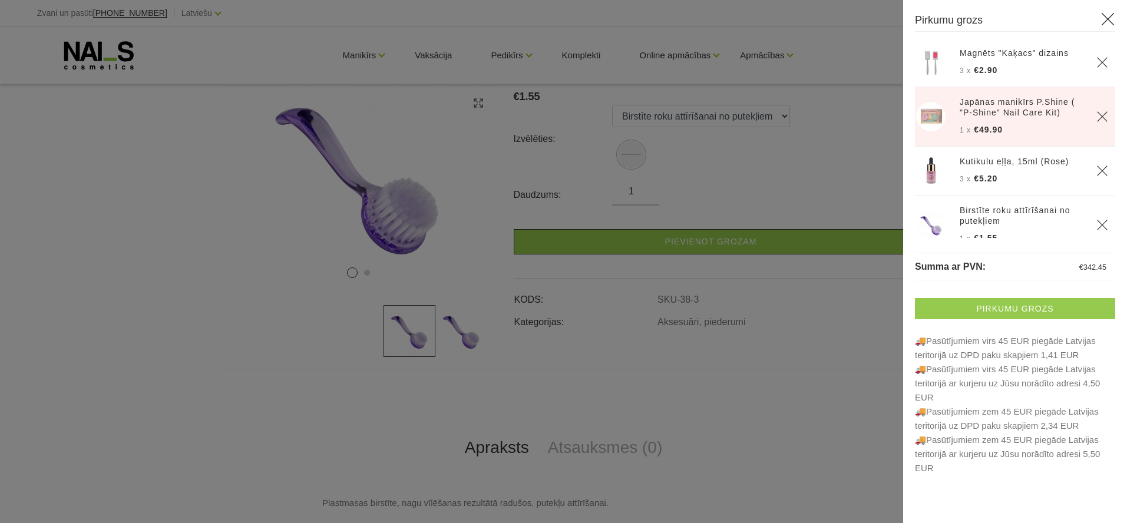
click at [1018, 310] on link "Pirkumu grozs" at bounding box center [1015, 308] width 200 height 21
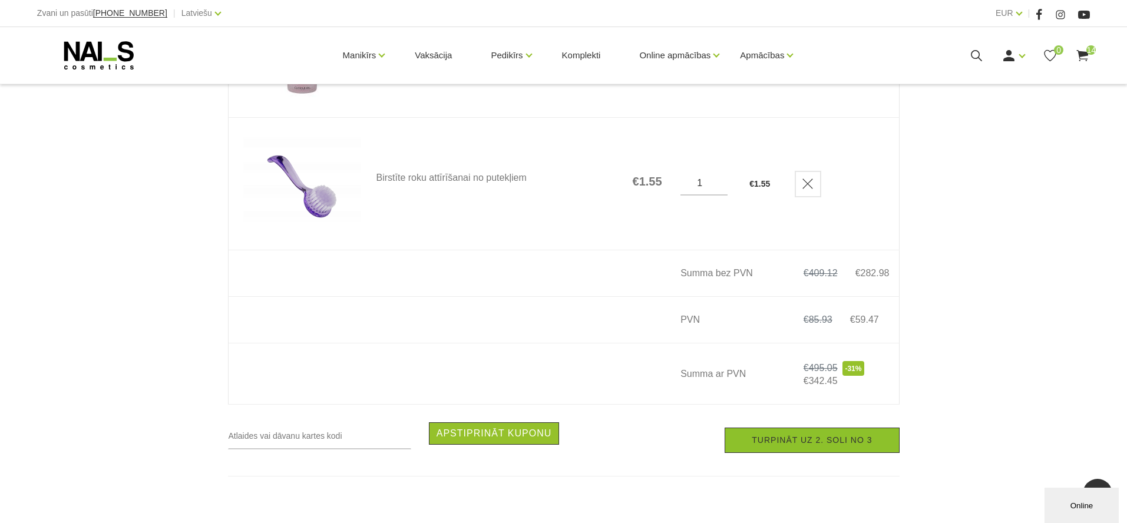
scroll to position [1894, 0]
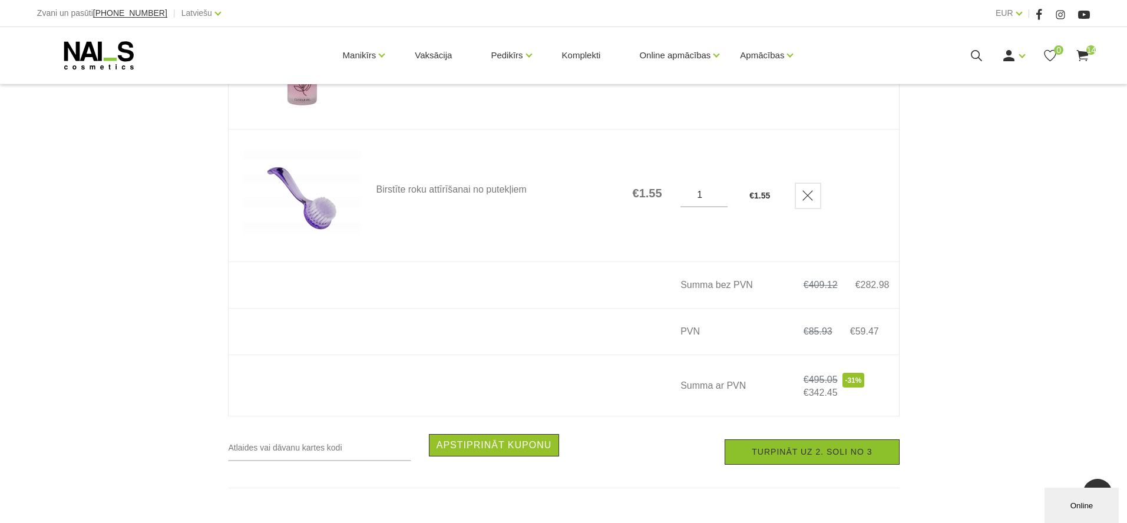
click at [780, 450] on link "Turpināt uz 2. soli no 3" at bounding box center [811, 451] width 174 height 25
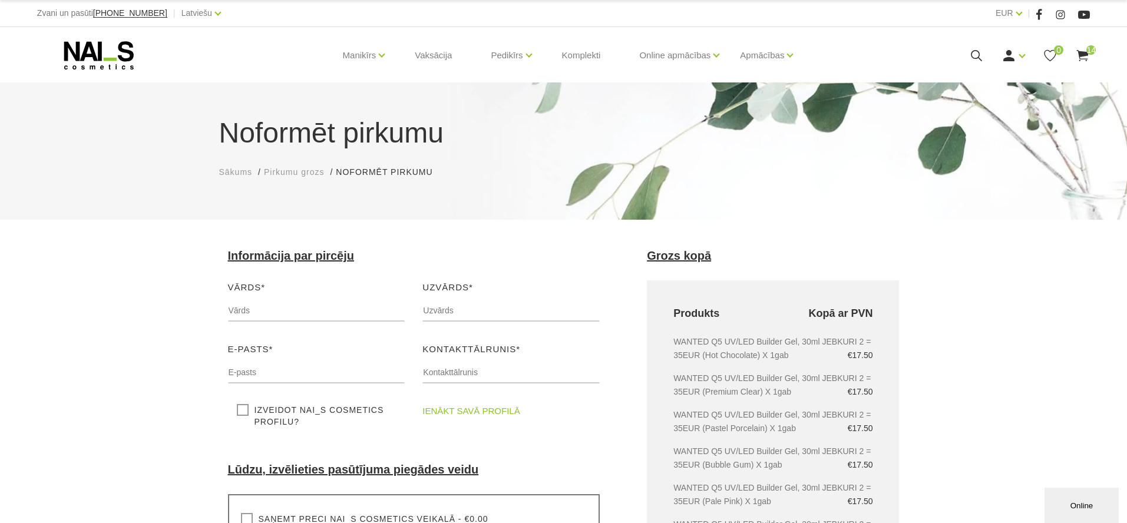
click at [435, 412] on link "ienākt savā profilā" at bounding box center [470, 411] width 97 height 14
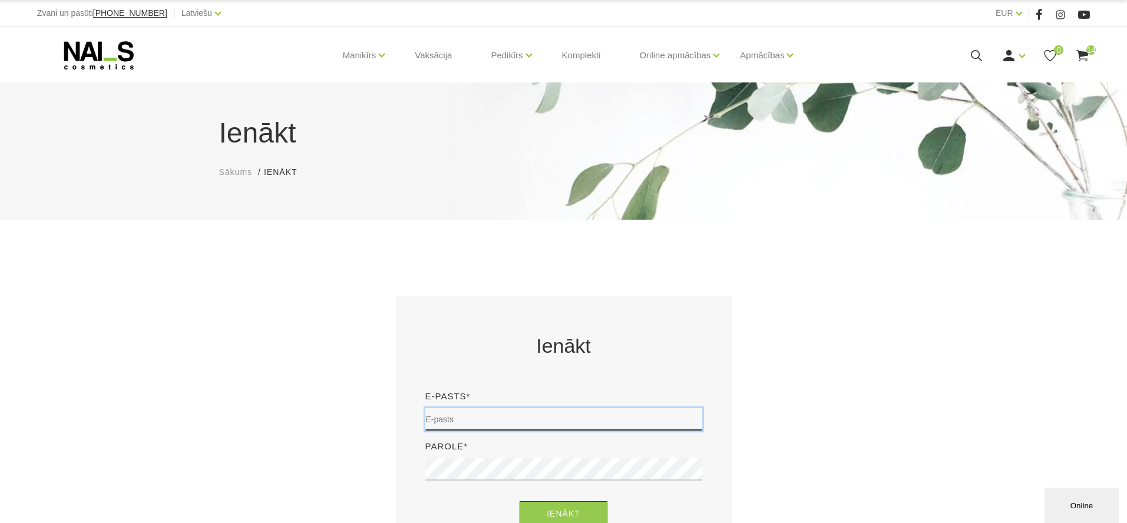
type input "[EMAIL_ADDRESS][DOMAIN_NAME]"
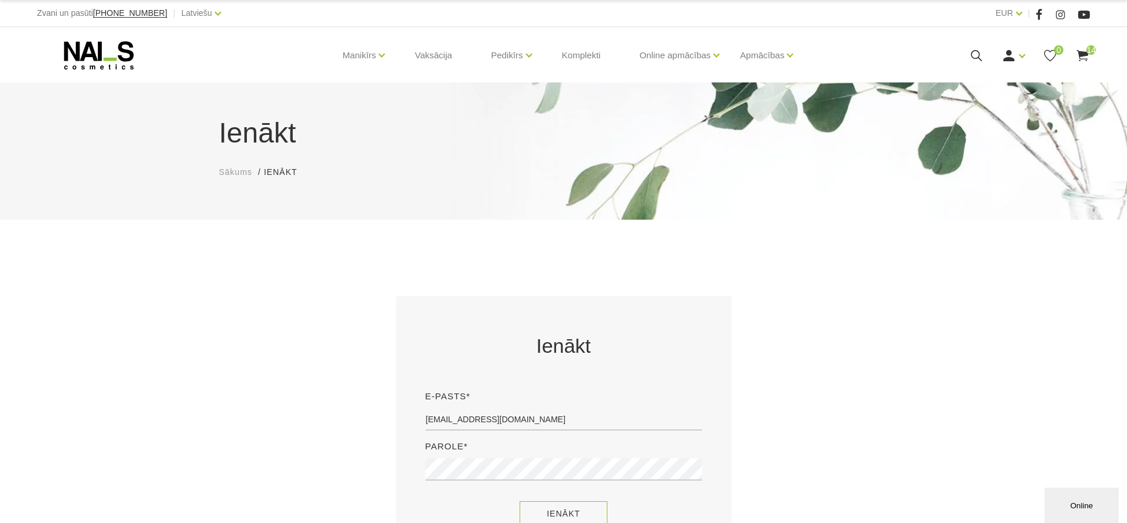
click at [585, 507] on button "Ienākt" at bounding box center [563, 513] width 88 height 25
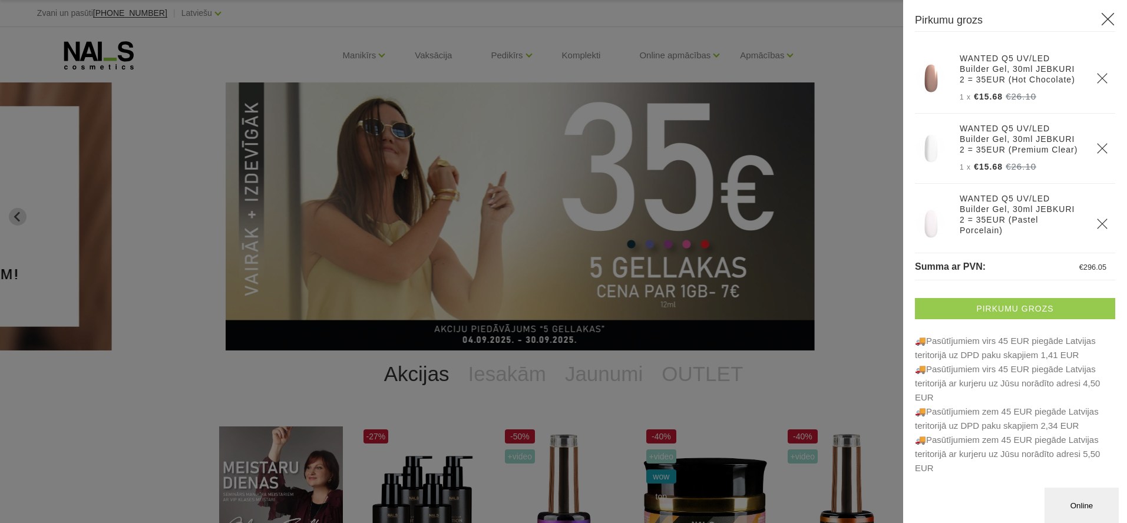
click at [1017, 311] on link "Pirkumu grozs" at bounding box center [1015, 308] width 200 height 21
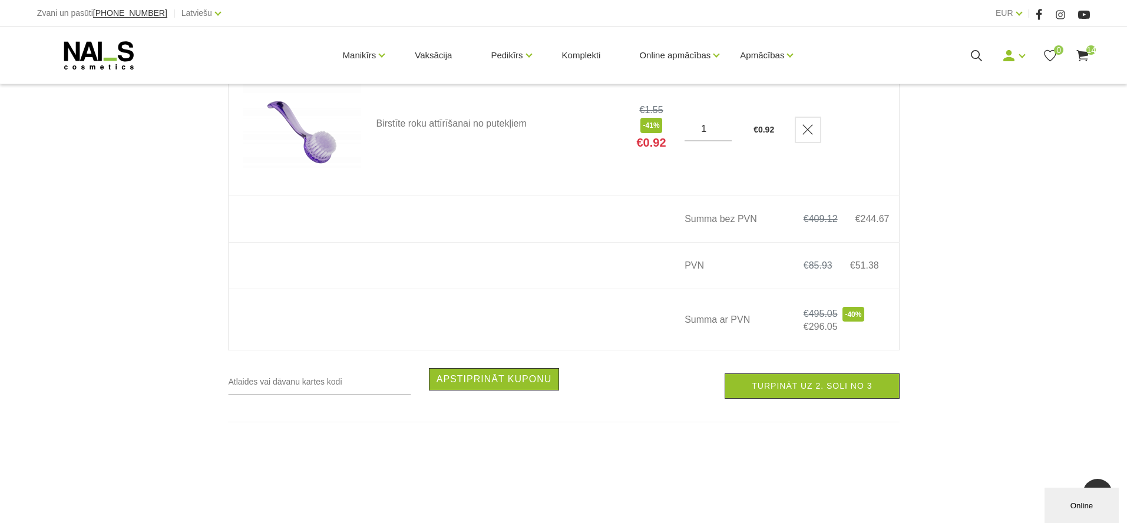
scroll to position [1964, 0]
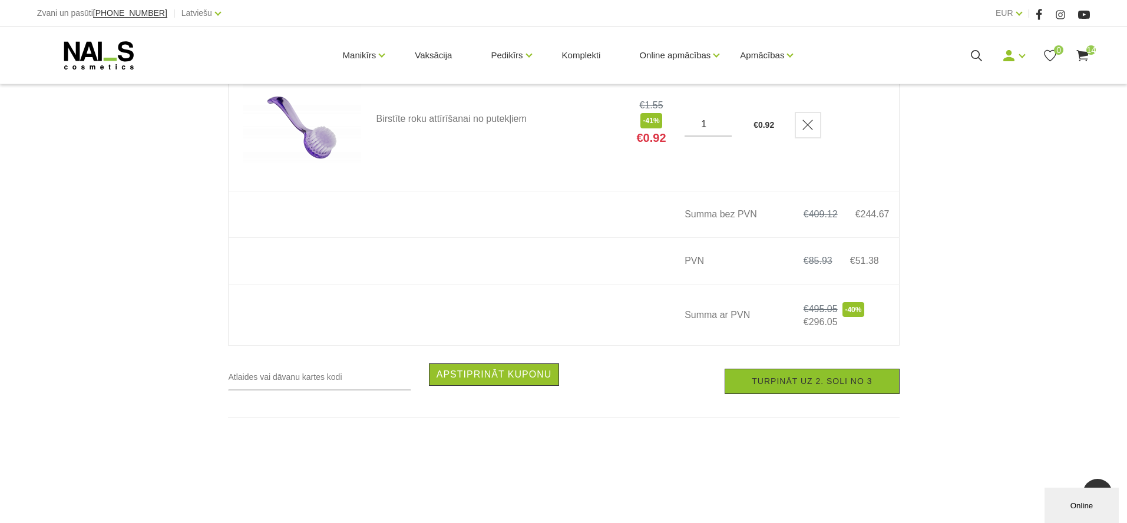
click at [789, 385] on link "Turpināt uz 2. soli no 3" at bounding box center [811, 381] width 174 height 25
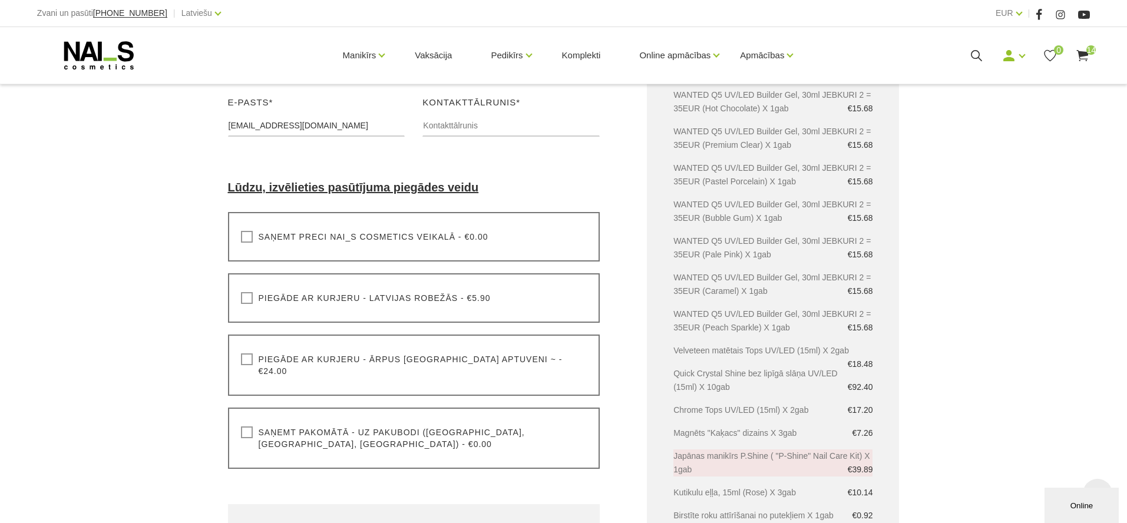
scroll to position [268, 0]
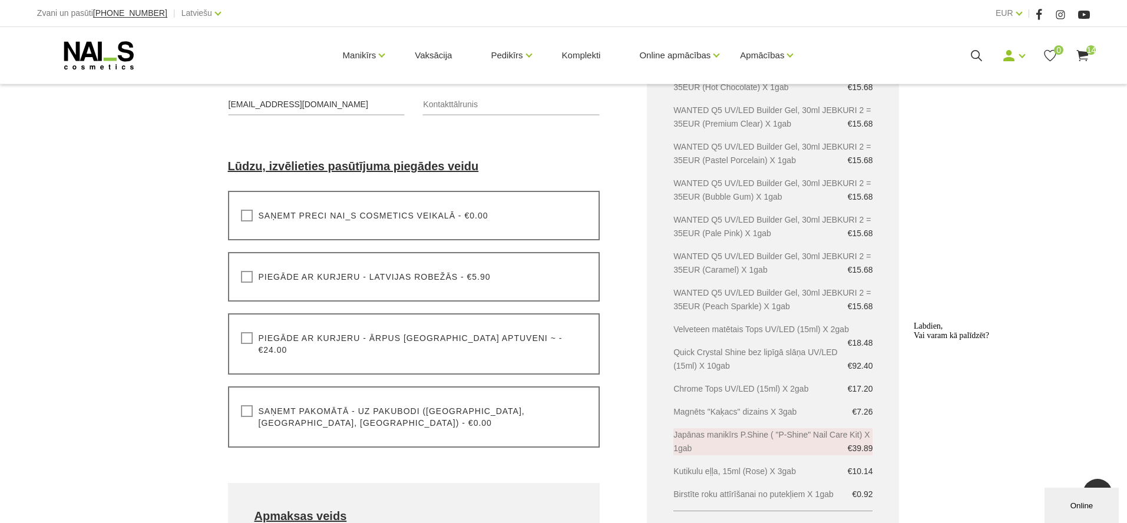
click at [344, 405] on label "Saņemt pakomātā - uz pakubodi ([GEOGRAPHIC_DATA], [GEOGRAPHIC_DATA], [GEOGRAPHI…" at bounding box center [414, 417] width 346 height 24
click at [0, 0] on input "Saņemt pakomātā - uz pakubodi ([GEOGRAPHIC_DATA], [GEOGRAPHIC_DATA], [GEOGRAPHI…" at bounding box center [0, 0] width 0 height 0
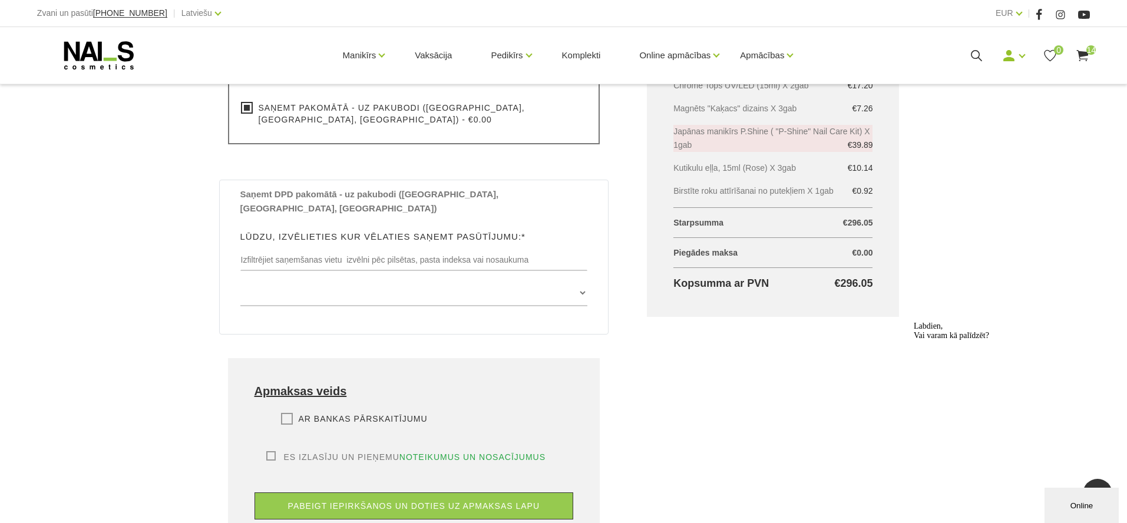
scroll to position [572, 0]
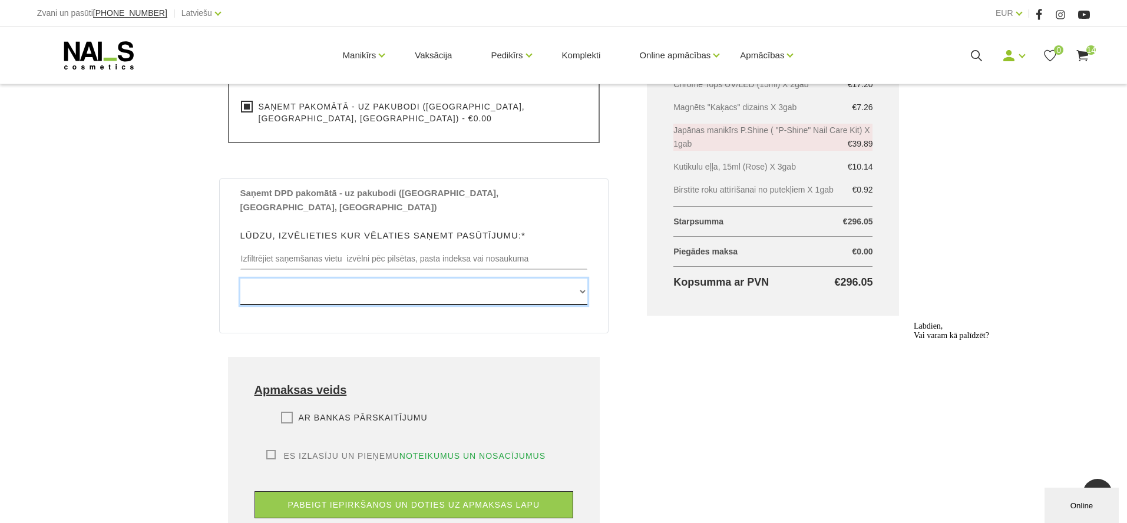
select select "[PERSON_NAME][STREET_ADDRESS], (PS Barona Centrs(NOSLOGOTS))"
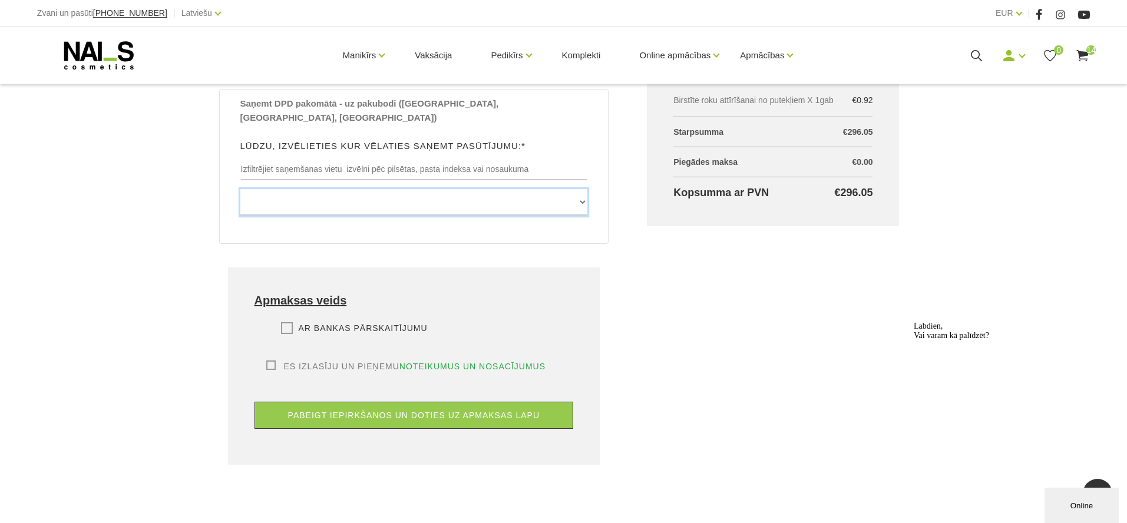
scroll to position [672, 0]
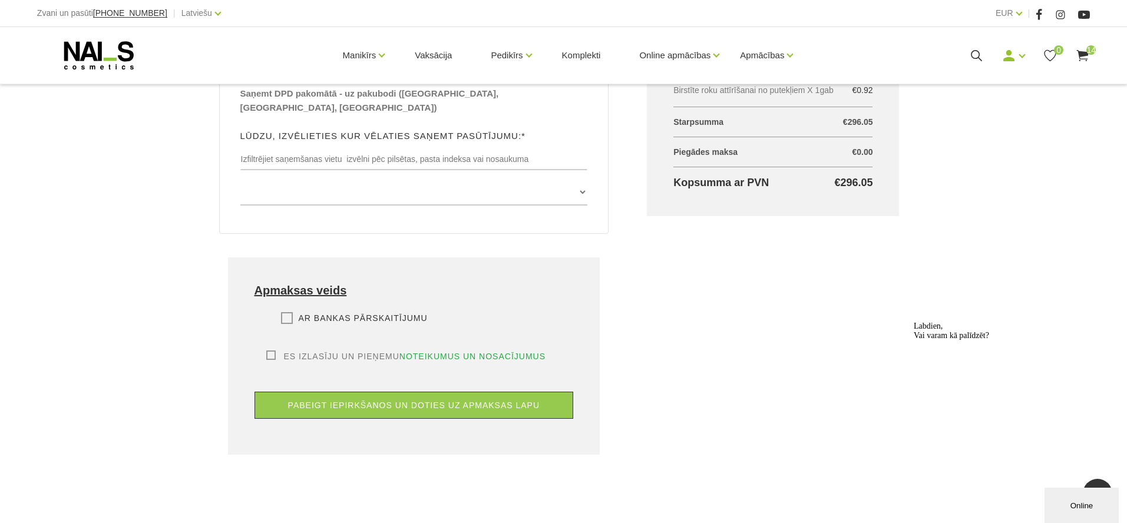
drag, startPoint x: 290, startPoint y: 294, endPoint x: 268, endPoint y: 333, distance: 44.6
click at [290, 312] on label "Ar bankas pārskaitījumu" at bounding box center [354, 318] width 147 height 12
click at [0, 0] on input "Ar bankas pārskaitījumu" at bounding box center [0, 0] width 0 height 0
click at [268, 350] on label "Es izlasīju un pieņemu noteikumus un nosacījumus" at bounding box center [406, 356] width 280 height 12
click at [0, 0] on input "Es izlasīju un pieņemu noteikumus un nosacījumus" at bounding box center [0, 0] width 0 height 0
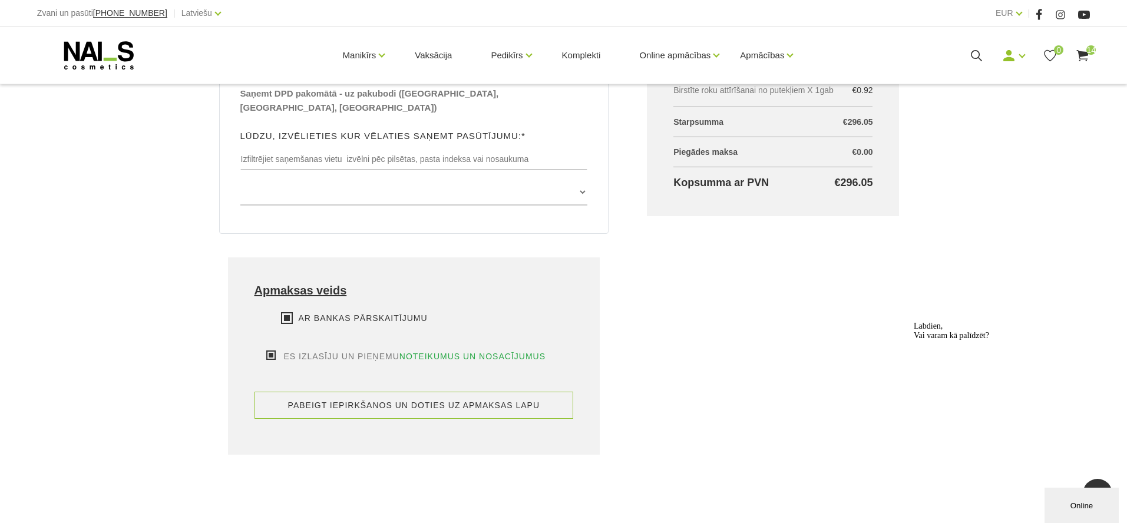
click at [462, 392] on button "pabeigt iepirkšanos un doties uz apmaksas lapu" at bounding box center [413, 405] width 319 height 27
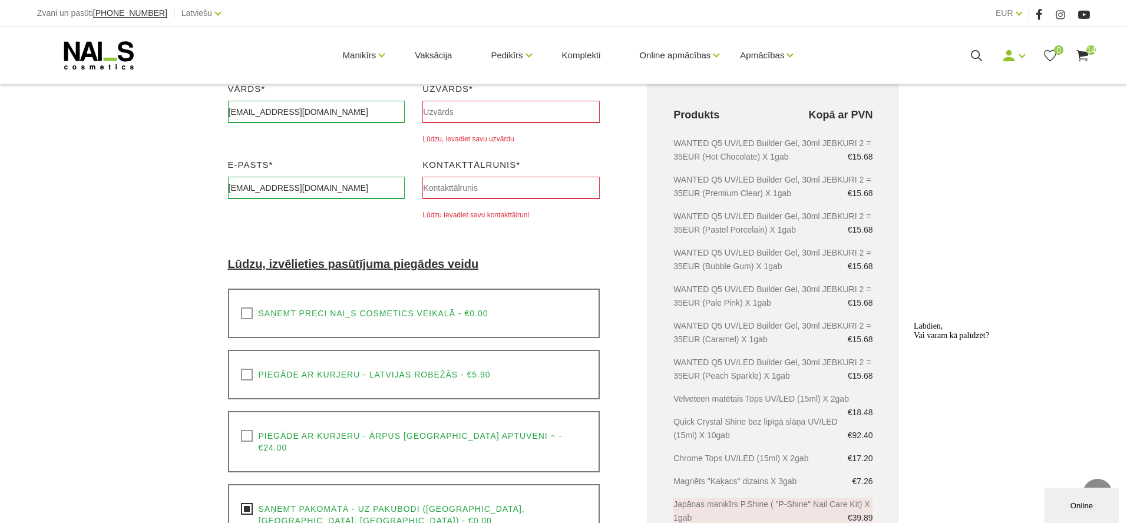
scroll to position [190, 0]
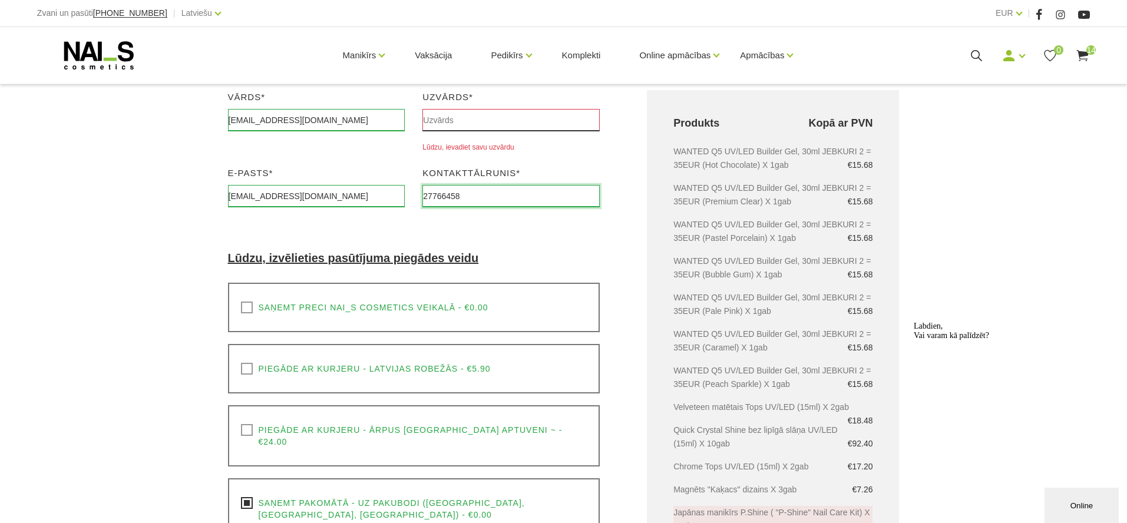
type input "27766458"
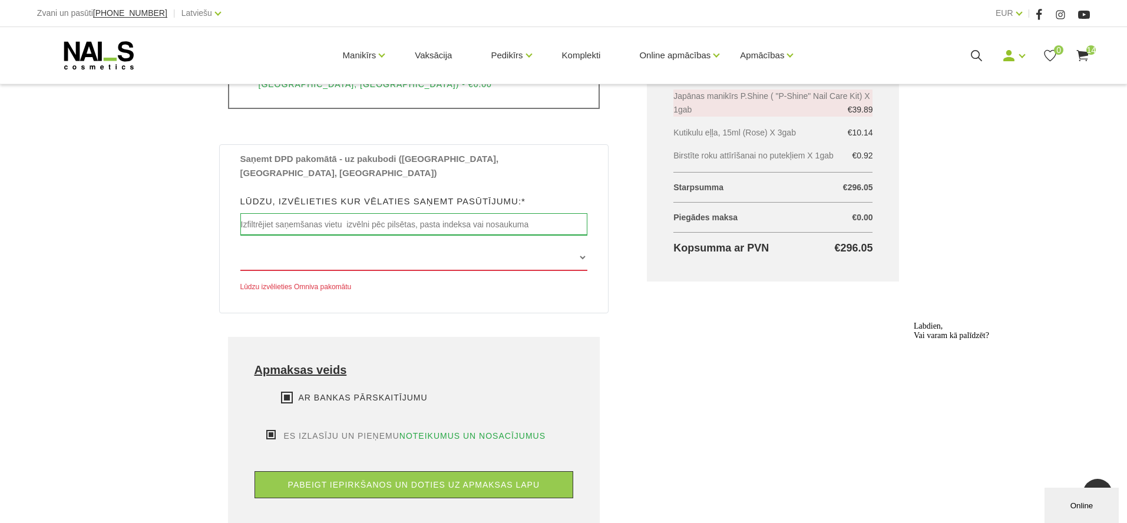
scroll to position [609, 0]
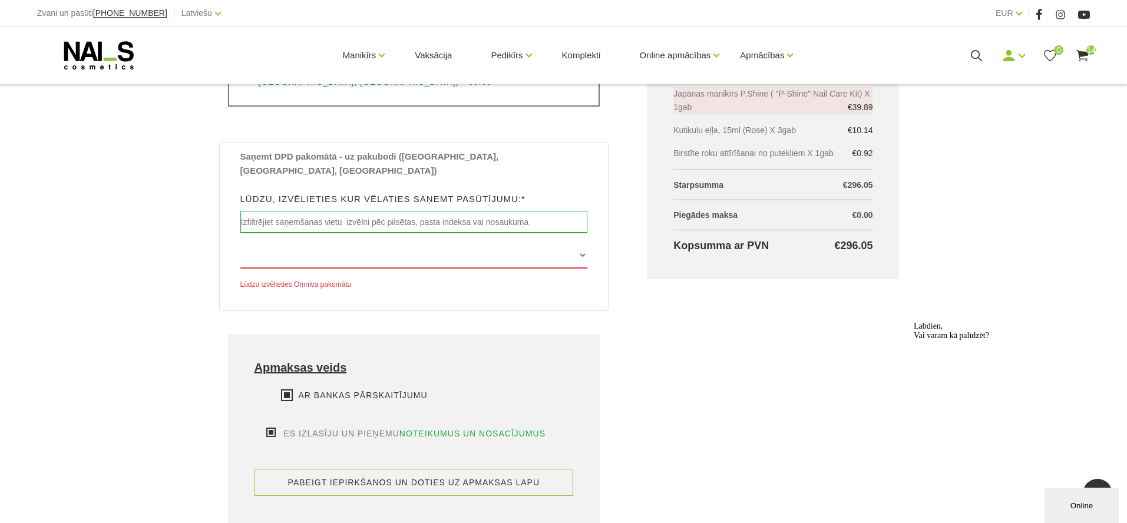
type input "[PERSON_NAME]"
click at [369, 469] on button "pabeigt iepirkšanos un doties uz apmaksas lapu" at bounding box center [413, 482] width 319 height 27
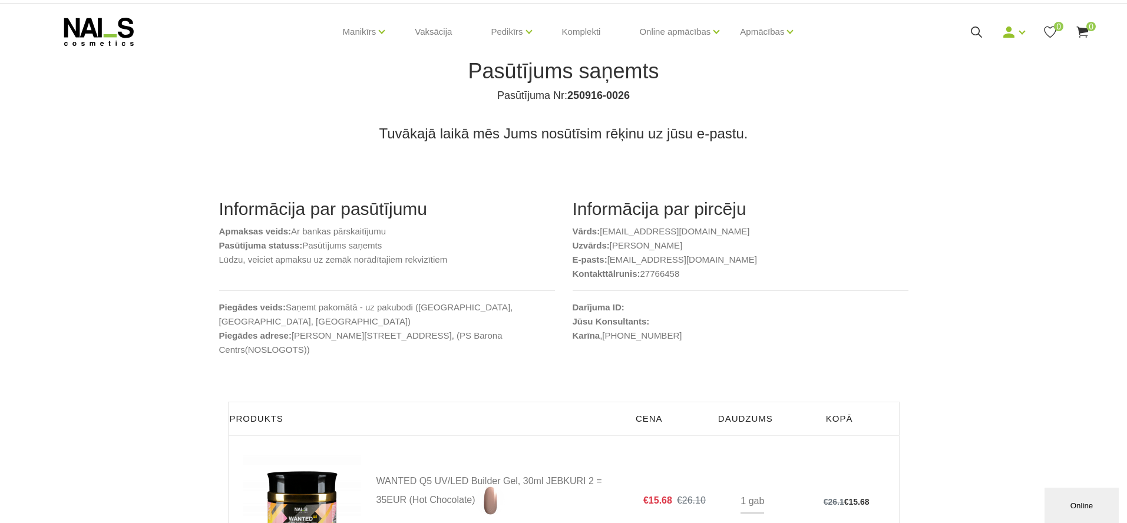
scroll to position [24, 0]
